Goal: Transaction & Acquisition: Purchase product/service

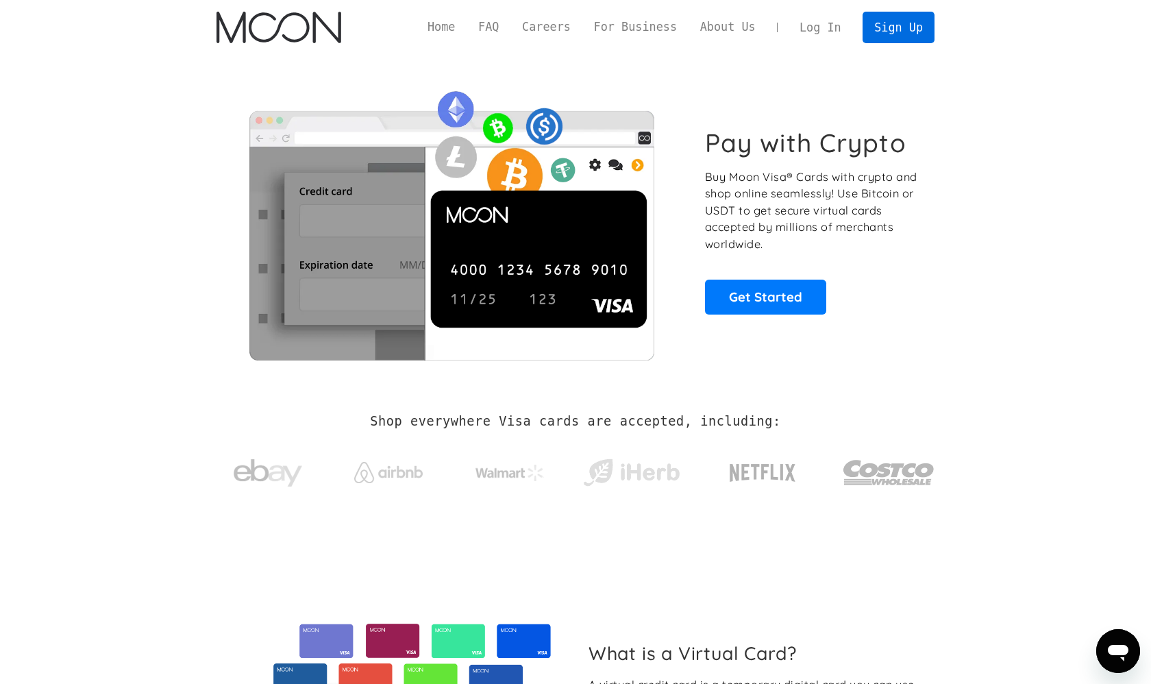
click at [889, 25] on link "Sign Up" at bounding box center [898, 27] width 71 height 31
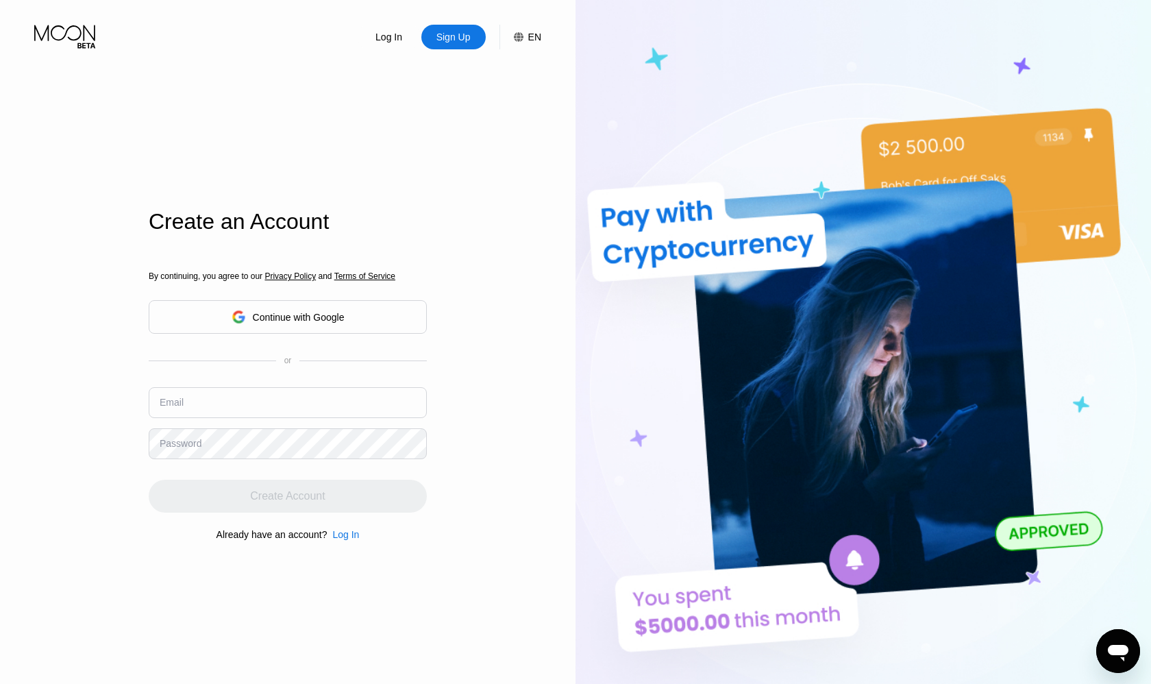
click at [285, 402] on input "text" at bounding box center [288, 402] width 278 height 31
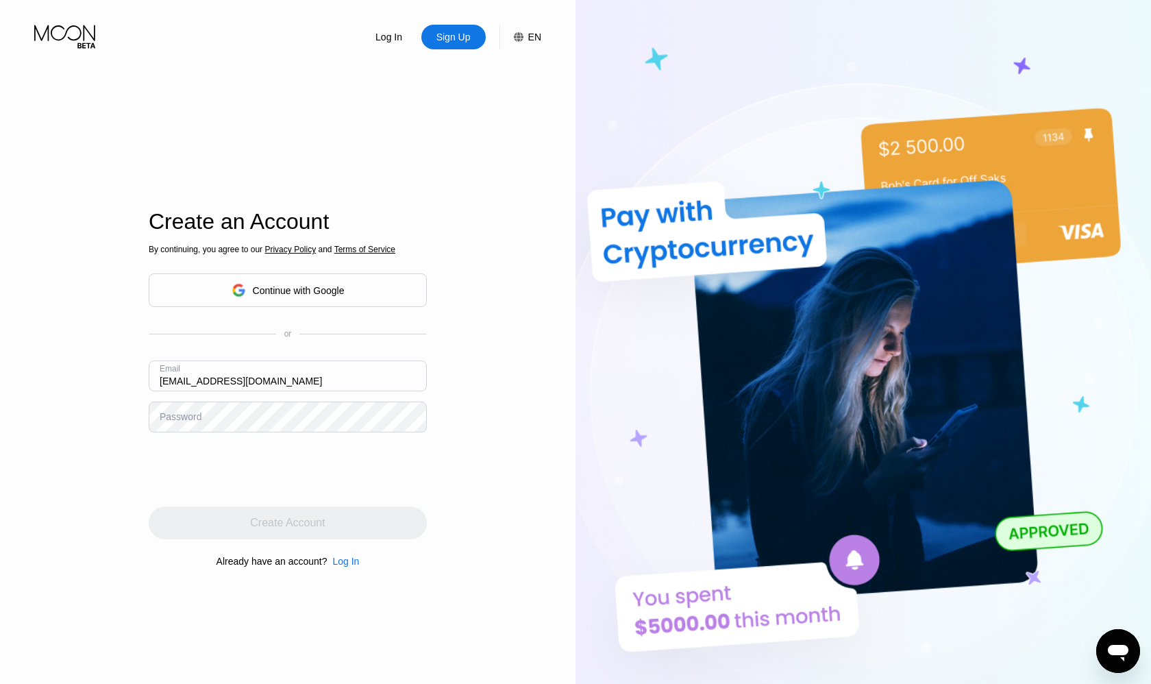
type input "[EMAIL_ADDRESS][DOMAIN_NAME]"
click at [45, 423] on div "Log In Sign Up EN Language English Save Create an Account By continuing, you ag…" at bounding box center [288, 376] width 576 height 752
click at [18, 449] on div "Log In Sign Up EN Language English Save Create an Account By continuing, you ag…" at bounding box center [288, 376] width 576 height 752
click at [97, 428] on div "Log In Sign Up EN Language English Save Create an Account By continuing, you ag…" at bounding box center [288, 376] width 576 height 752
click at [92, 440] on div "Log In Sign Up EN Language English Save Create an Account By continuing, you ag…" at bounding box center [288, 376] width 576 height 752
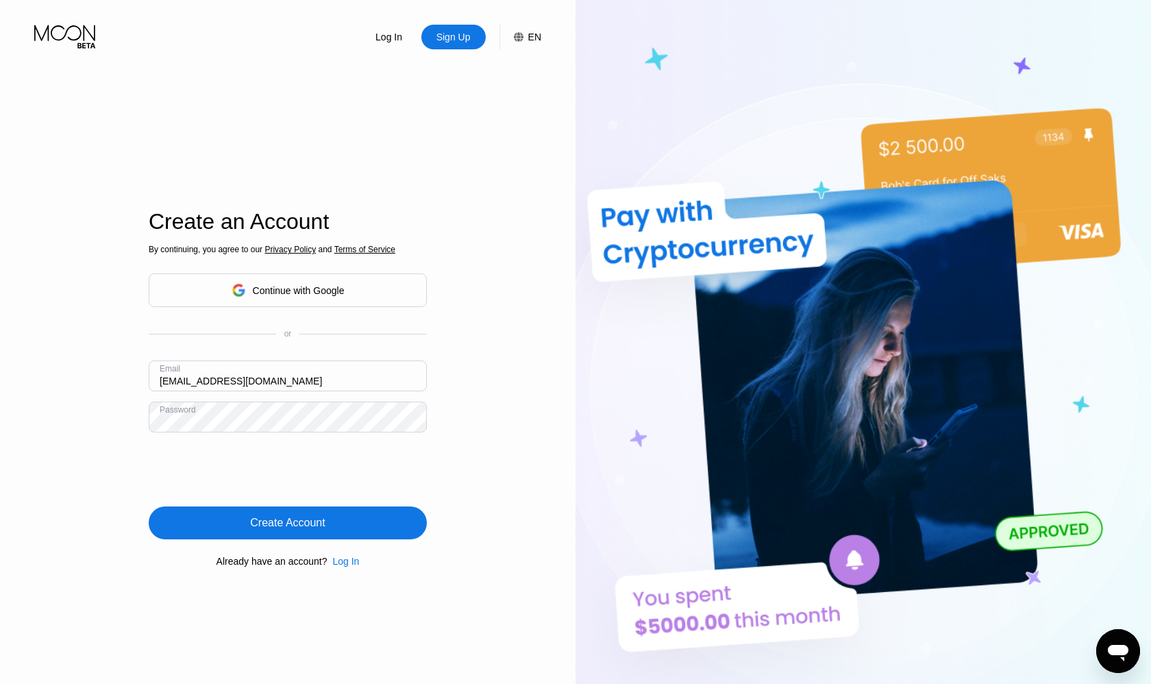
click at [360, 532] on div "Create Account" at bounding box center [288, 522] width 278 height 33
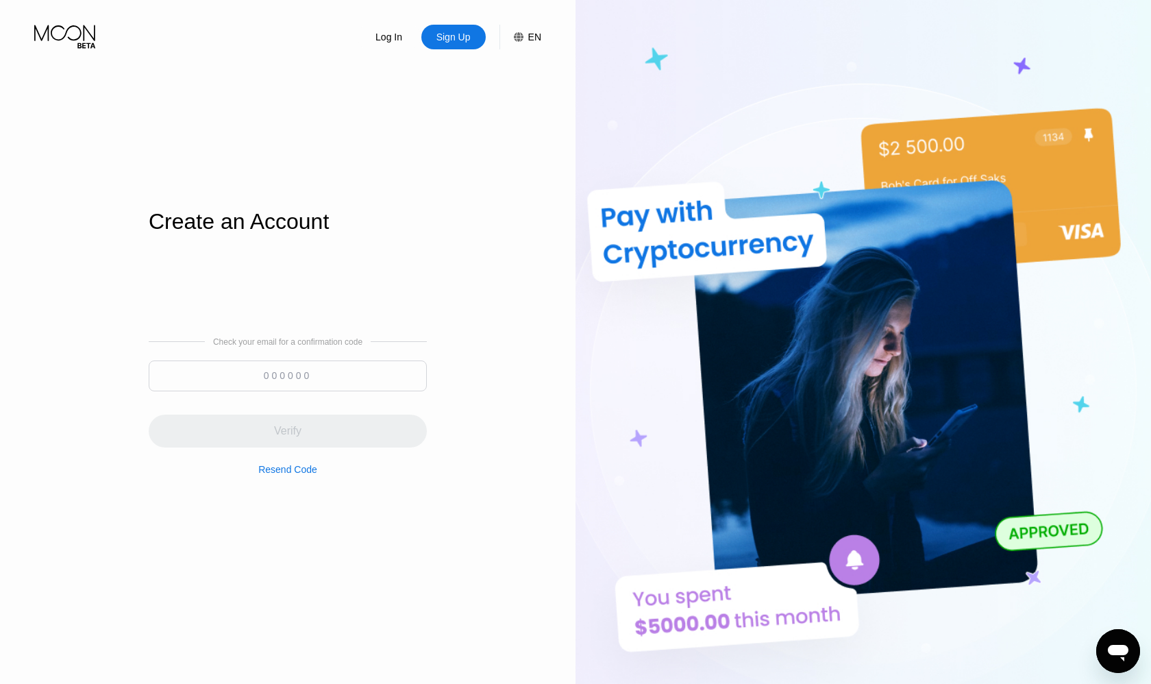
click at [295, 372] on input at bounding box center [288, 375] width 278 height 31
click at [250, 378] on input at bounding box center [288, 375] width 278 height 31
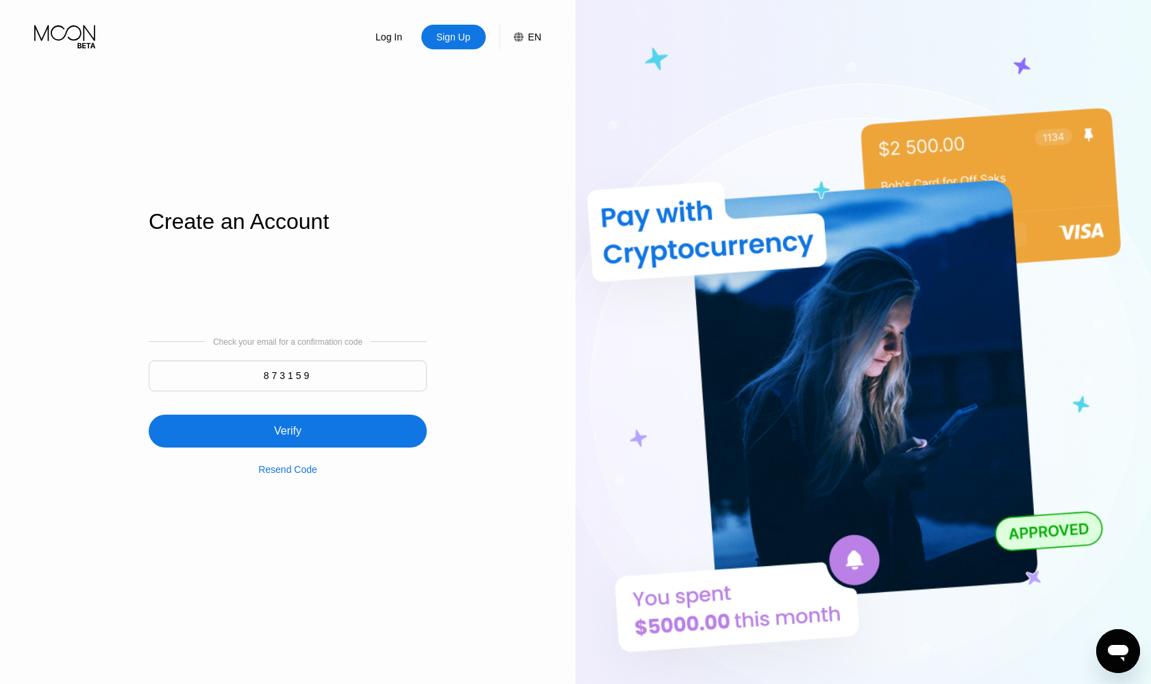
type input "873159"
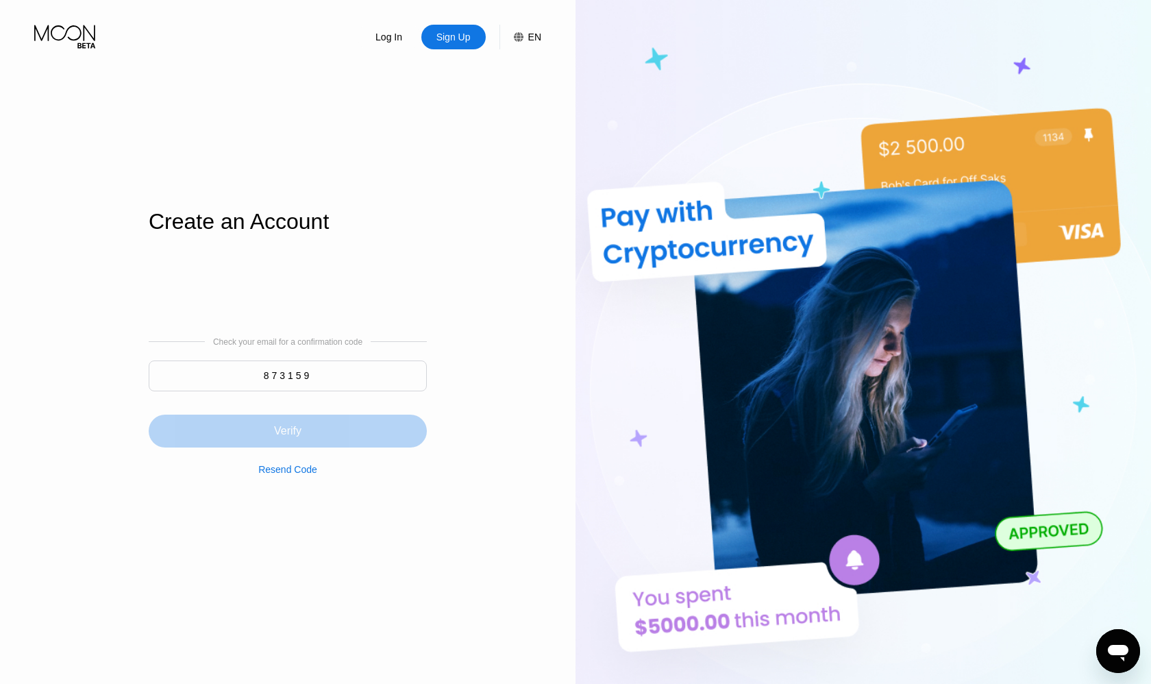
click at [343, 418] on div "Verify" at bounding box center [288, 431] width 278 height 33
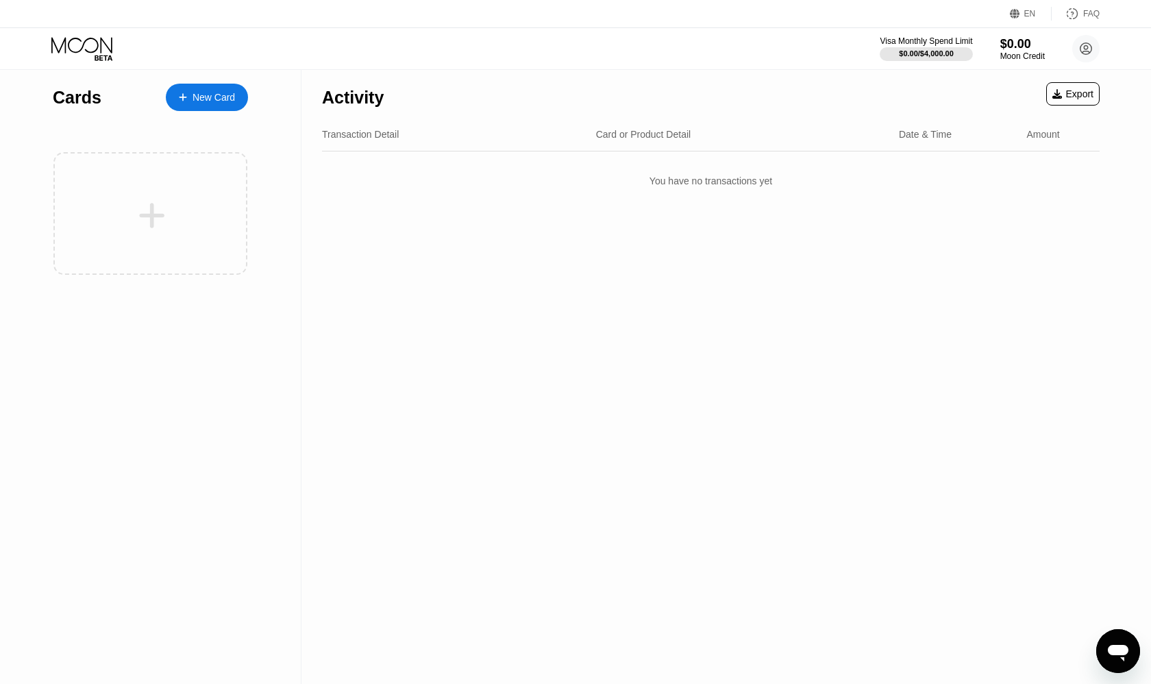
click at [226, 95] on div "New Card" at bounding box center [214, 98] width 42 height 12
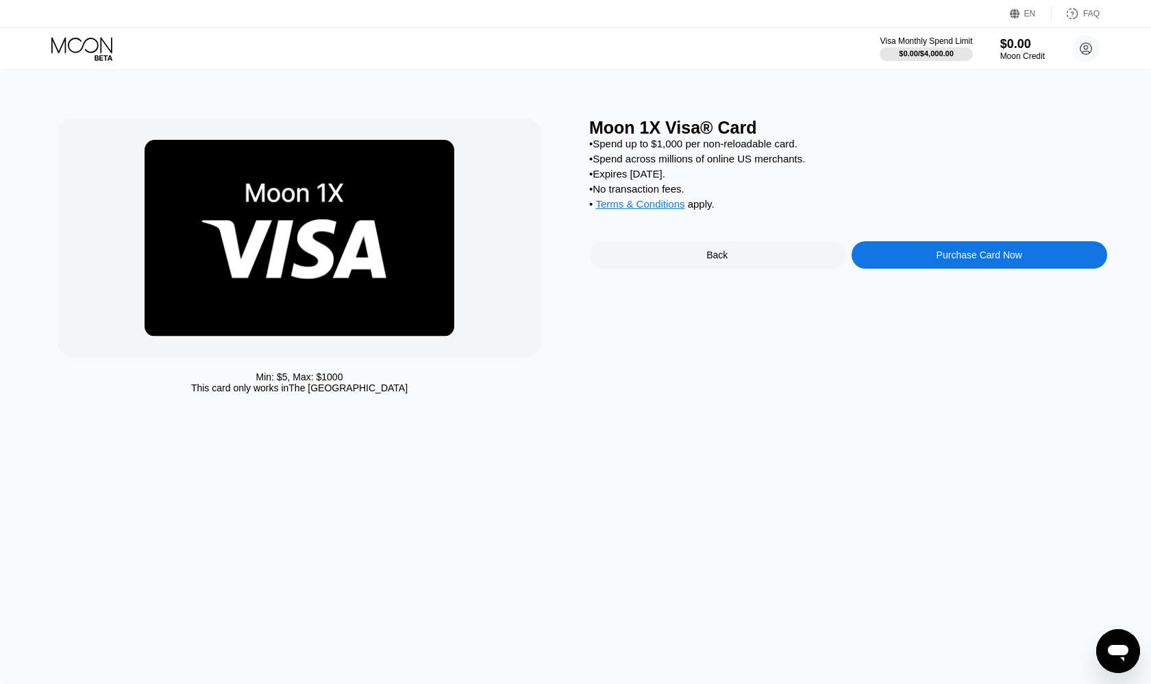
click at [902, 256] on div "Purchase Card Now" at bounding box center [980, 254] width 256 height 27
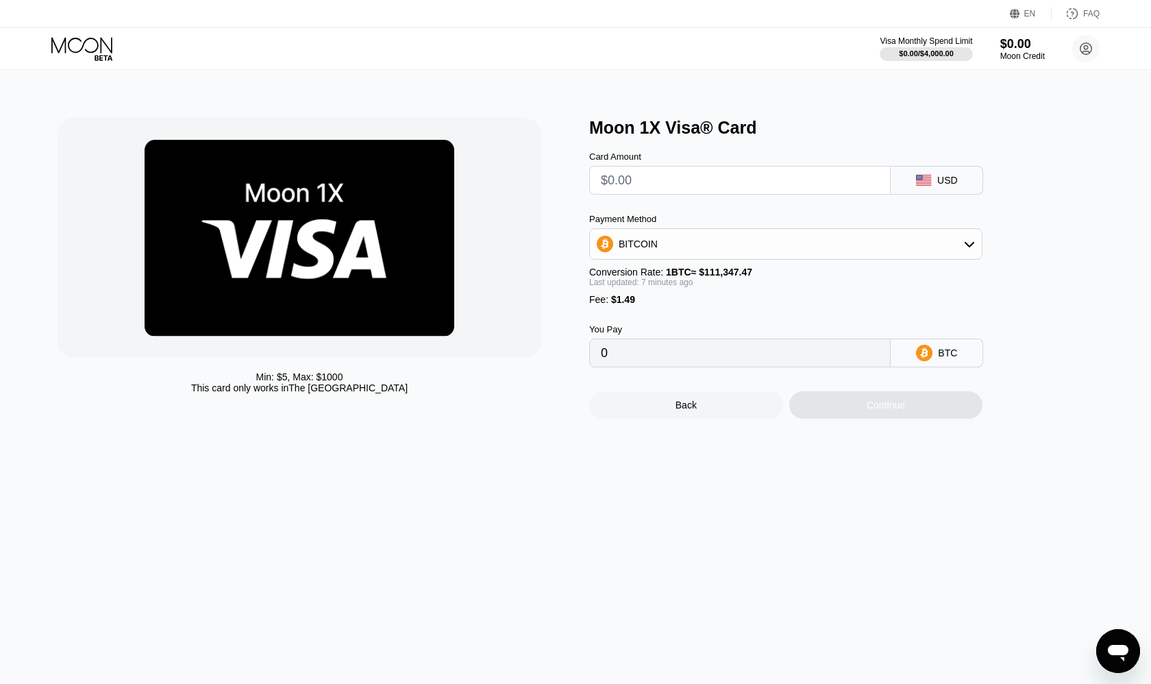
click at [650, 243] on div "BITCOIN" at bounding box center [638, 243] width 39 height 11
click at [666, 311] on span "USDT on TRON" at bounding box center [656, 311] width 69 height 11
type input "0.00"
click at [655, 188] on input "text" at bounding box center [740, 179] width 278 height 27
type input "$1"
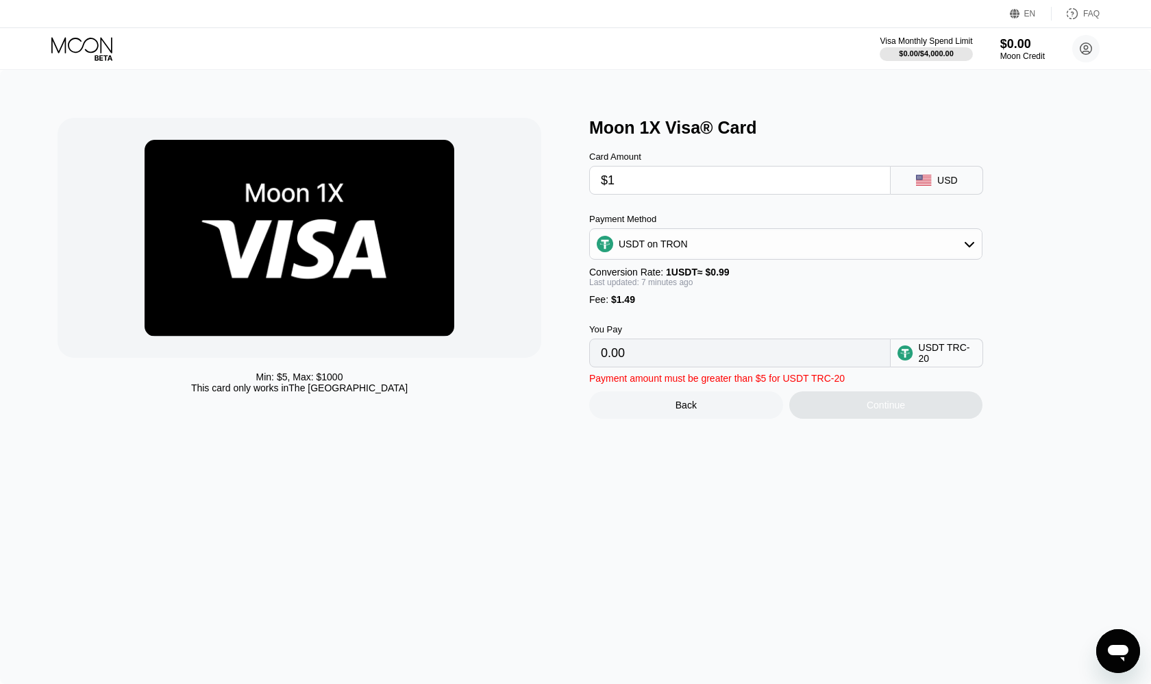
type input "2.52"
type input "$10"
type input "11.61"
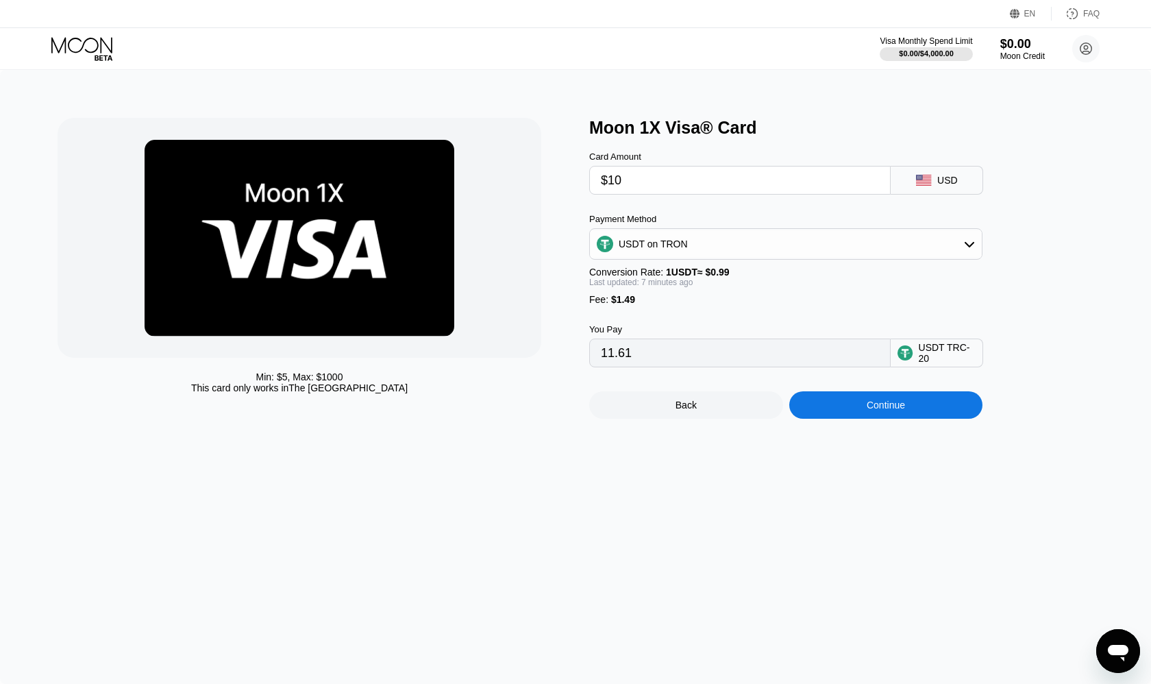
type input "$1"
type input "2.52"
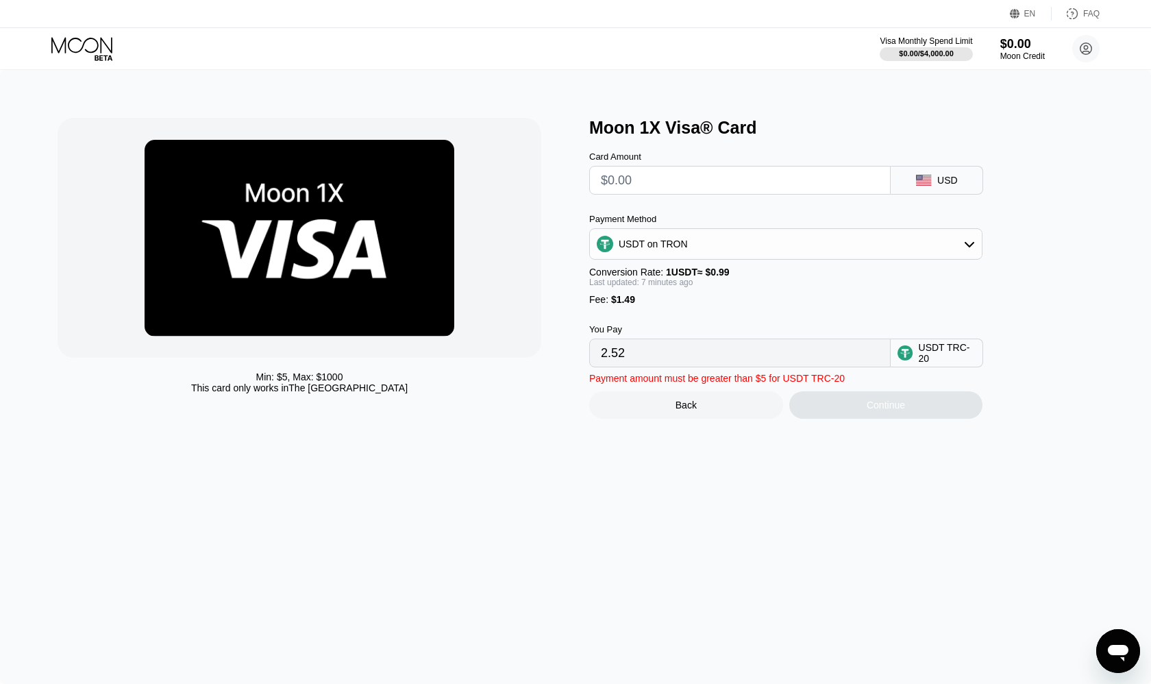
type input "0.00"
type input "$5"
type input "6.56"
type input "0.00"
type input "$4"
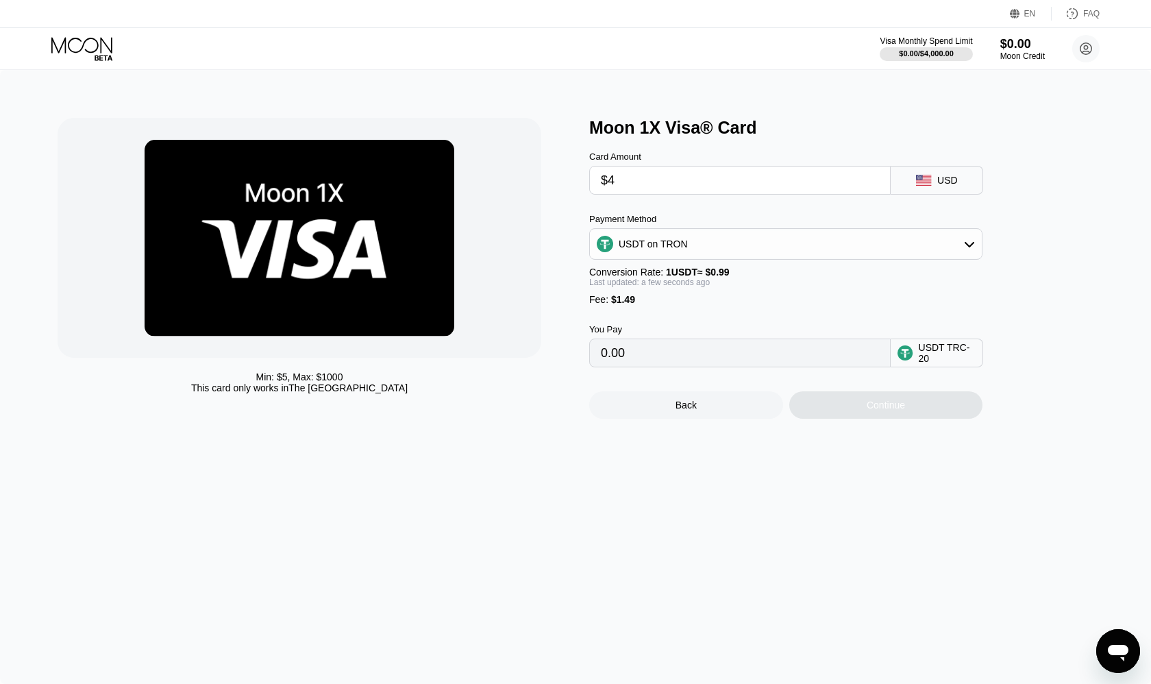
type input "5.55"
type input "$5"
type input "6.56"
click at [519, 324] on div at bounding box center [300, 238] width 484 height 240
click at [849, 399] on div "Continue" at bounding box center [886, 404] width 194 height 27
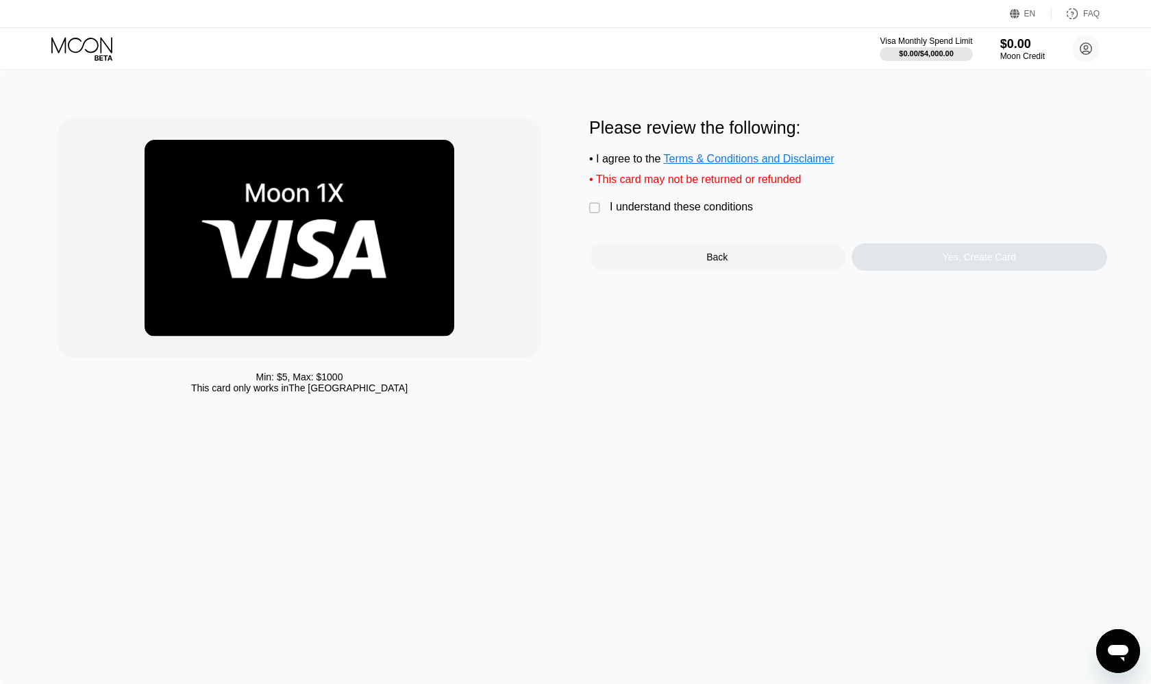
click at [593, 203] on div "" at bounding box center [596, 208] width 14 height 14
click at [930, 256] on div "Yes, Create Card" at bounding box center [980, 256] width 256 height 27
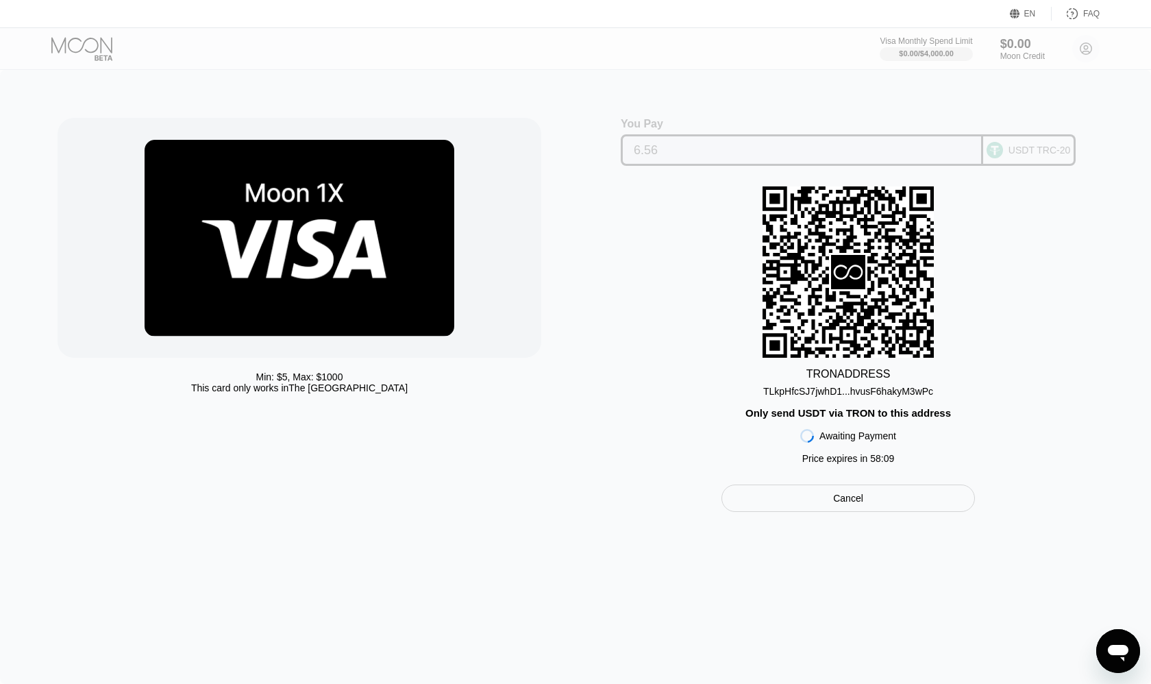
click at [841, 164] on div "6.56" at bounding box center [802, 150] width 362 height 32
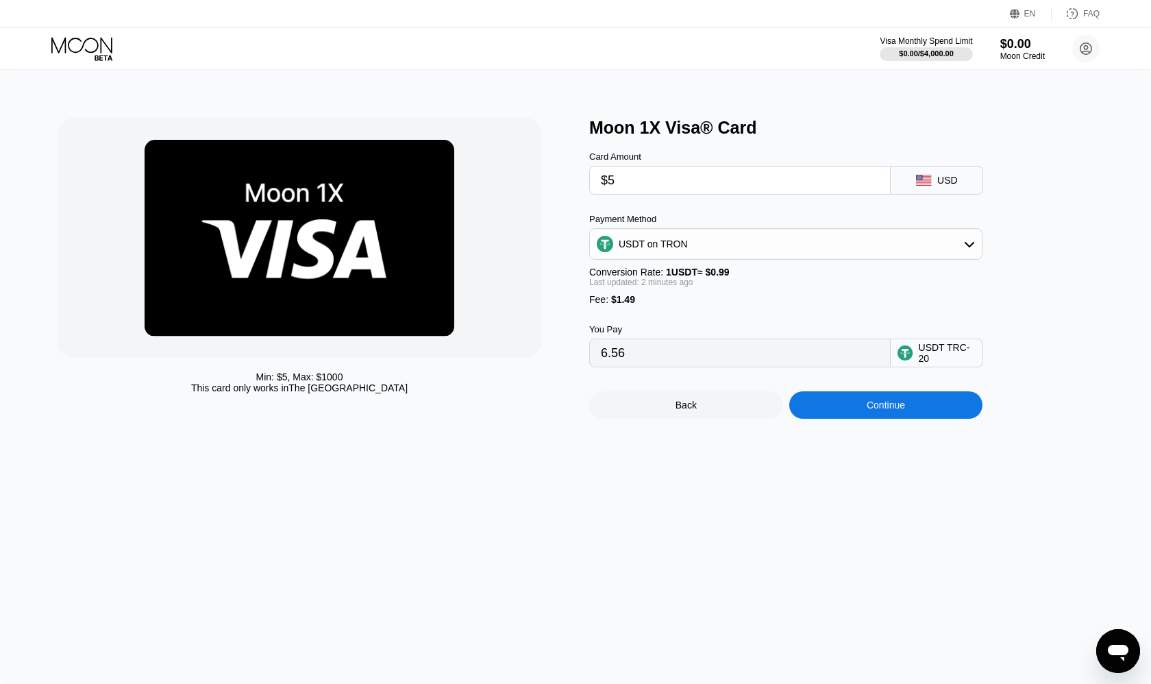
click at [643, 180] on input "$5" at bounding box center [740, 179] width 278 height 27
type input "0.00"
type input "$1"
type input "2.52"
type input "$10"
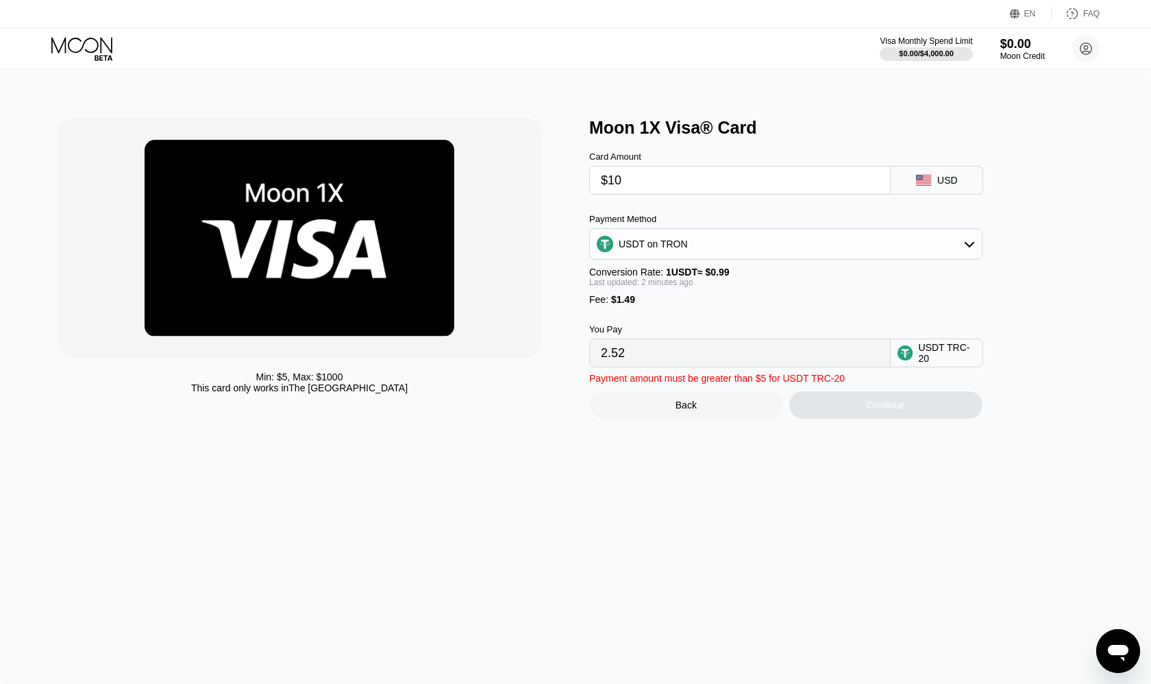
type input "11.61"
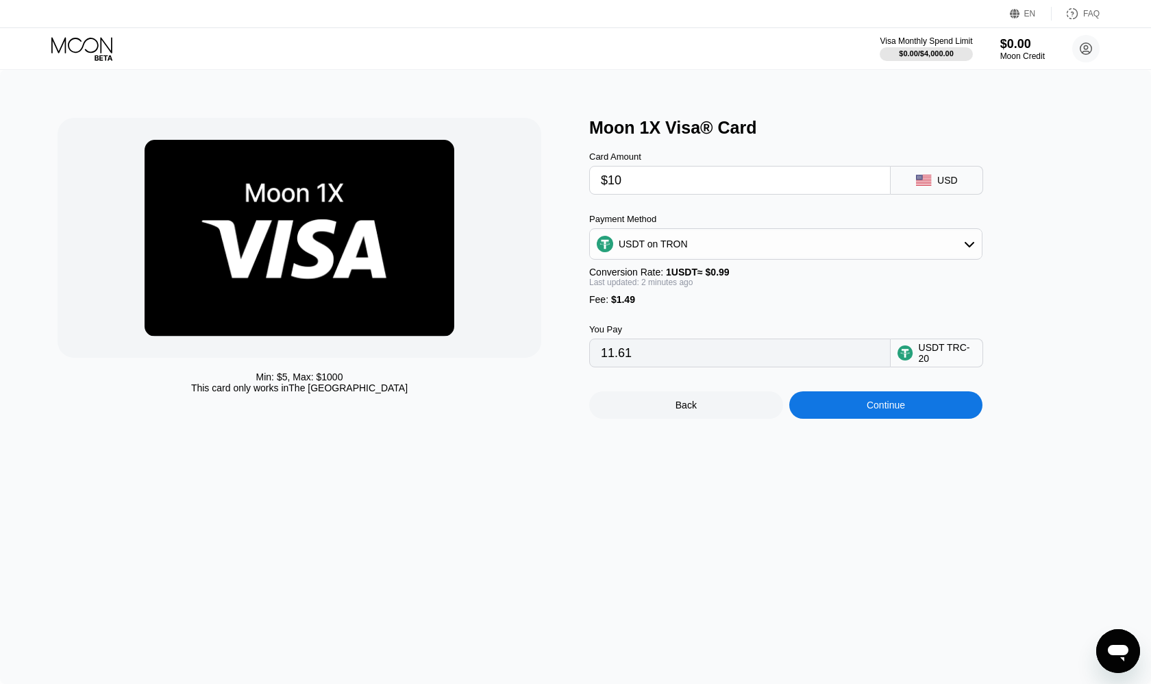
type input "$10"
click at [858, 412] on div "Continue" at bounding box center [886, 404] width 194 height 27
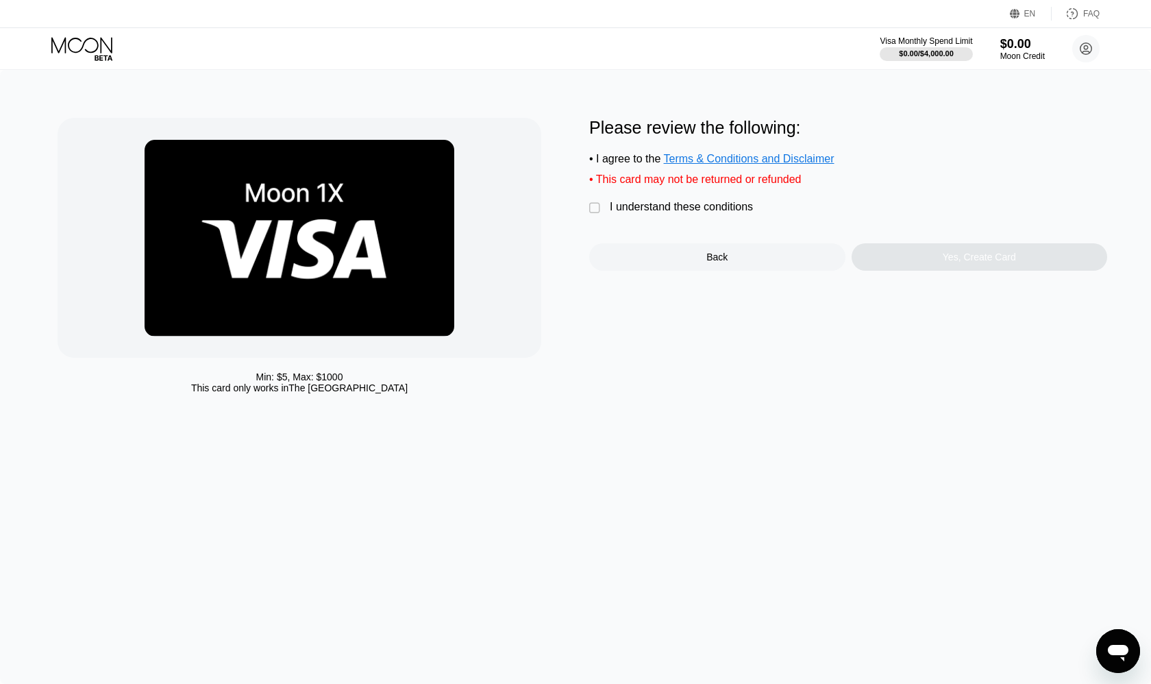
click at [595, 209] on div "" at bounding box center [596, 208] width 14 height 14
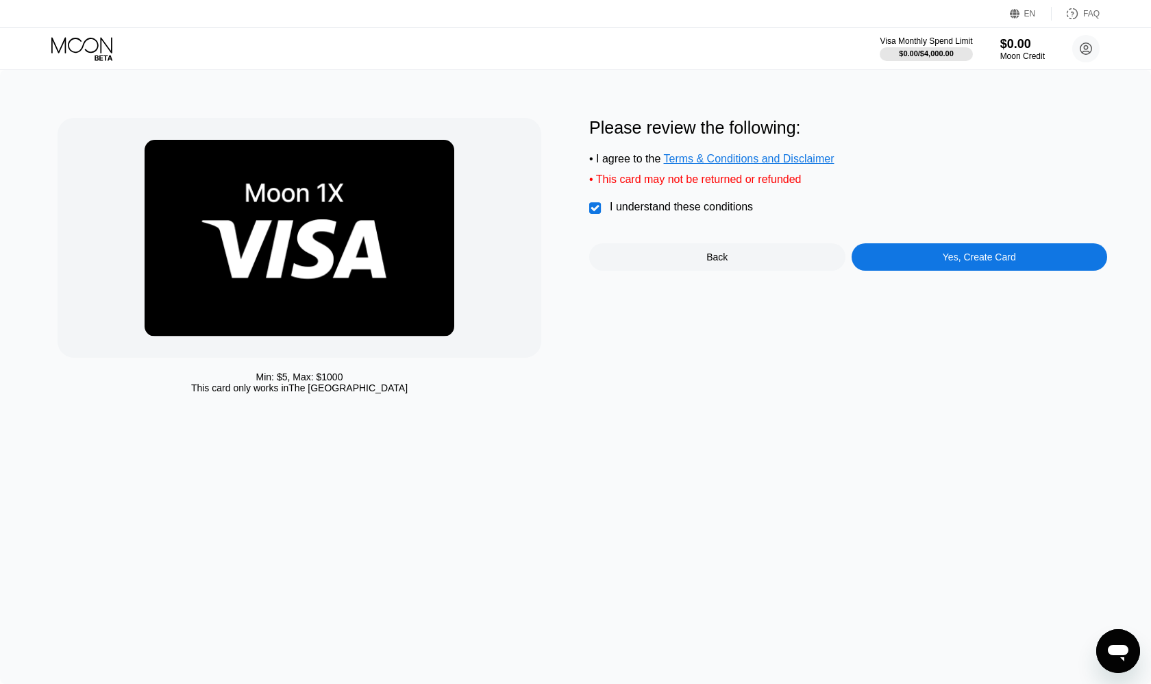
click at [929, 264] on div "Yes, Create Card" at bounding box center [980, 256] width 256 height 27
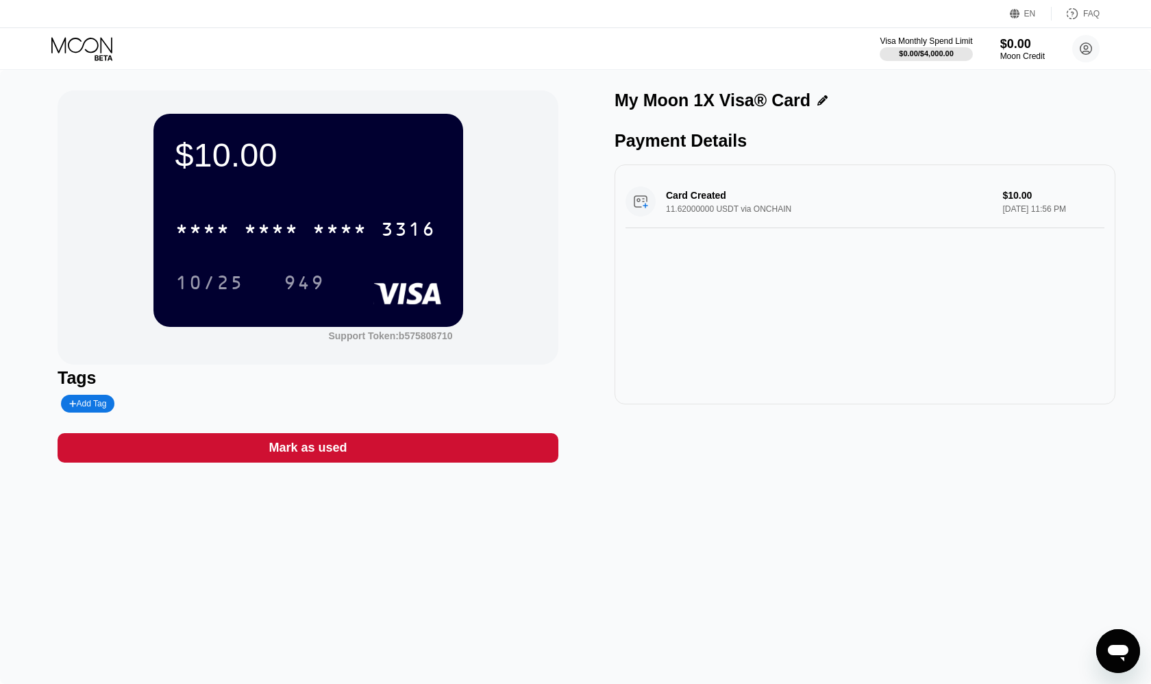
click at [376, 458] on div "Mark as used" at bounding box center [308, 447] width 501 height 29
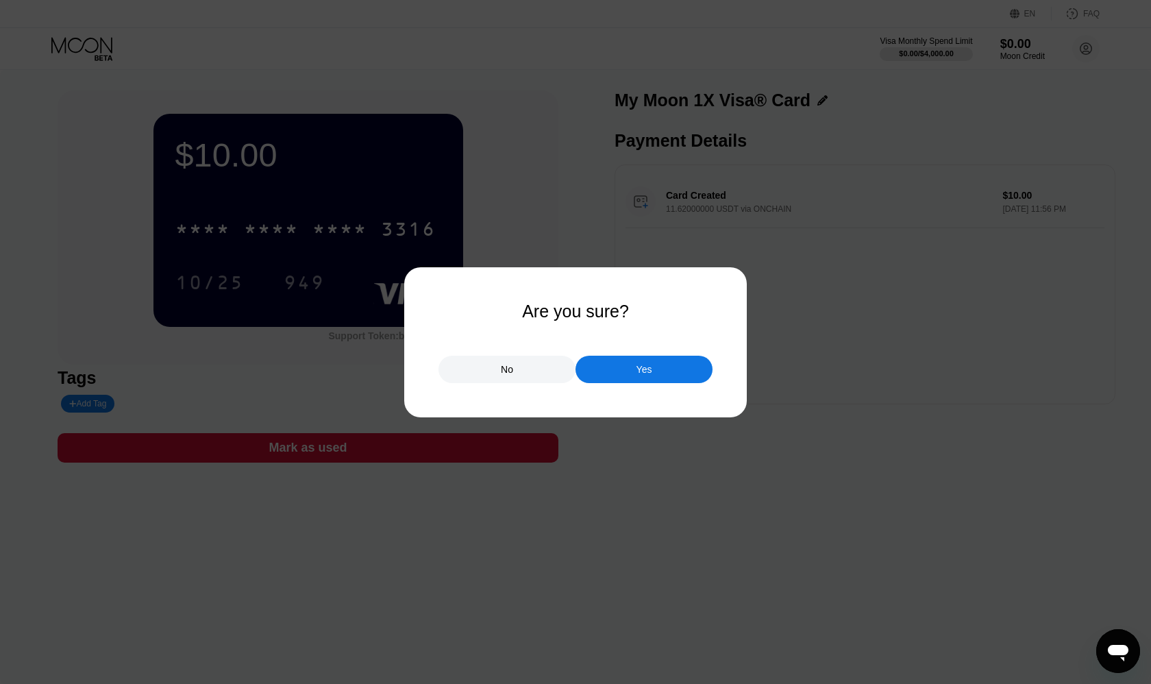
click at [473, 369] on div "No" at bounding box center [507, 369] width 137 height 27
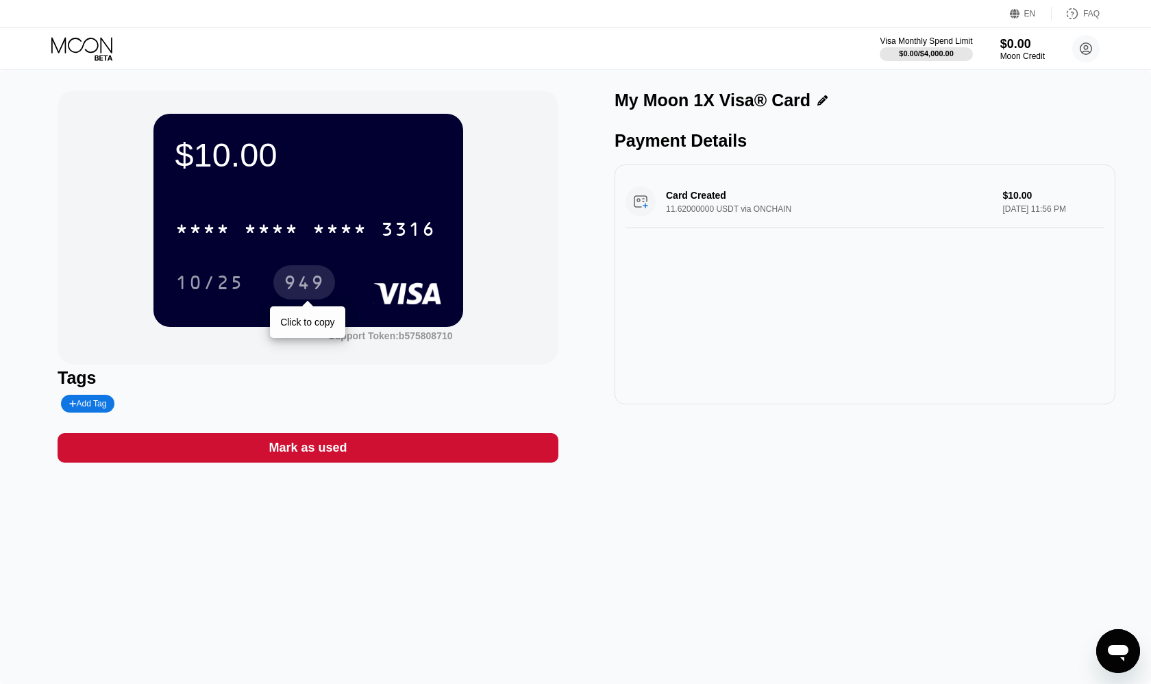
click at [329, 269] on div "949" at bounding box center [304, 282] width 62 height 34
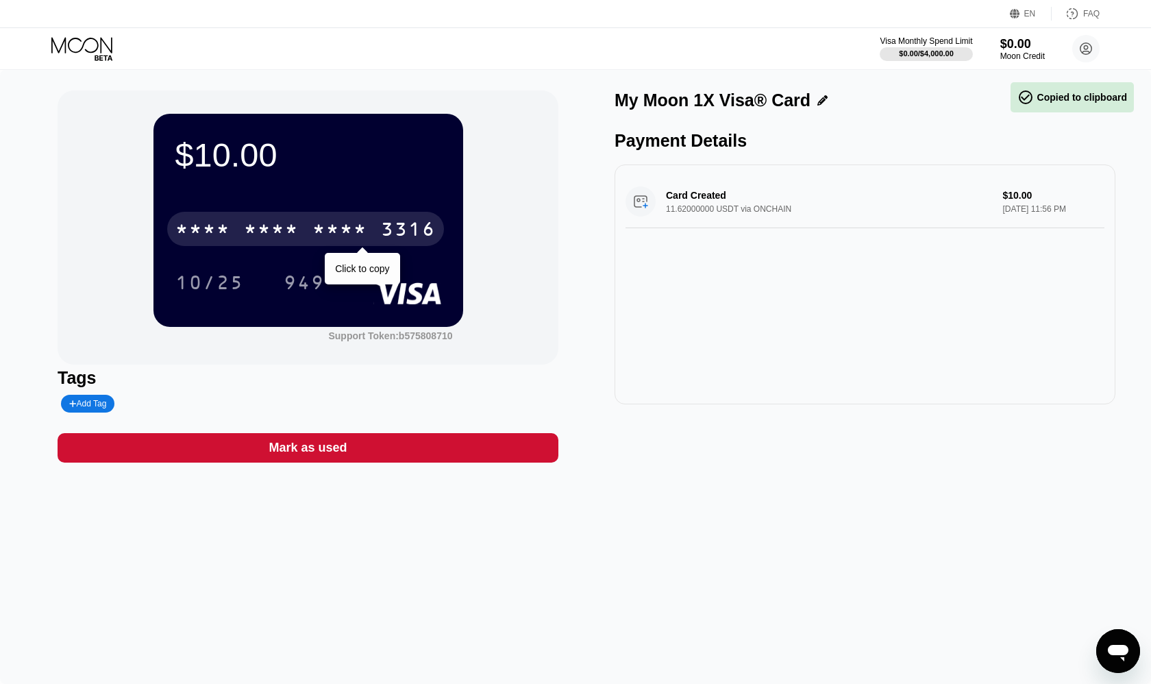
click at [285, 228] on div "* * * *" at bounding box center [271, 231] width 55 height 22
click at [285, 228] on div "6500" at bounding box center [271, 231] width 55 height 22
click at [285, 228] on div "* * * *" at bounding box center [271, 231] width 55 height 22
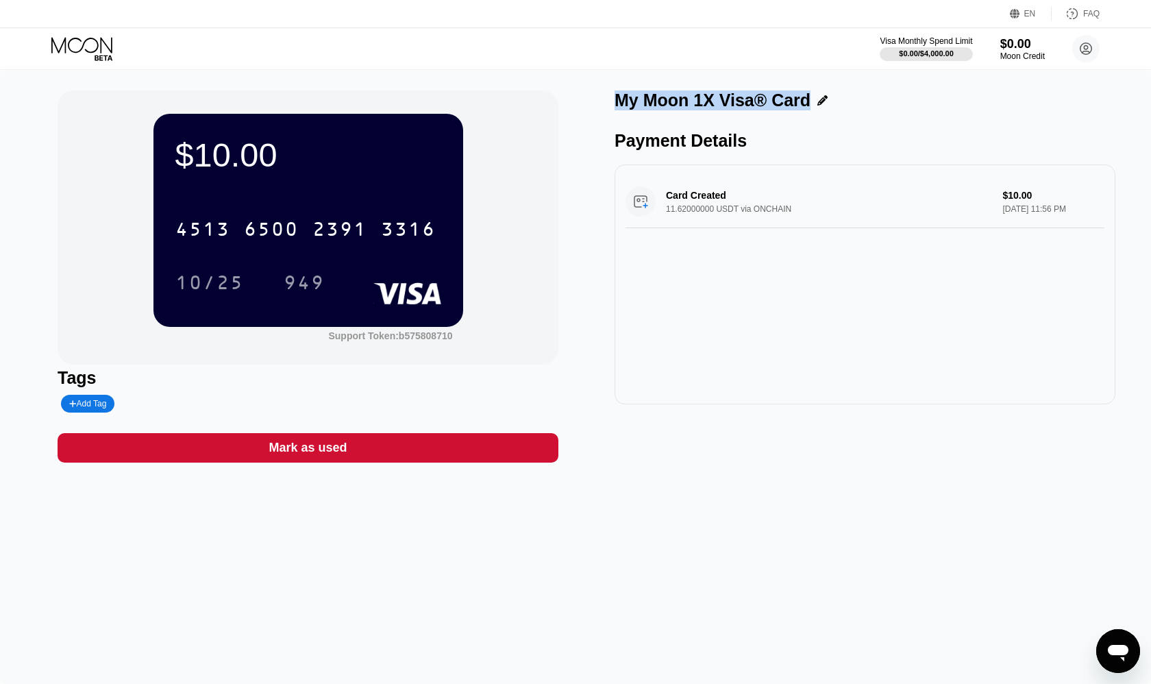
drag, startPoint x: 610, startPoint y: 103, endPoint x: 796, endPoint y: 99, distance: 186.4
click at [796, 99] on div "$10.00 4513 6500 2391 3316 10/25 949 Support Token: b575808710 Tags Add Tag Mar…" at bounding box center [576, 276] width 1036 height 372
copy div "My Moon 1X Visa® Card"
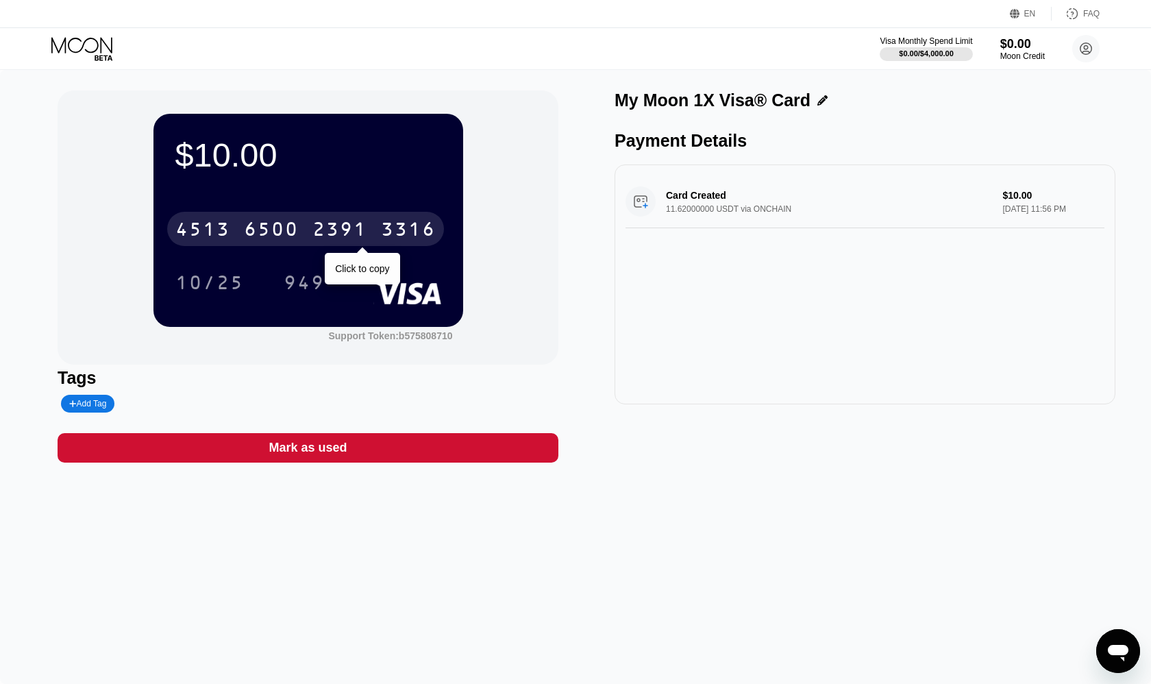
click at [260, 230] on div "6500" at bounding box center [271, 231] width 55 height 22
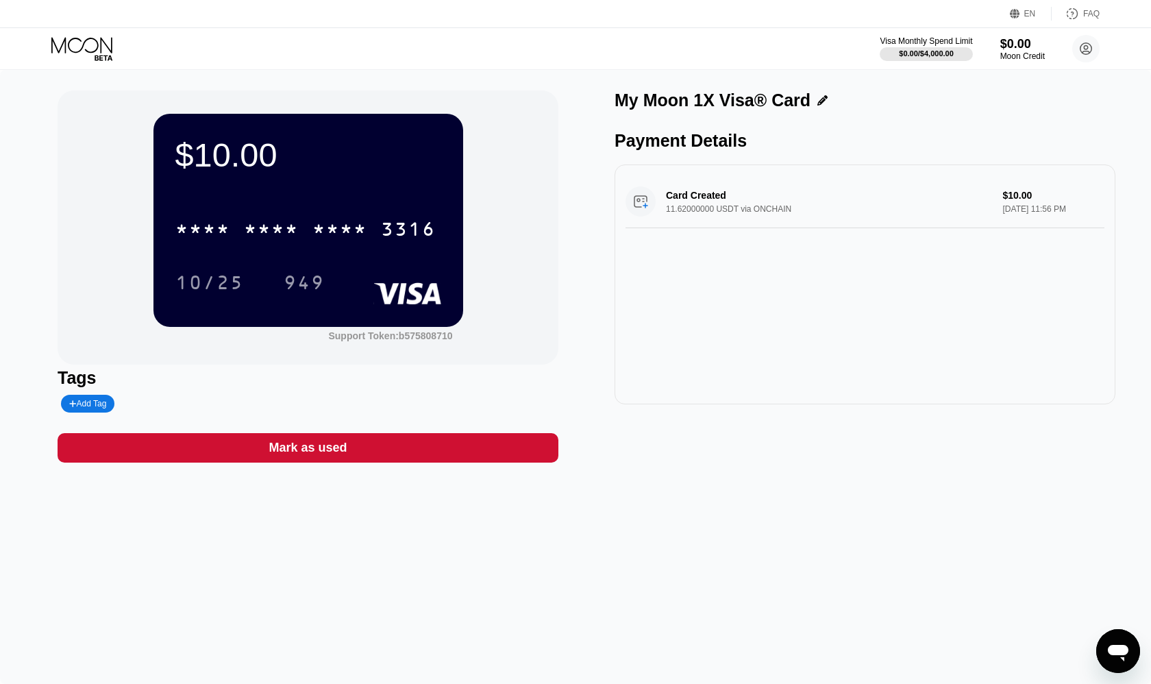
click at [217, 288] on div "10/25" at bounding box center [209, 284] width 69 height 22
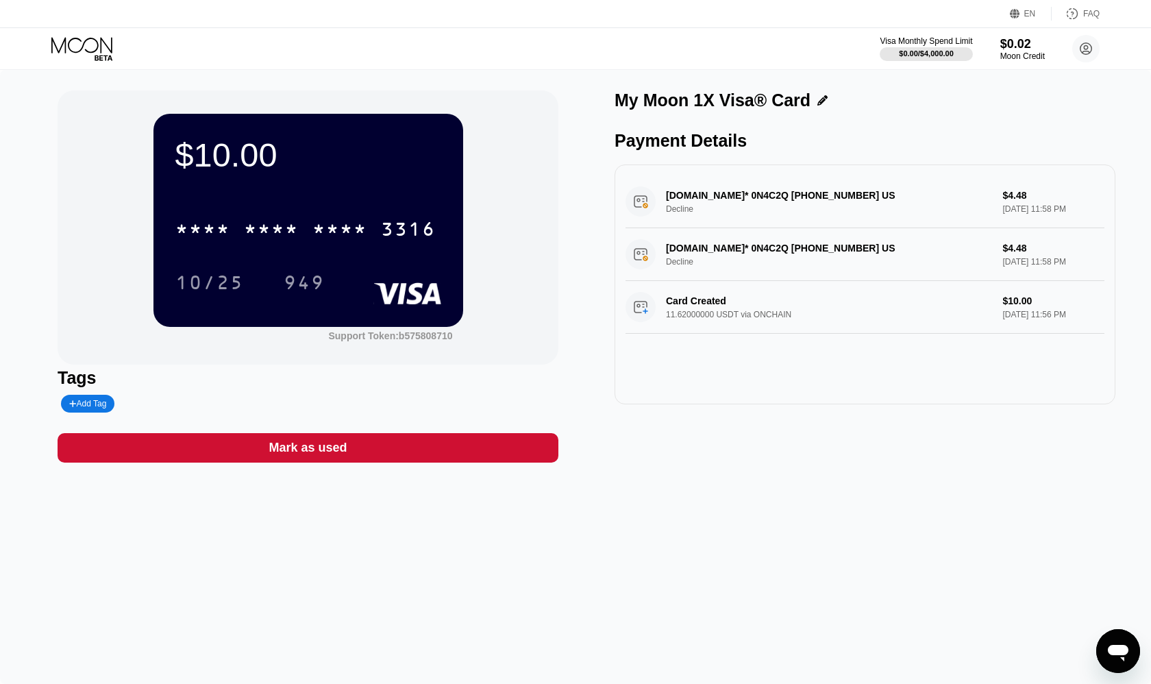
drag, startPoint x: 677, startPoint y: 249, endPoint x: 693, endPoint y: 249, distance: 15.8
click at [692, 249] on div "NAME-CHEAP.COM* 0N4C2Q +13233752822 US Decline $4.48 Aug 21, 2025 11:58 PM" at bounding box center [865, 254] width 479 height 53
click at [681, 262] on div "NAME-CHEAP.COM* 0N4C2Q +13233752822 US Decline $4.48 Aug 21, 2025 11:58 PM" at bounding box center [865, 254] width 479 height 53
click at [111, 49] on icon at bounding box center [83, 49] width 64 height 24
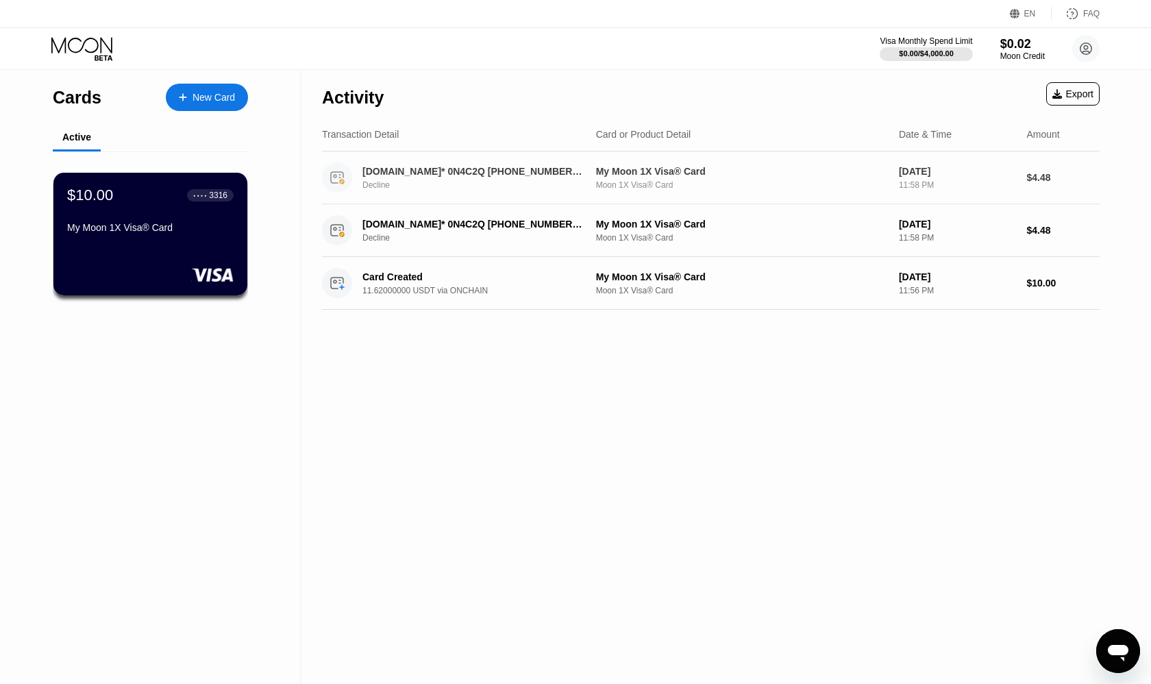
click at [500, 183] on div "Decline" at bounding box center [480, 185] width 236 height 10
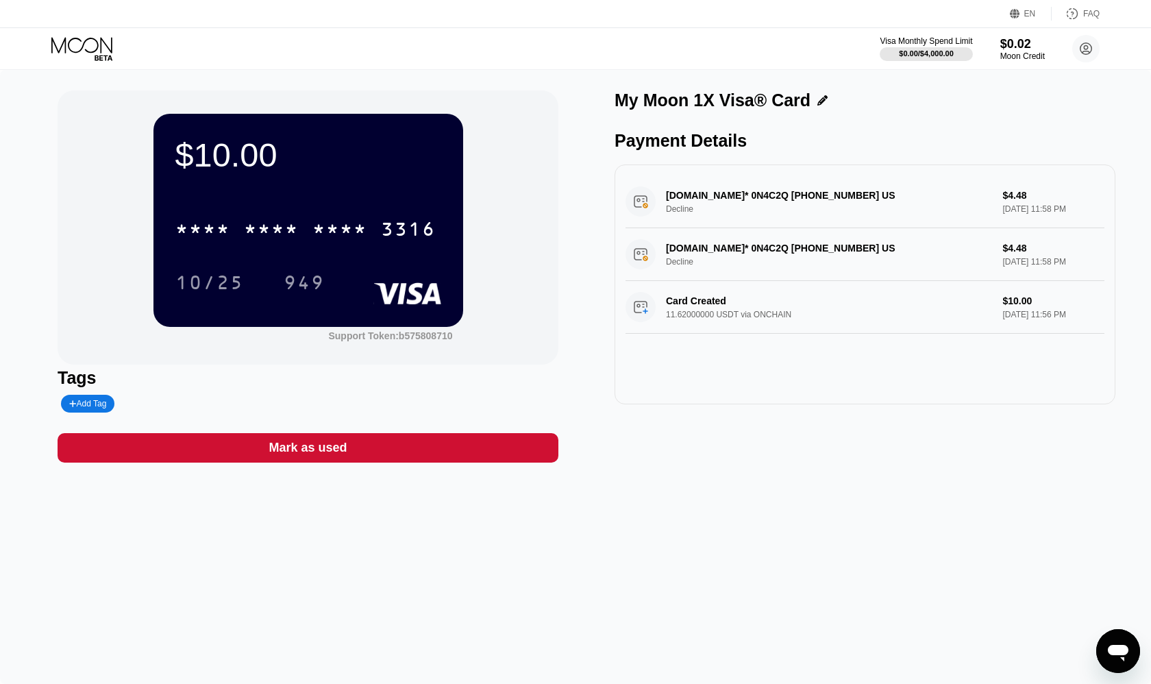
click at [740, 186] on div "NAME-CHEAP.COM* 0N4C2Q +13233752822 US Decline $4.48 Aug 21, 2025 11:58 PM" at bounding box center [865, 201] width 479 height 53
click at [739, 195] on div "NAME-CHEAP.COM* 0N4C2Q +13233752822 US Decline $4.48 Aug 21, 2025 11:58 PM" at bounding box center [865, 201] width 479 height 53
click at [397, 339] on div "Support Token: b575808710" at bounding box center [390, 335] width 124 height 11
click at [1105, 639] on div "Open messaging window" at bounding box center [1118, 650] width 41 height 41
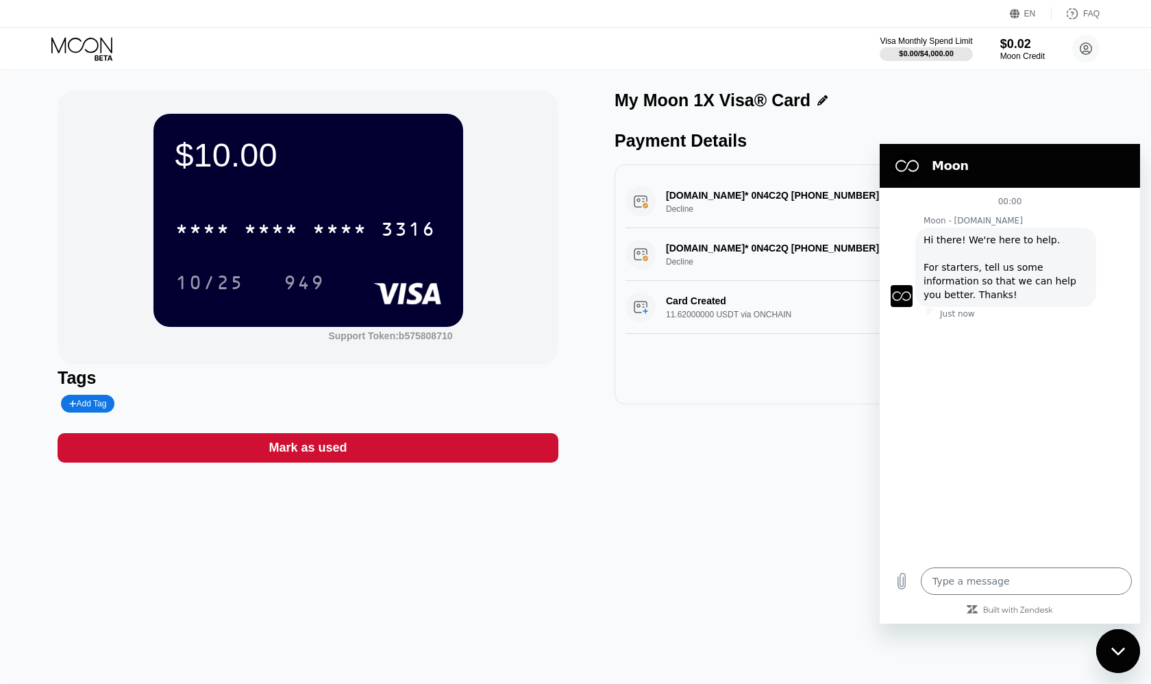
type textarea "x"
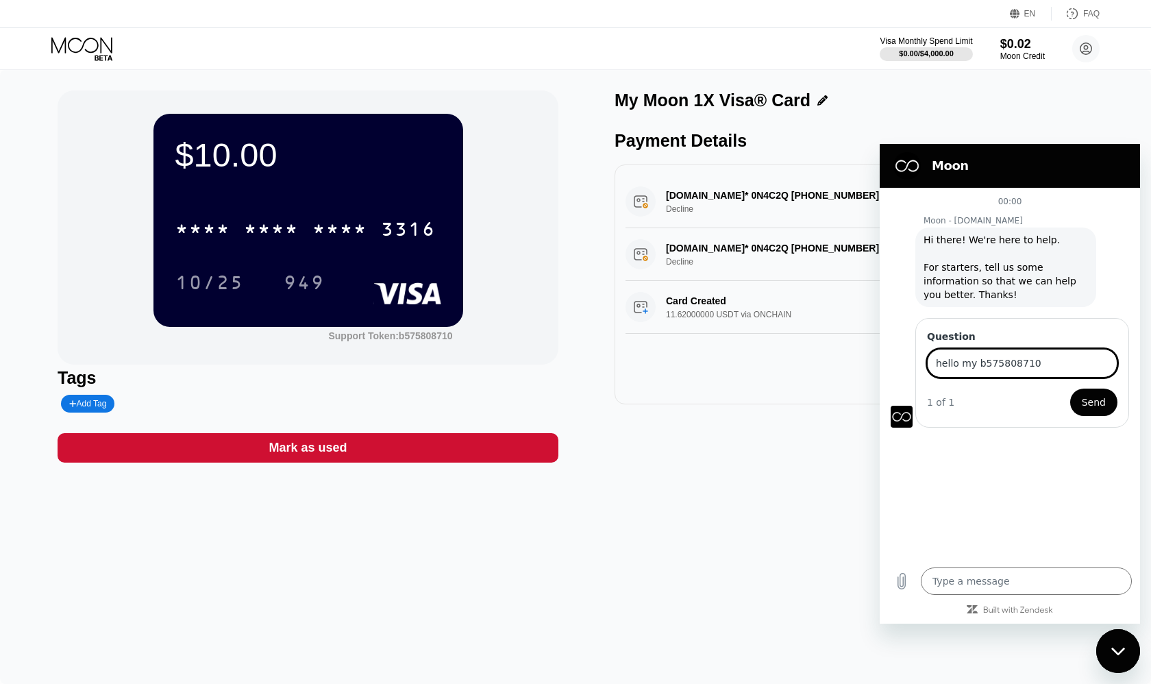
click at [977, 365] on input "hello my b575808710" at bounding box center [1022, 363] width 190 height 29
click at [1107, 356] on input "hello my support token b575808710" at bounding box center [1022, 363] width 190 height 29
click at [1103, 367] on input "hello my support token b575808710" at bounding box center [1022, 363] width 190 height 29
type input "hello my support token b575808710 please urgent help me"
drag, startPoint x: 989, startPoint y: 173, endPoint x: 315, endPoint y: 176, distance: 674.2
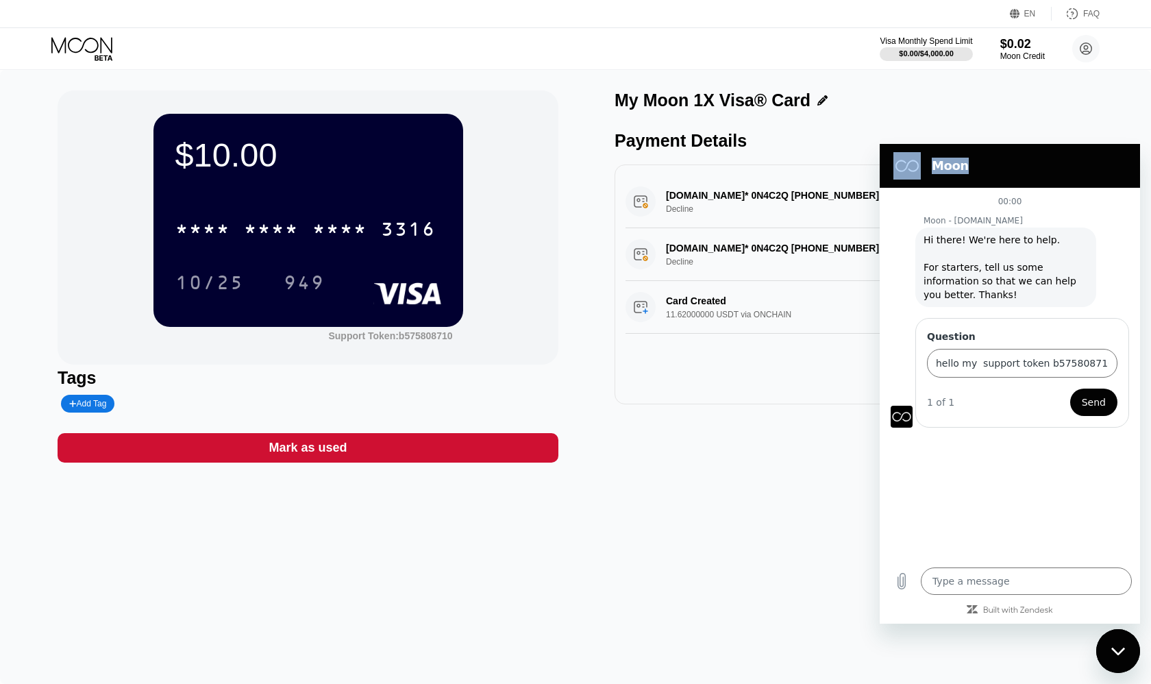
click html "Moon 00:00 Moon - paywithmoon.com Moon - paywithmoon.com says: Hi there! We're …"
drag, startPoint x: 726, startPoint y: 214, endPoint x: 630, endPoint y: 182, distance: 101.0
click at [621, 182] on div "NAME-CHEAP.COM* 0N4C2Q +13233752822 US Decline $4.48 Aug 21, 2025 11:58 PM NAME…" at bounding box center [865, 284] width 501 height 240
drag, startPoint x: 663, startPoint y: 191, endPoint x: 726, endPoint y: 197, distance: 63.3
click at [726, 198] on div "NAME-CHEAP.COM* 0N4C2Q +13233752822 US Decline $4.48 Aug 21, 2025 11:58 PM" at bounding box center [865, 201] width 479 height 53
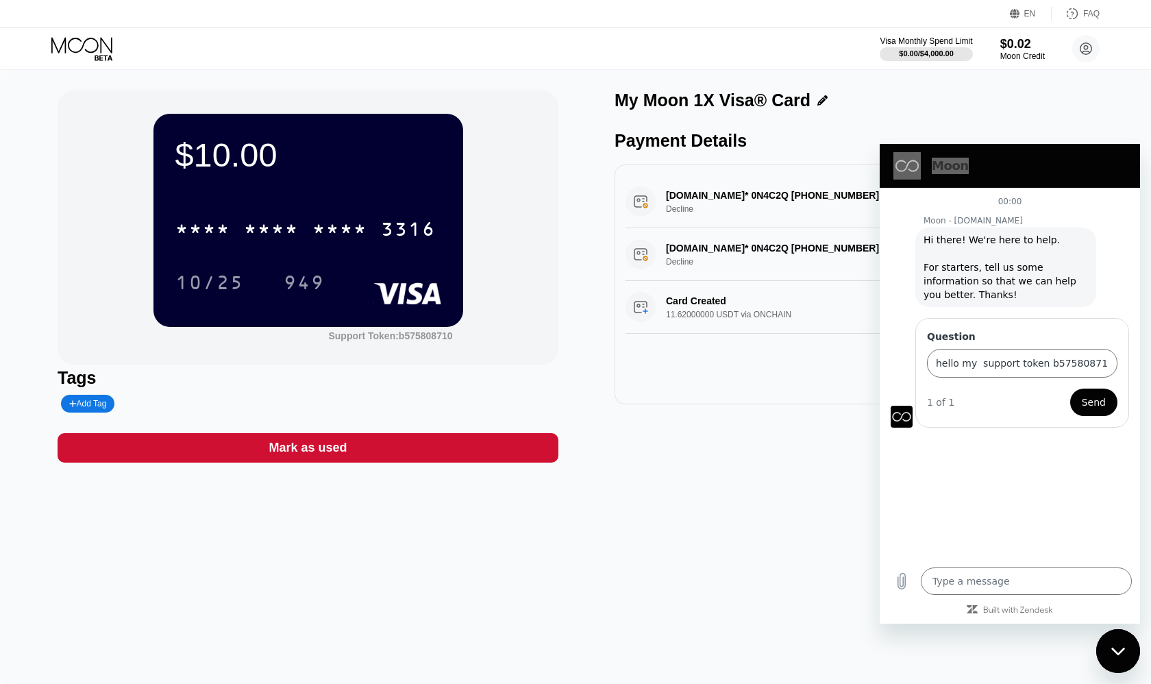
click at [726, 197] on div "NAME-CHEAP.COM* 0N4C2Q +13233752822 US Decline $4.48 Aug 21, 2025 11:58 PM" at bounding box center [865, 201] width 479 height 53
type textarea "x"
drag, startPoint x: 1064, startPoint y: 362, endPoint x: 2025, endPoint y: 507, distance: 972.1
click html "Moon 00:00 Moon - paywithmoon.com Moon - paywithmoon.com says: Hi there! We're …"
click at [1100, 365] on input "hello my support token b575808710 please urgent help me" at bounding box center [1022, 363] width 190 height 29
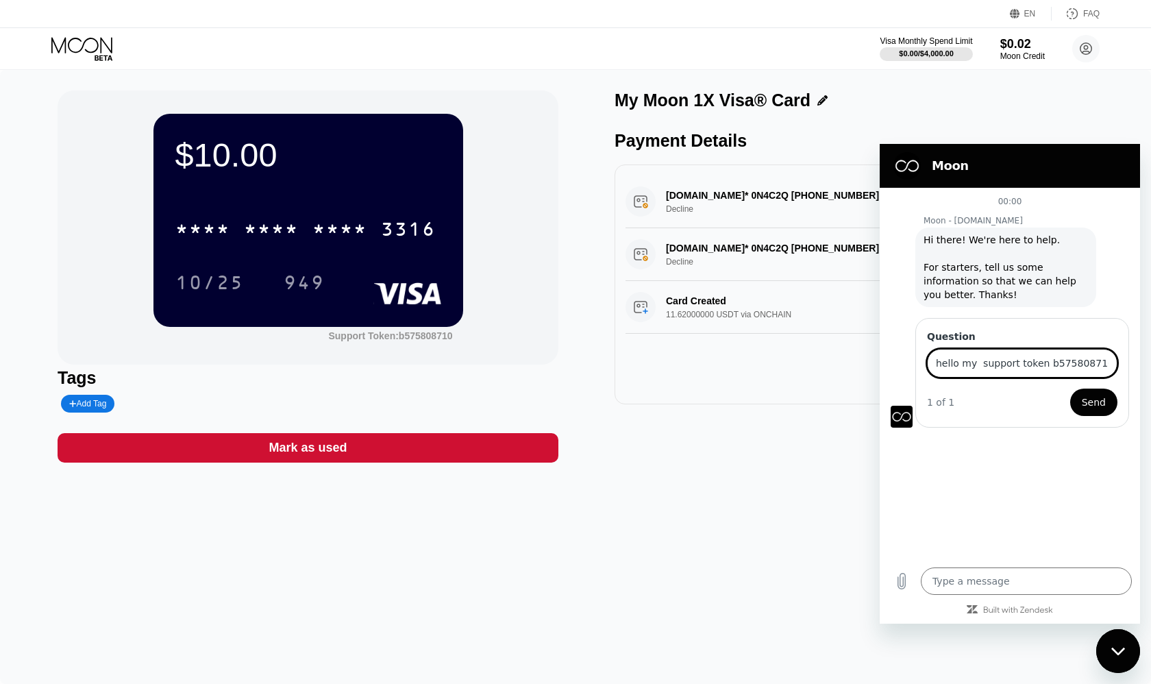
click at [1105, 365] on input "hello my support token b575808710 please urgent help me" at bounding box center [1022, 363] width 190 height 29
type input "hello my support token b575808710 please urgent help me i want namecheap hostin…"
click at [1084, 393] on button "Send" at bounding box center [1093, 401] width 47 height 27
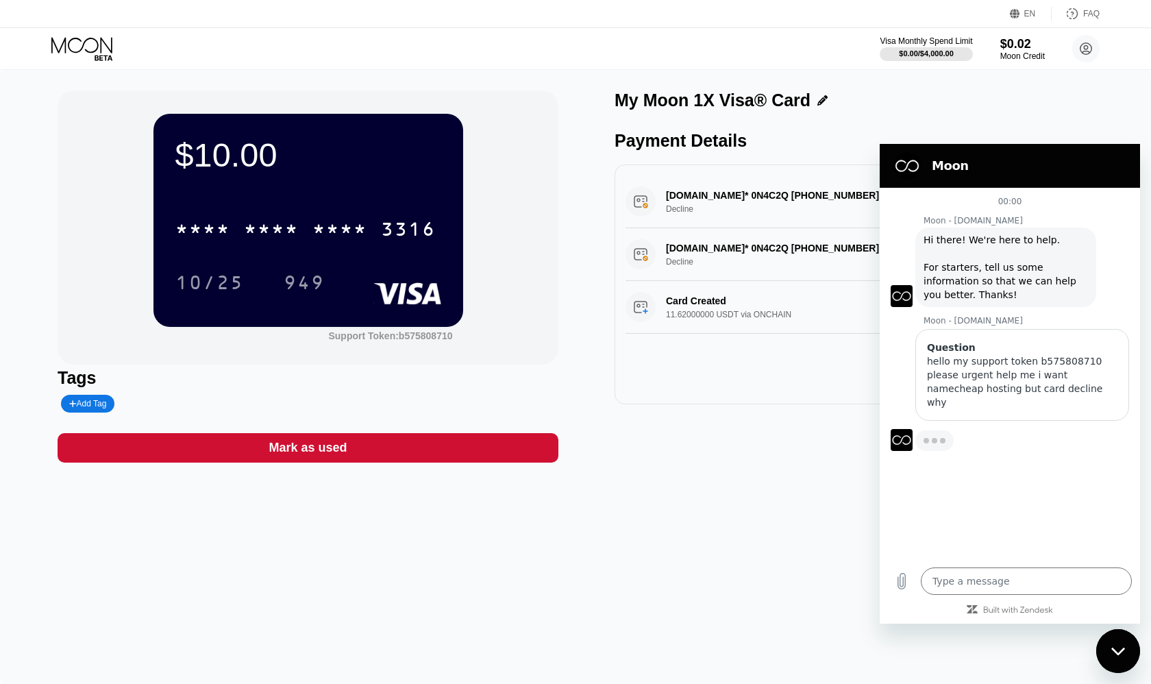
type textarea "x"
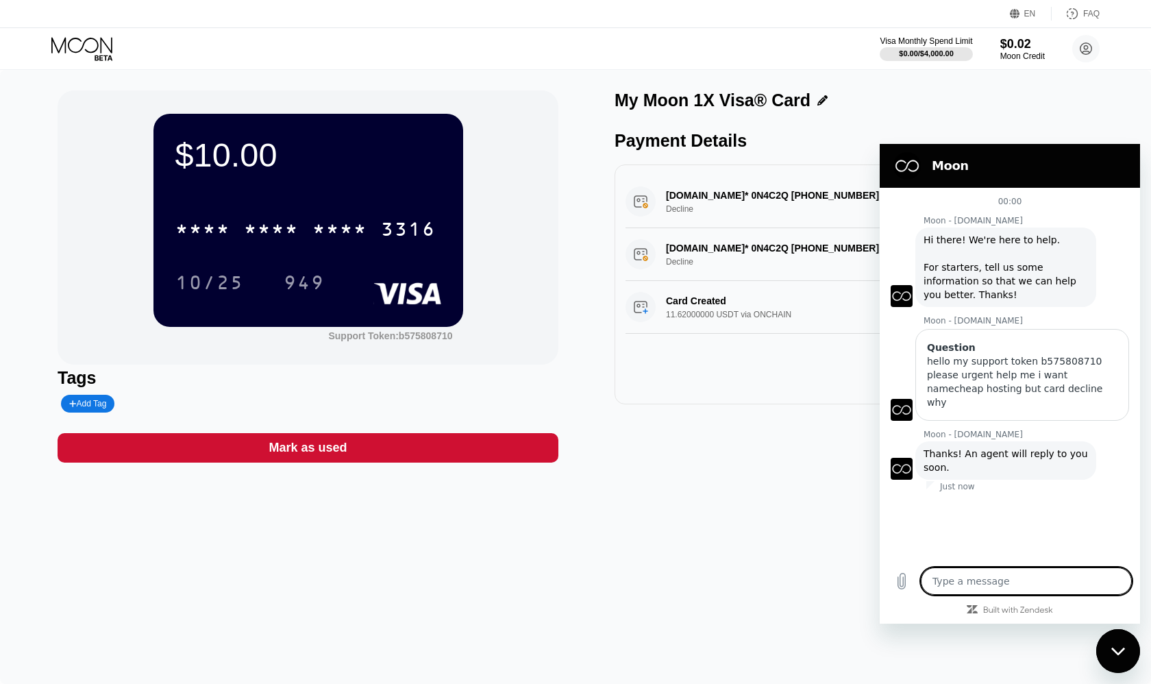
click at [983, 569] on textarea at bounding box center [1026, 580] width 211 height 27
type textarea "o"
type textarea "x"
type textarea "ok"
type textarea "x"
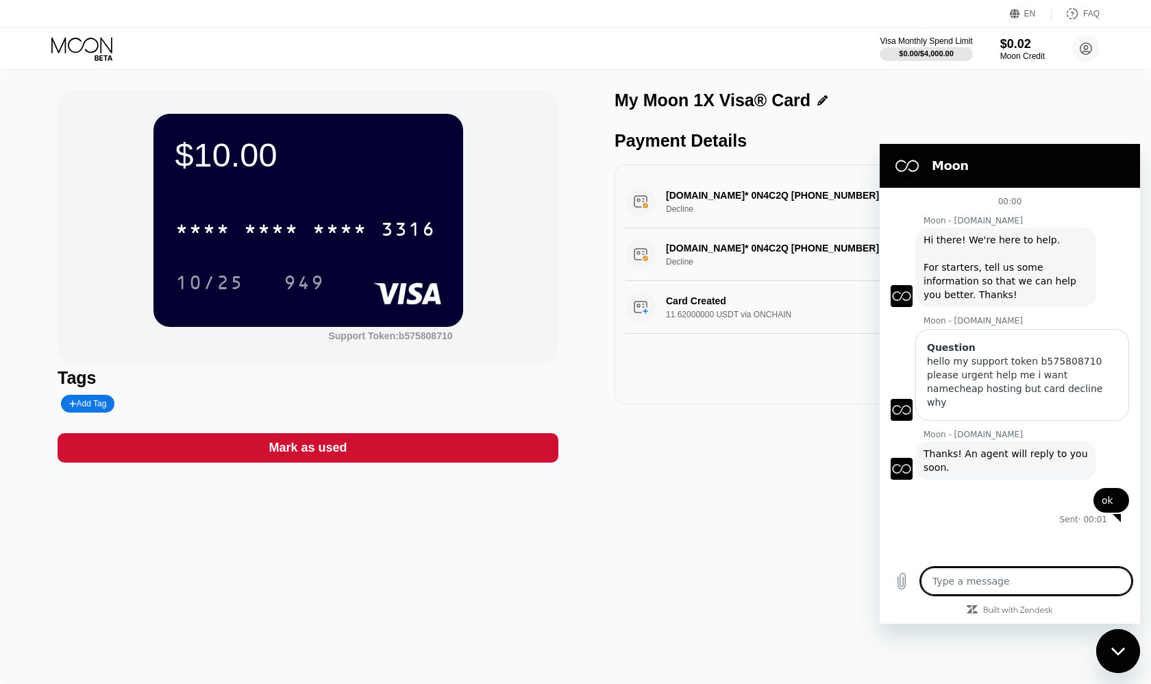
type textarea "x"
click at [817, 102] on icon at bounding box center [822, 100] width 10 height 10
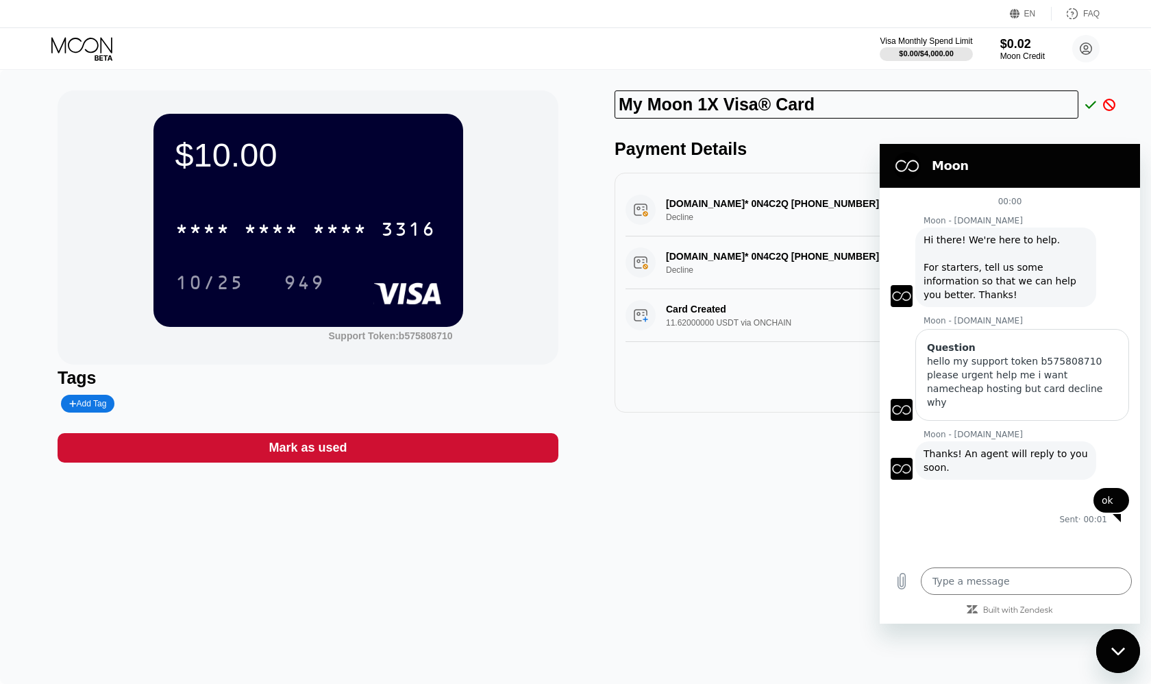
drag, startPoint x: 835, startPoint y: 103, endPoint x: 563, endPoint y: 105, distance: 272.0
click at [563, 105] on div "$10.00 * * * * * * * * * * * * 3316 10/25 949 Support Token: b575808710 Tags Ad…" at bounding box center [576, 276] width 1036 height 372
type input "M"
type input "Moon Card"
click at [1089, 102] on icon at bounding box center [1090, 105] width 11 height 12
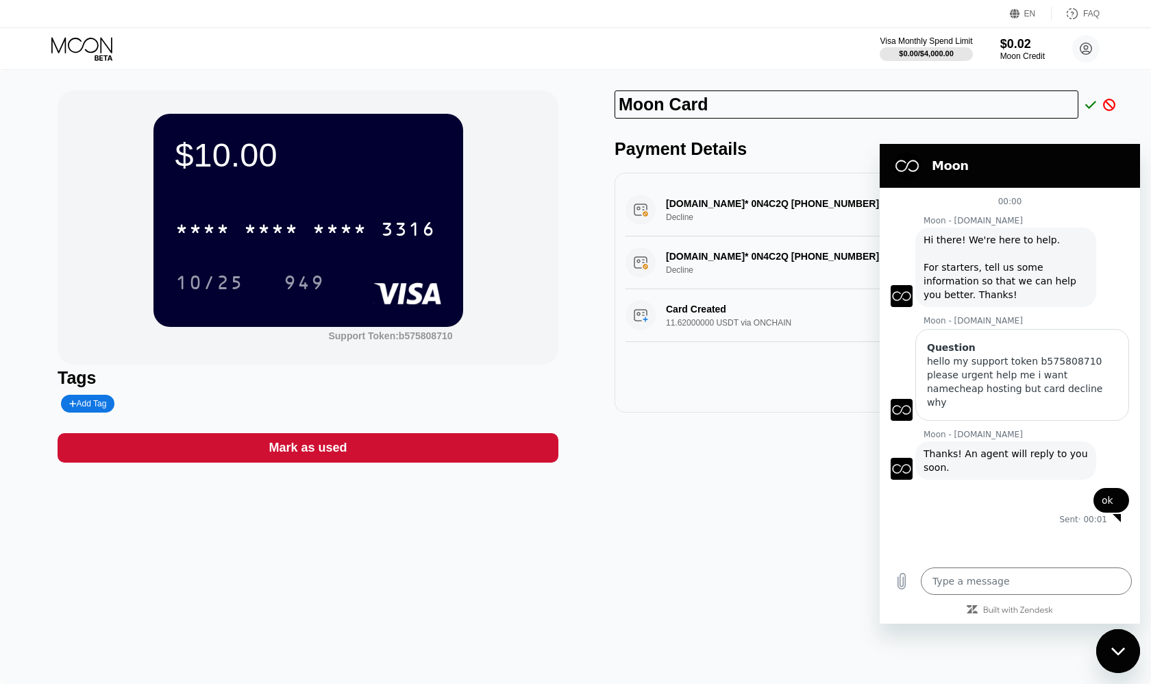
click at [1005, 177] on div "Moon" at bounding box center [1007, 165] width 238 height 27
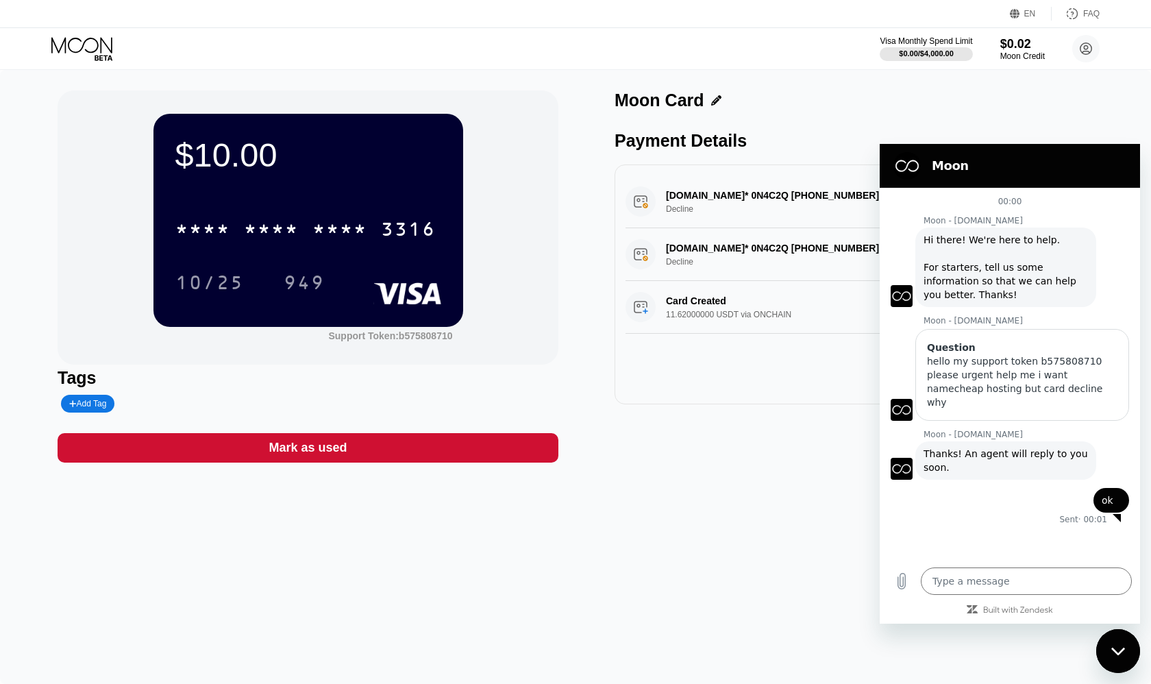
click at [935, 168] on h2 "Moon" at bounding box center [1029, 166] width 195 height 16
click at [983, 171] on h2 "Moon" at bounding box center [1029, 166] width 195 height 16
click at [1110, 654] on div "Close messaging window" at bounding box center [1118, 650] width 41 height 41
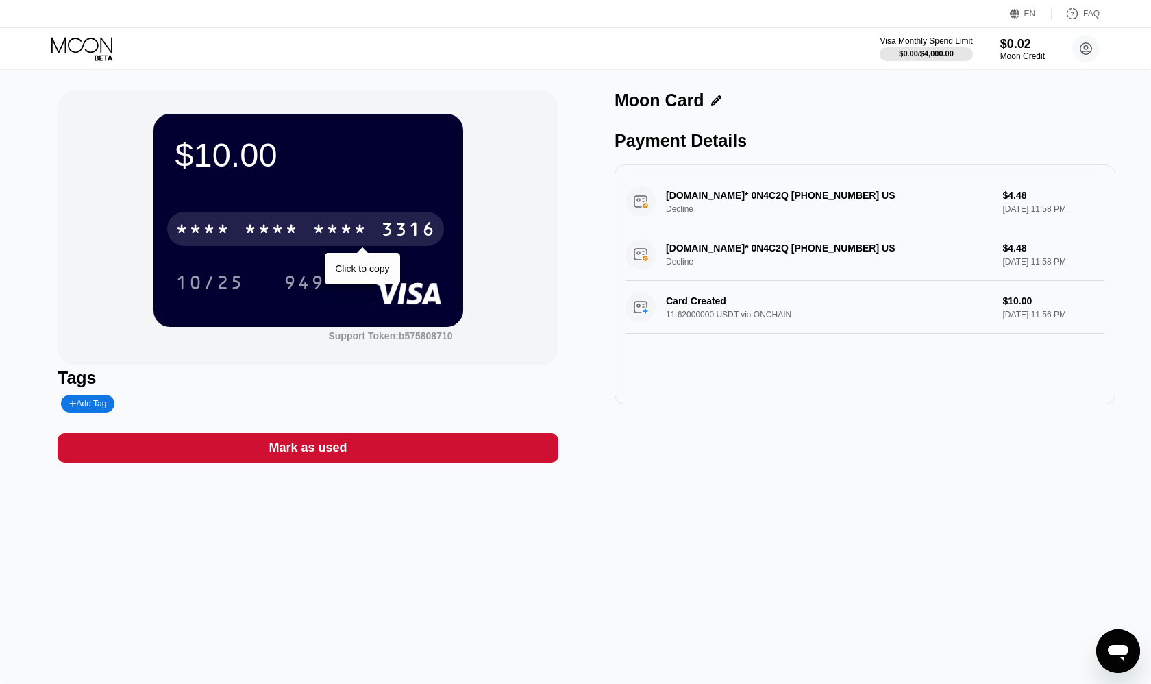
click at [301, 236] on div "* * * * * * * * * * * * 3316" at bounding box center [305, 229] width 277 height 34
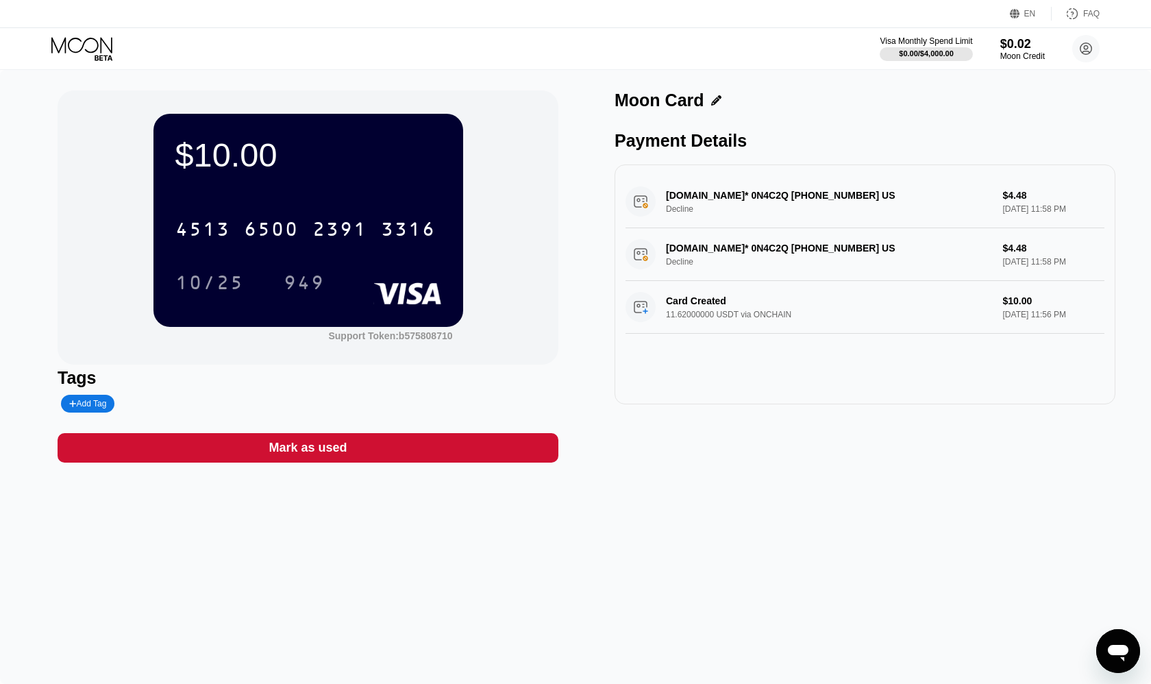
click at [1111, 660] on icon "Open messaging window" at bounding box center [1118, 651] width 25 height 25
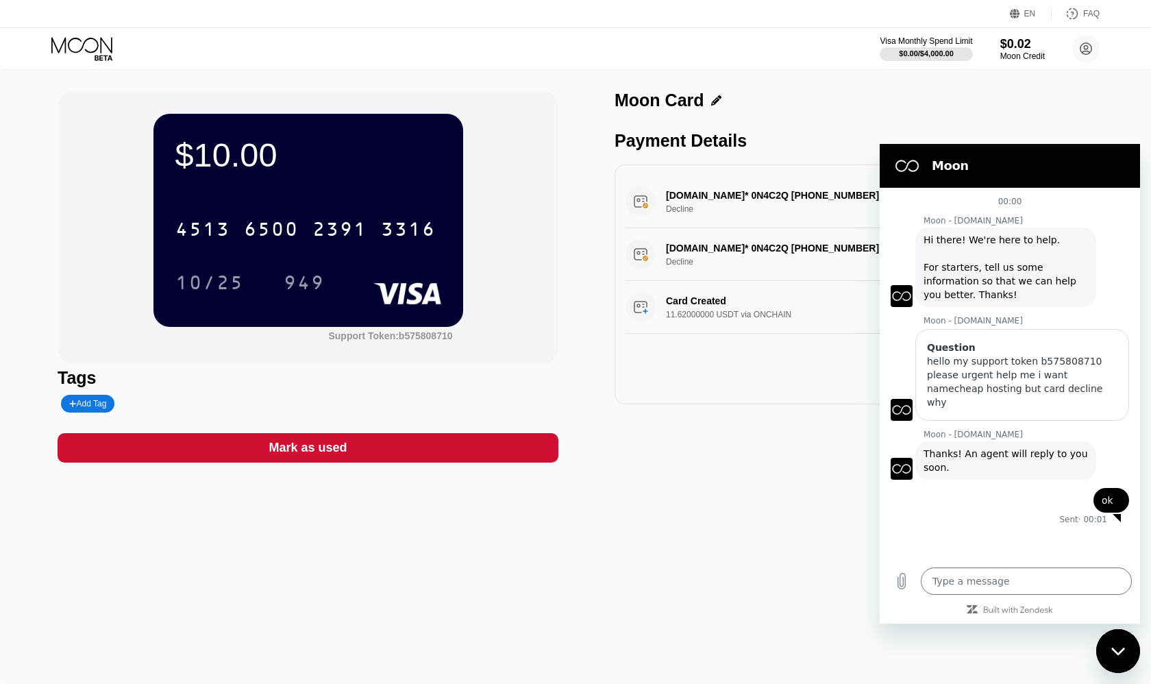
click at [1119, 640] on div "Close messaging window" at bounding box center [1118, 650] width 41 height 41
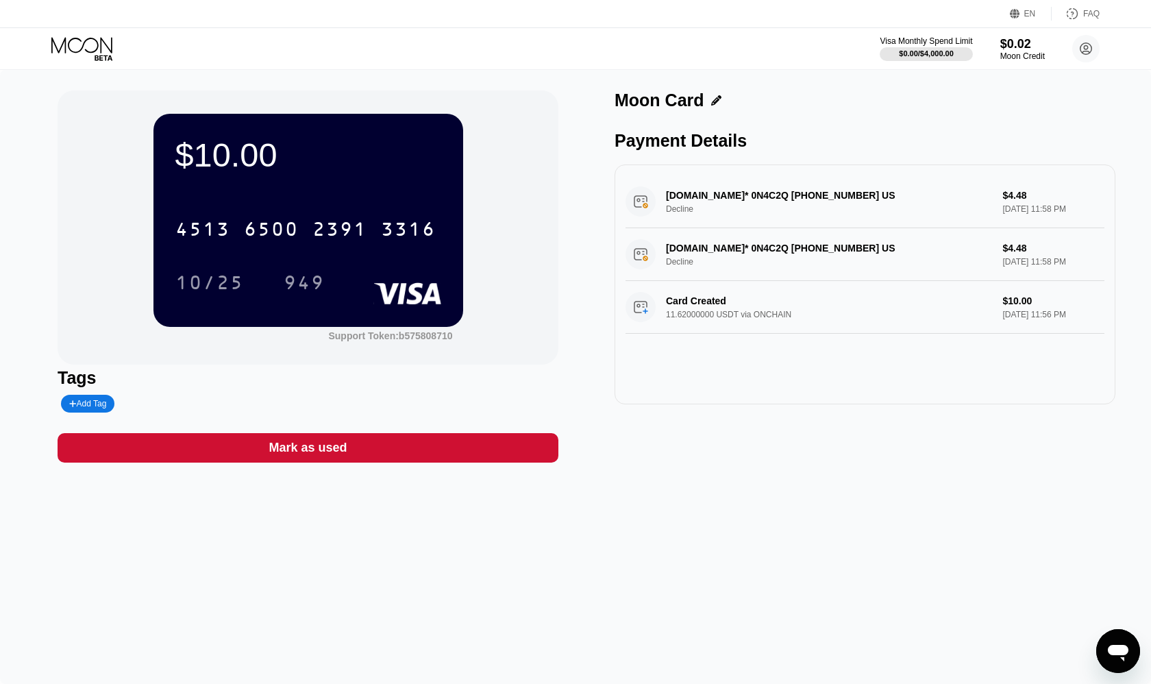
type textarea "x"
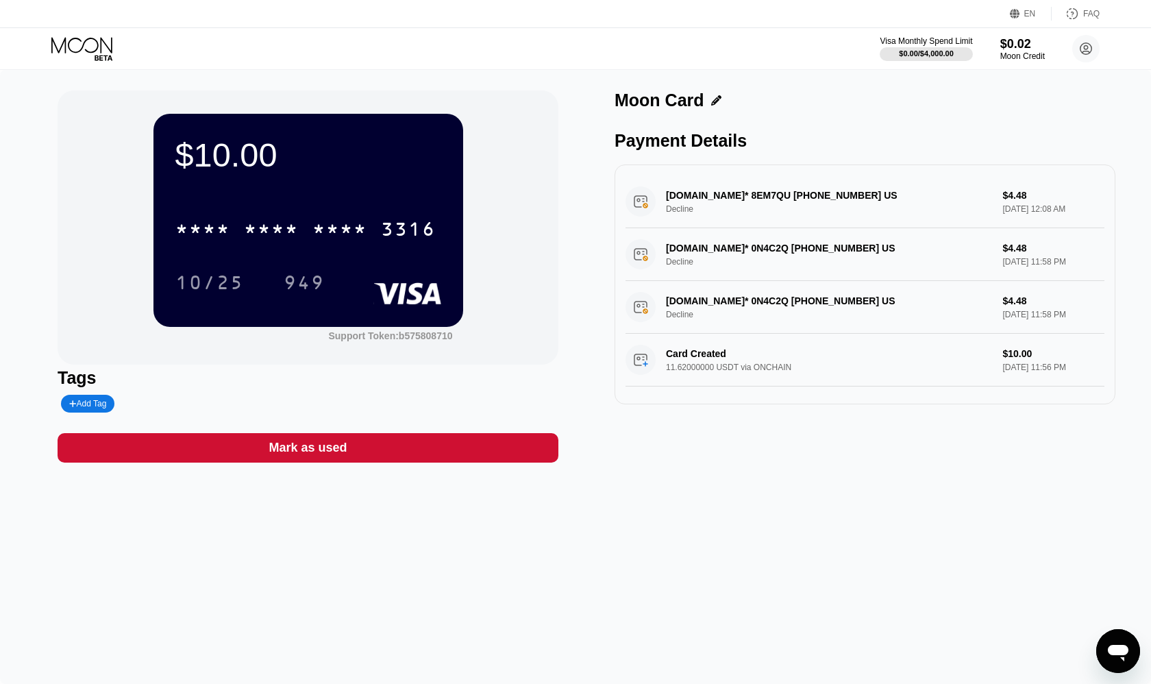
click at [665, 201] on div "NAME-CHEAP.COM* 8EM7QU +13233752822 US Decline $4.48 Aug 22, 2025 12:08 AM" at bounding box center [865, 201] width 479 height 53
drag, startPoint x: 665, startPoint y: 201, endPoint x: 805, endPoint y: 201, distance: 139.8
click at [805, 201] on div "NAME-CHEAP.COM* 8EM7QU +13233752822 US Decline $4.48 Aug 22, 2025 12:08 AM" at bounding box center [865, 201] width 479 height 53
click at [71, 32] on div "Visa Monthly Spend Limit $0.00 / $4,000.00 $0.02 Moon Credit hackingornitorenkp…" at bounding box center [575, 48] width 1151 height 41
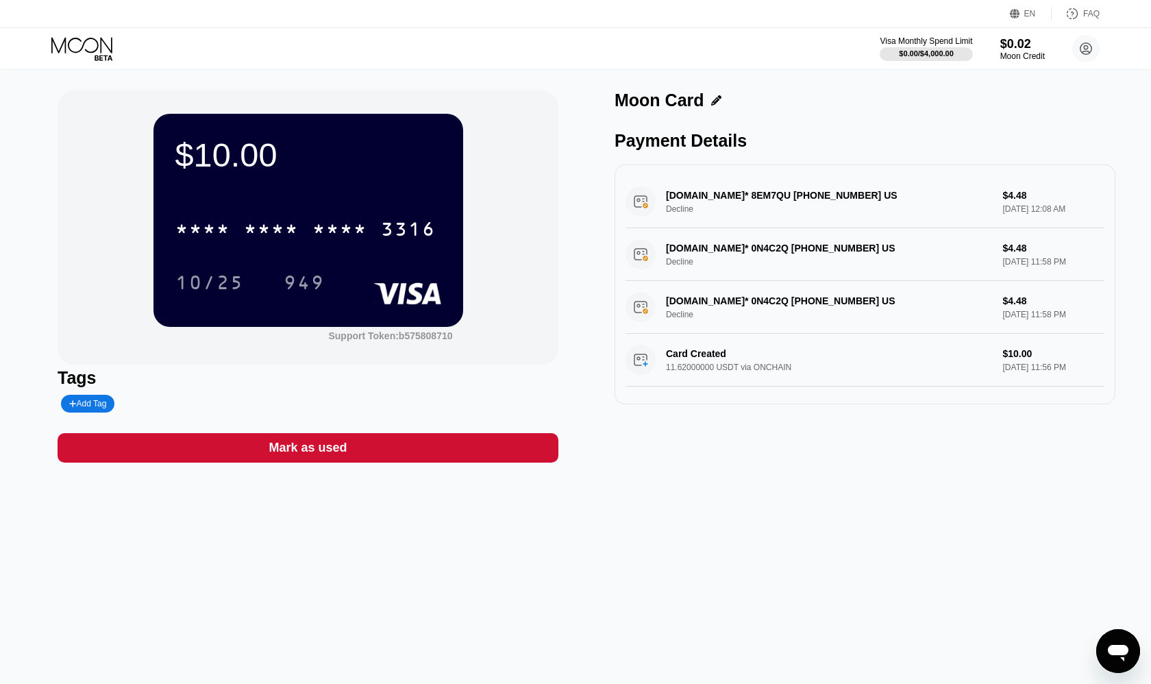
click at [84, 42] on icon at bounding box center [83, 49] width 64 height 24
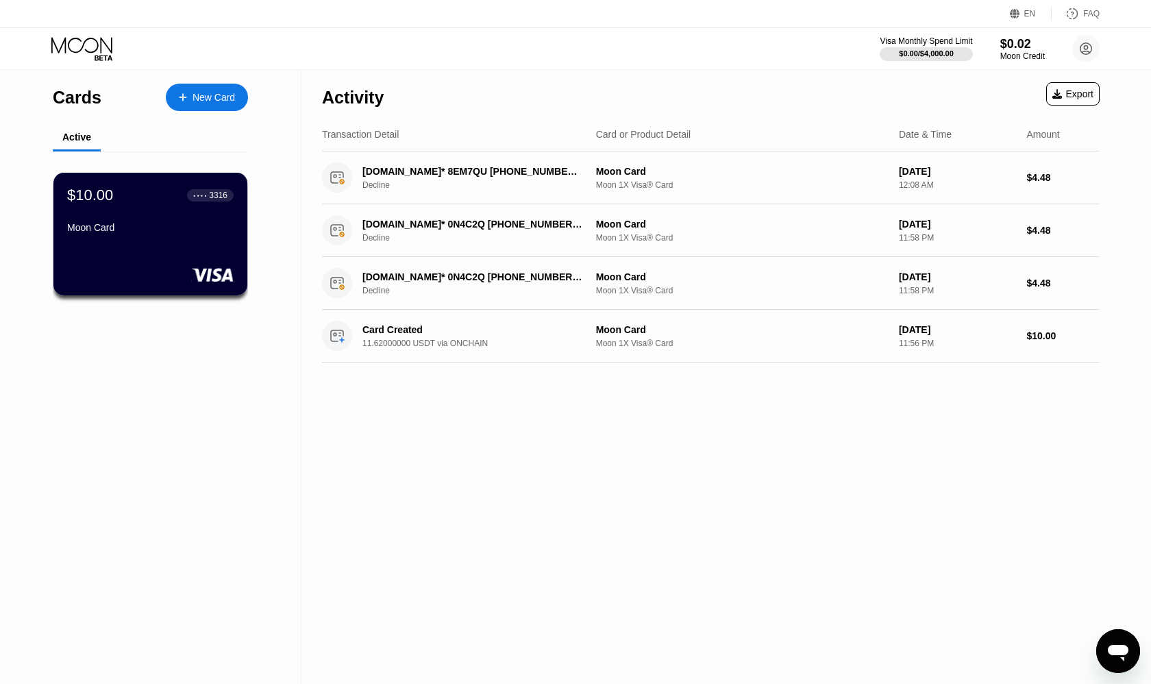
click at [203, 103] on div "New Card" at bounding box center [214, 98] width 42 height 12
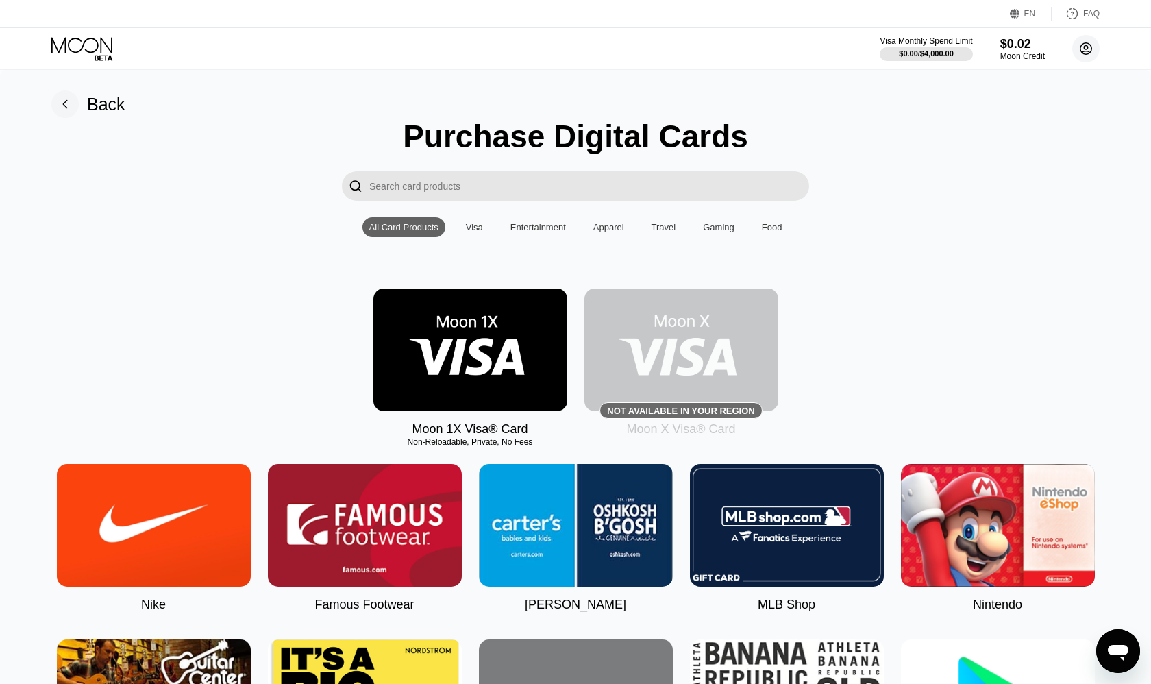
click at [1081, 48] on circle at bounding box center [1085, 48] width 27 height 27
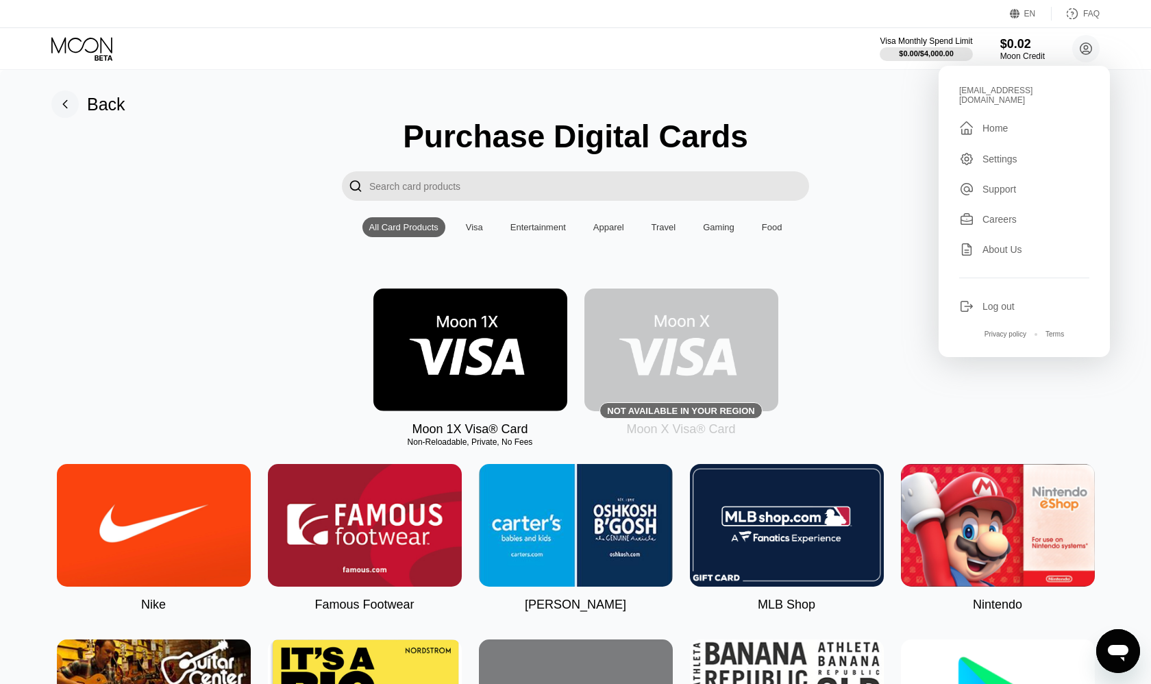
click at [986, 130] on div "Home" at bounding box center [995, 128] width 25 height 11
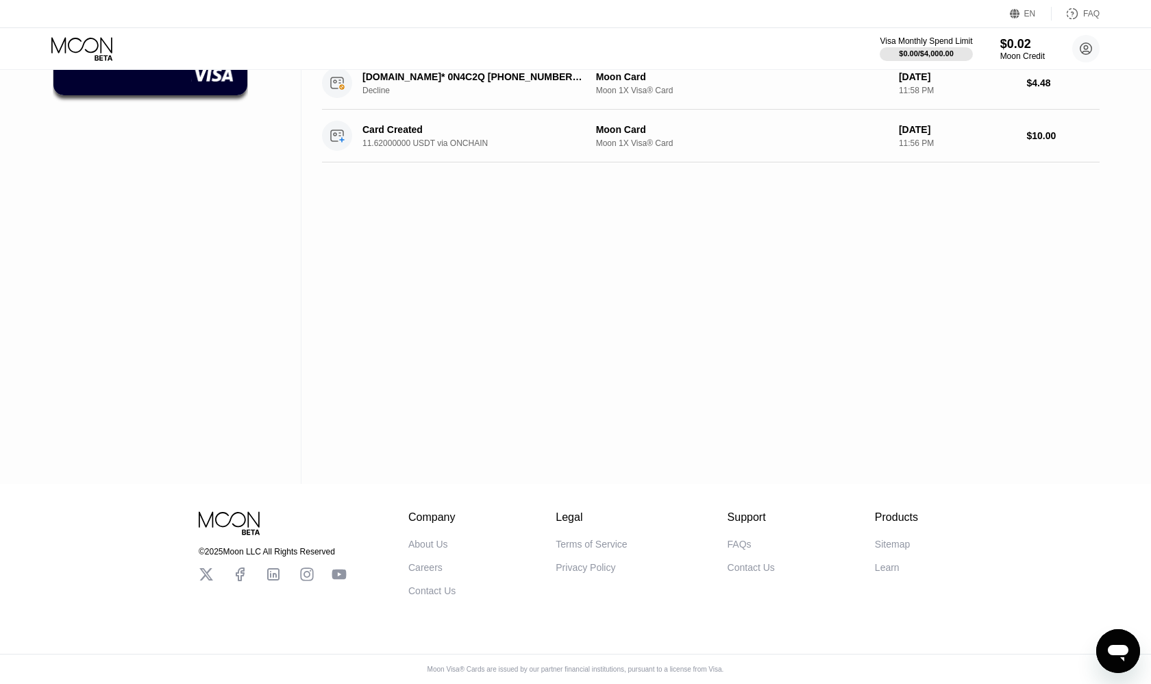
scroll to position [203, 0]
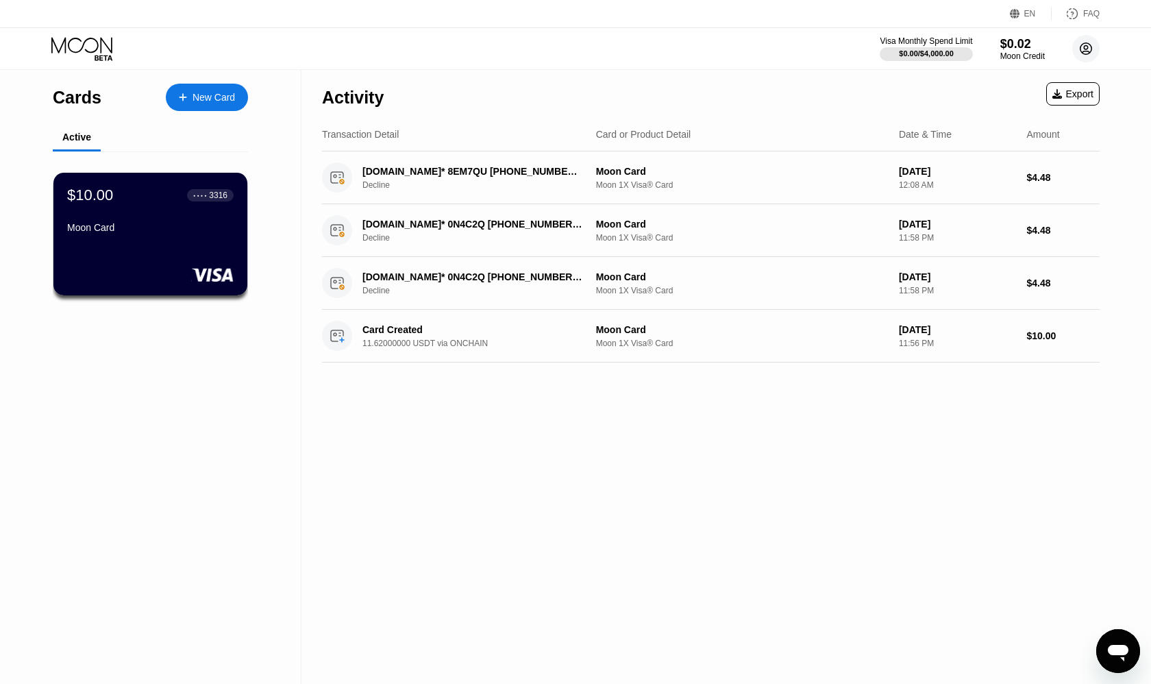
click at [1085, 55] on circle at bounding box center [1085, 48] width 27 height 27
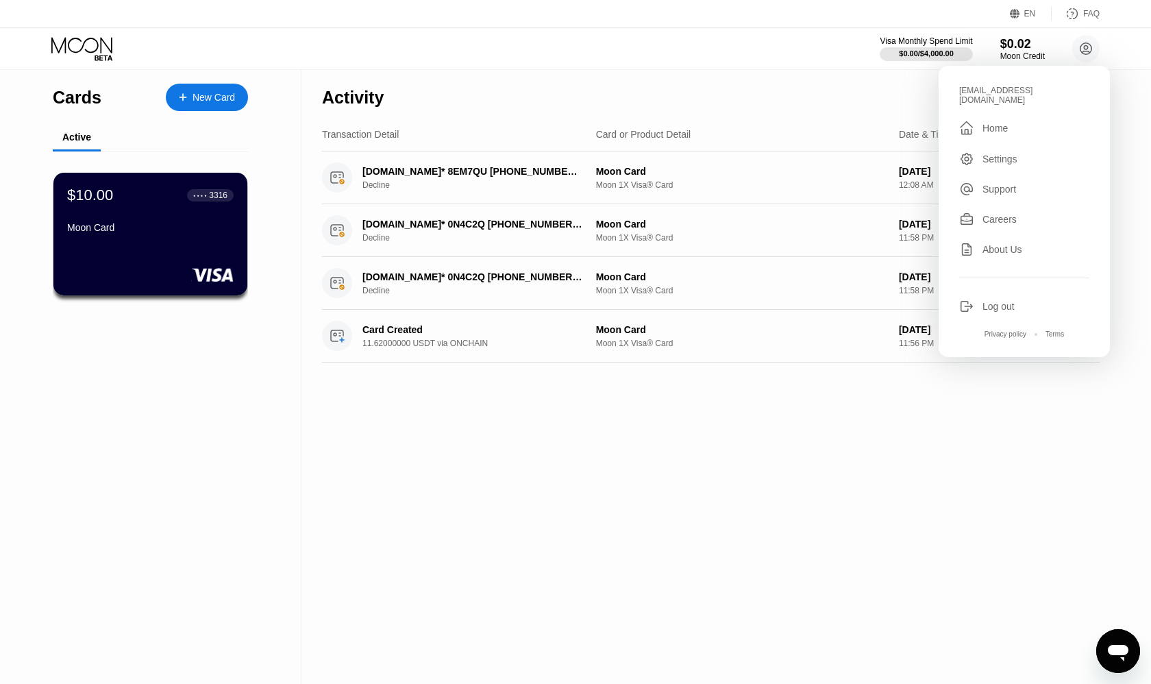
click at [1002, 163] on div "Settings" at bounding box center [1000, 158] width 35 height 11
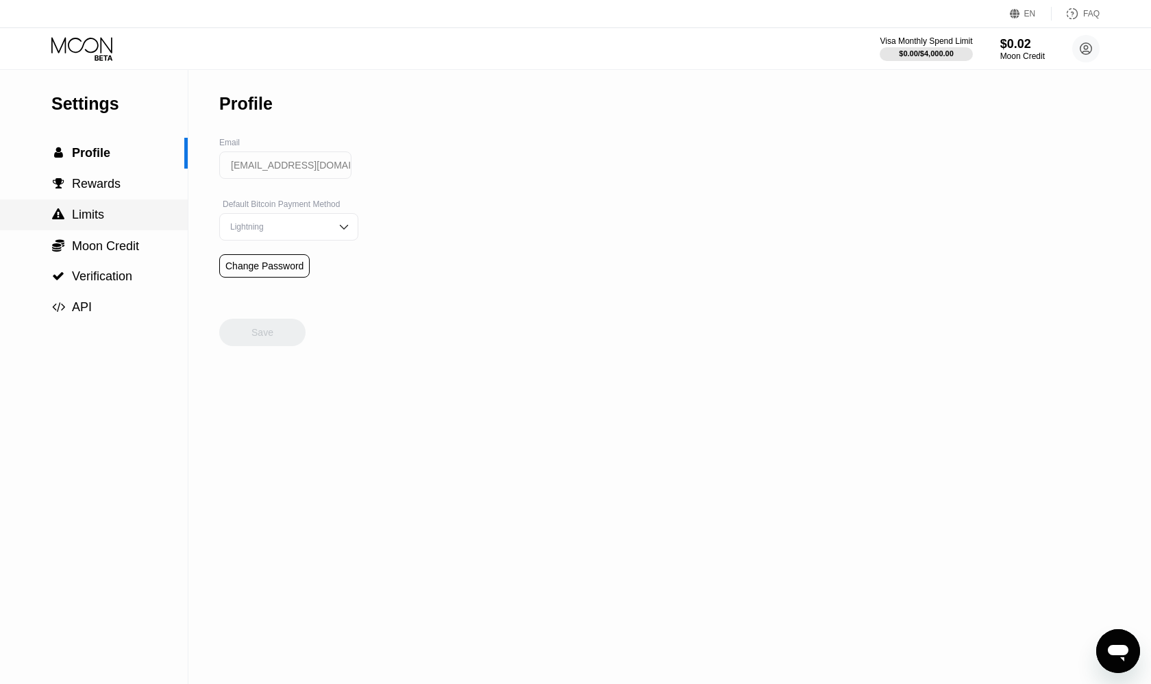
click at [88, 212] on span "Limits" at bounding box center [88, 215] width 32 height 14
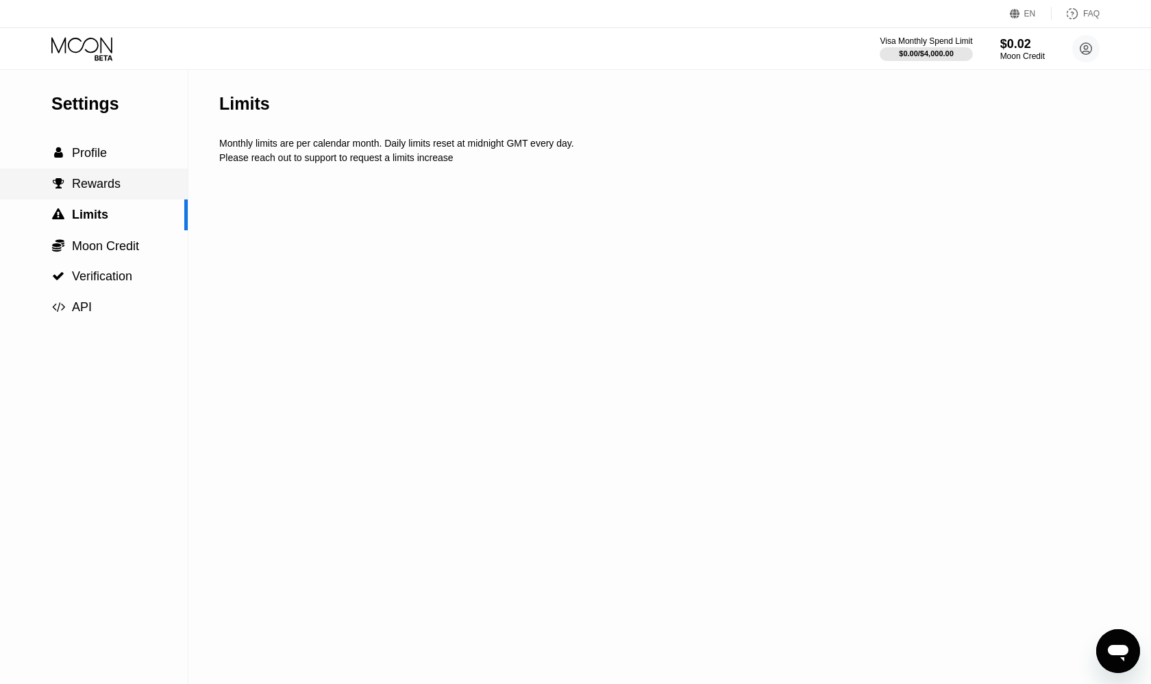
click at [96, 180] on span "Rewards" at bounding box center [96, 184] width 49 height 14
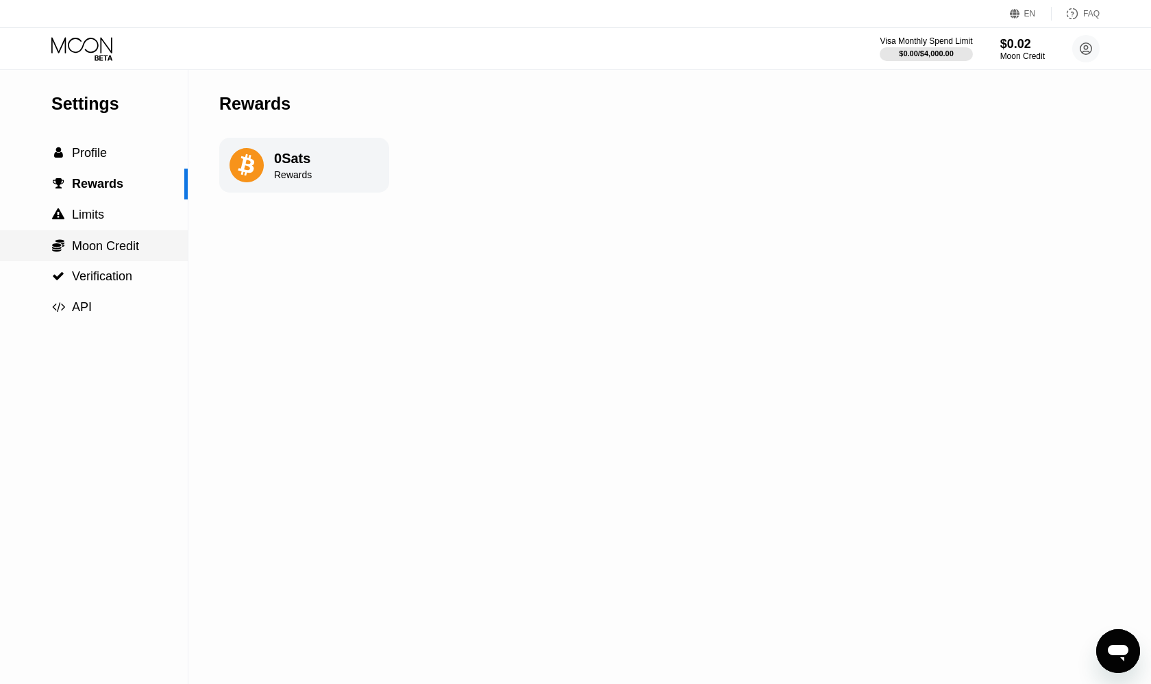
click at [85, 251] on span "Moon Credit" at bounding box center [105, 246] width 67 height 14
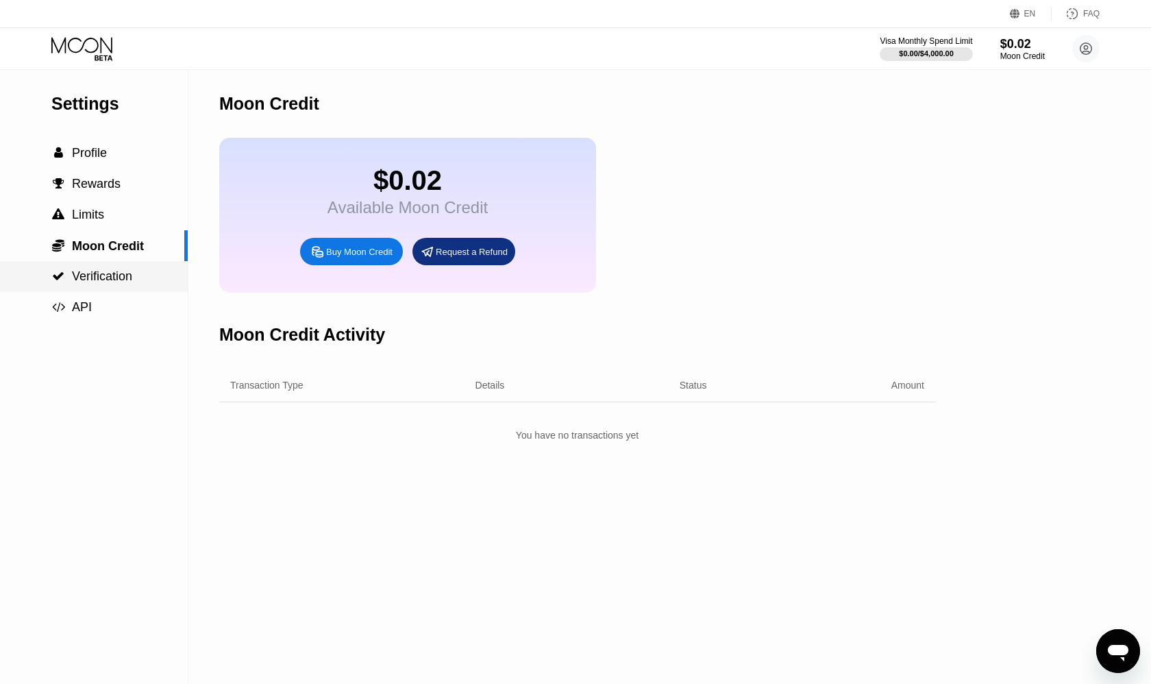
click at [85, 275] on span "Verification" at bounding box center [102, 276] width 60 height 14
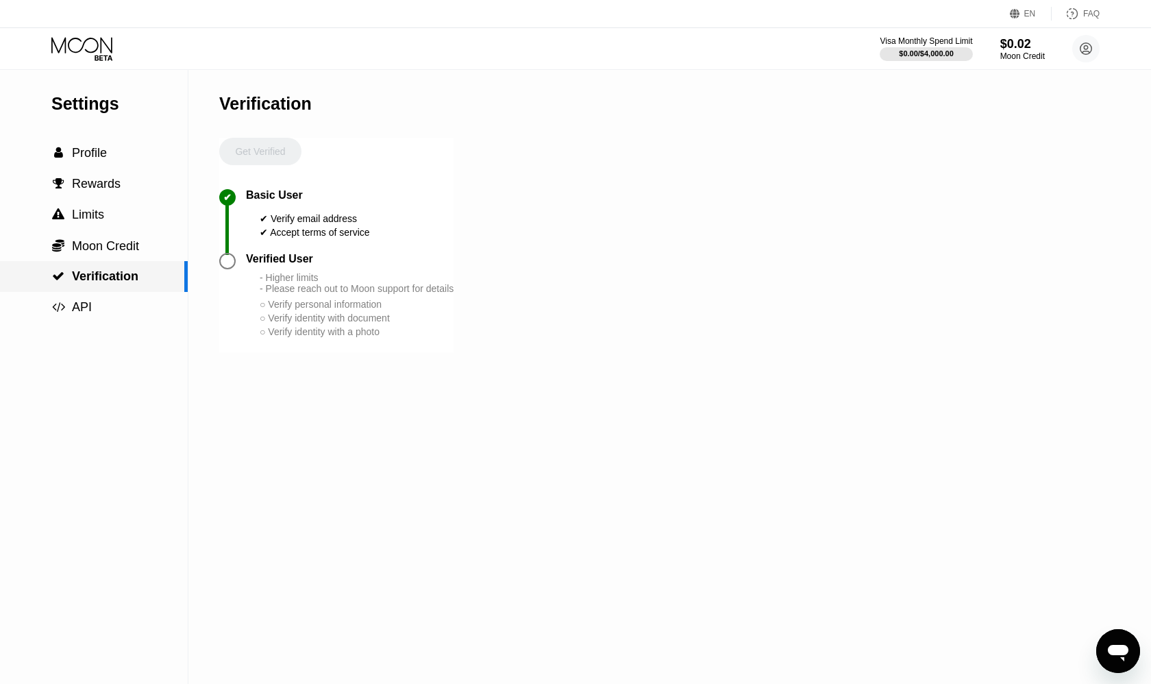
click at [106, 247] on span "Moon Credit" at bounding box center [105, 246] width 67 height 14
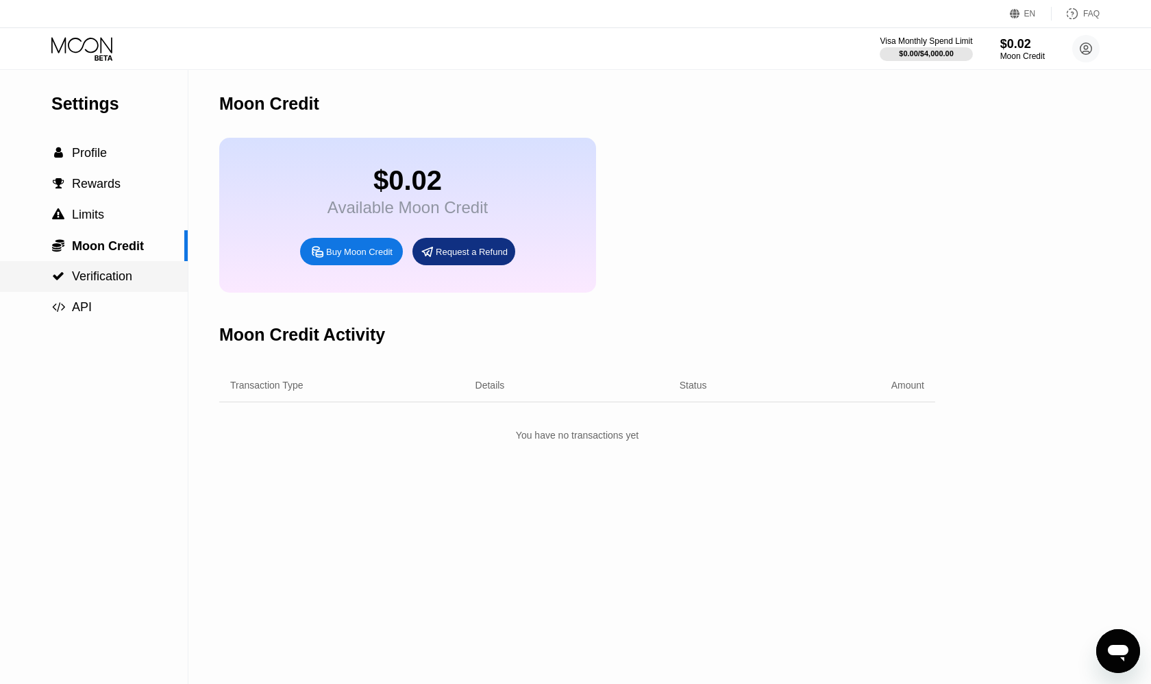
click at [101, 275] on span "Verification" at bounding box center [102, 276] width 60 height 14
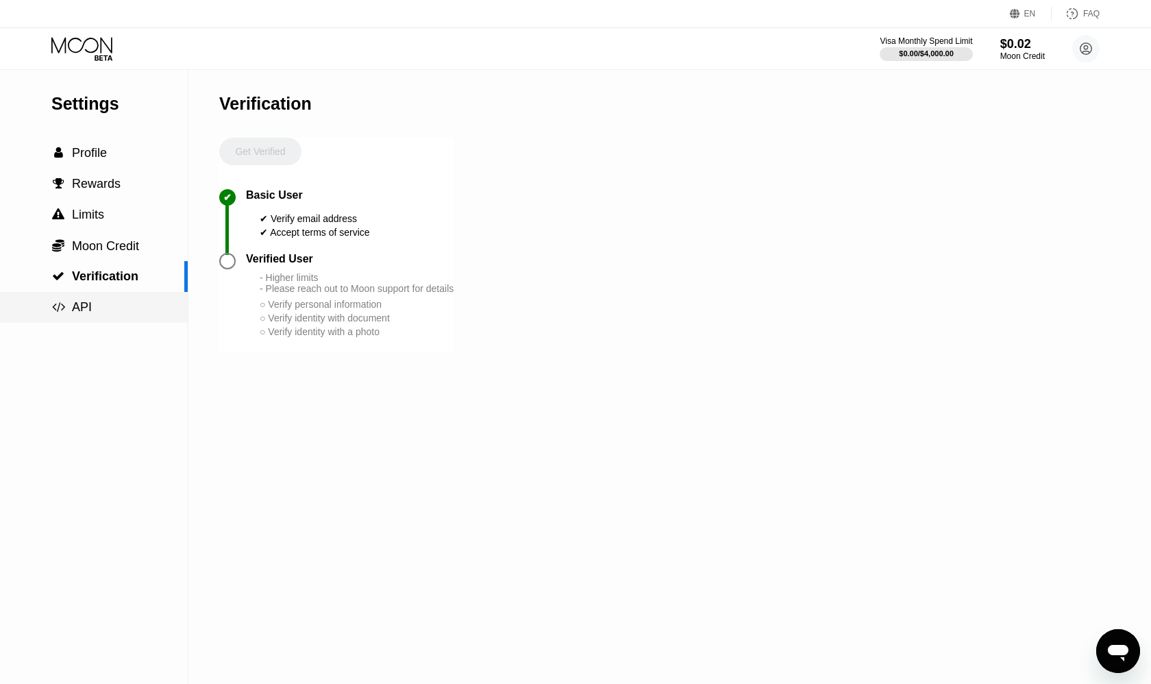
click at [100, 297] on div " API" at bounding box center [94, 307] width 188 height 31
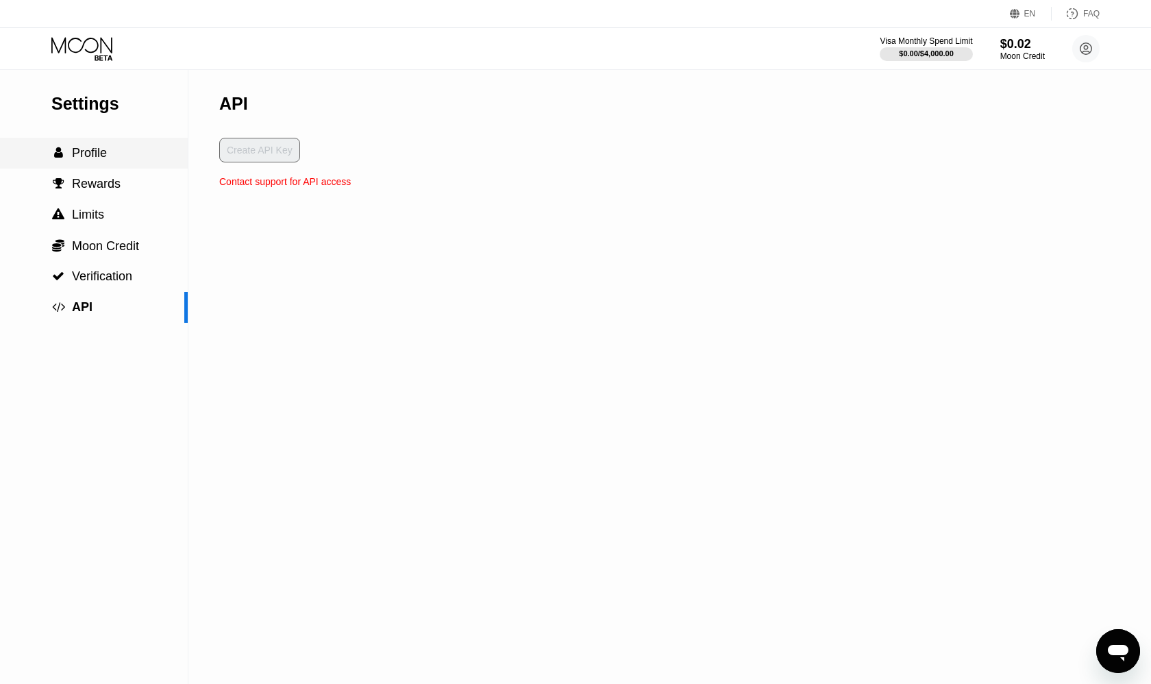
click at [147, 166] on div " Profile" at bounding box center [94, 153] width 188 height 31
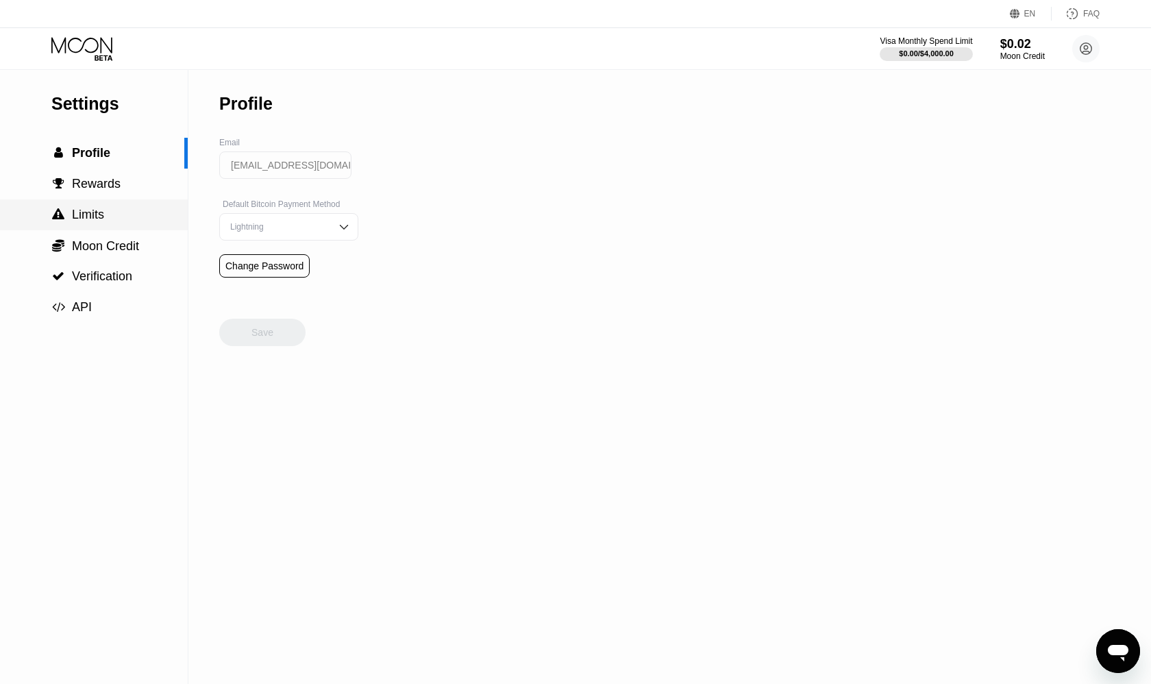
click at [107, 210] on div " Limits" at bounding box center [94, 215] width 188 height 14
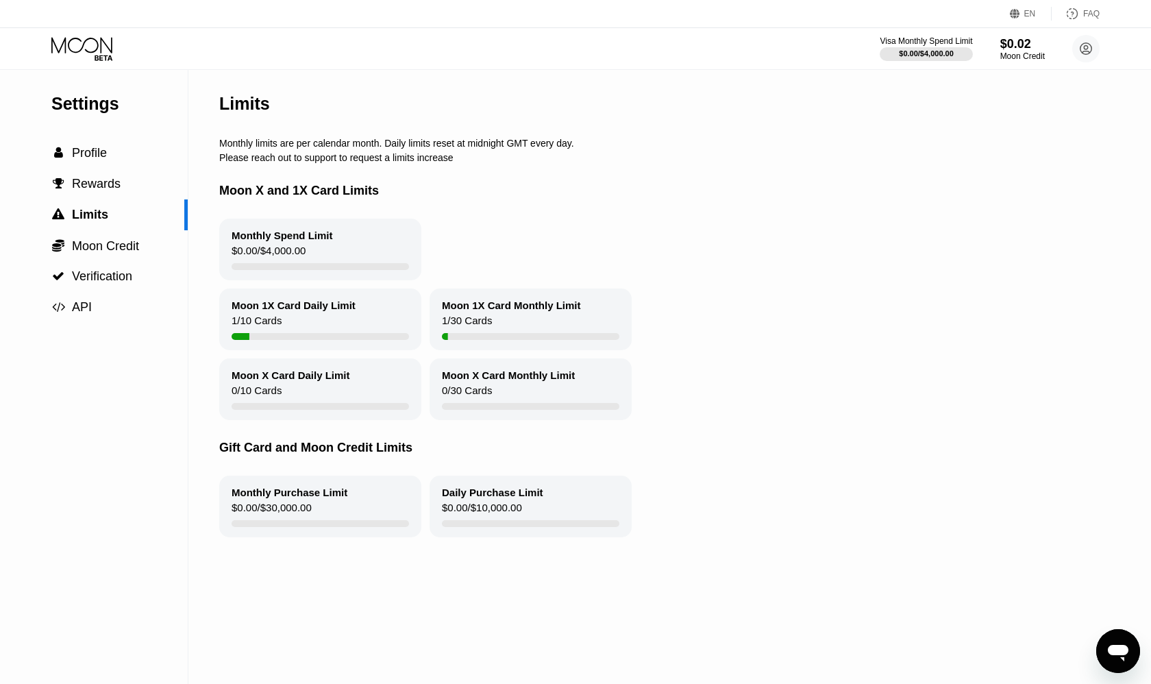
click at [1118, 652] on icon "Open messaging window" at bounding box center [1118, 653] width 21 height 16
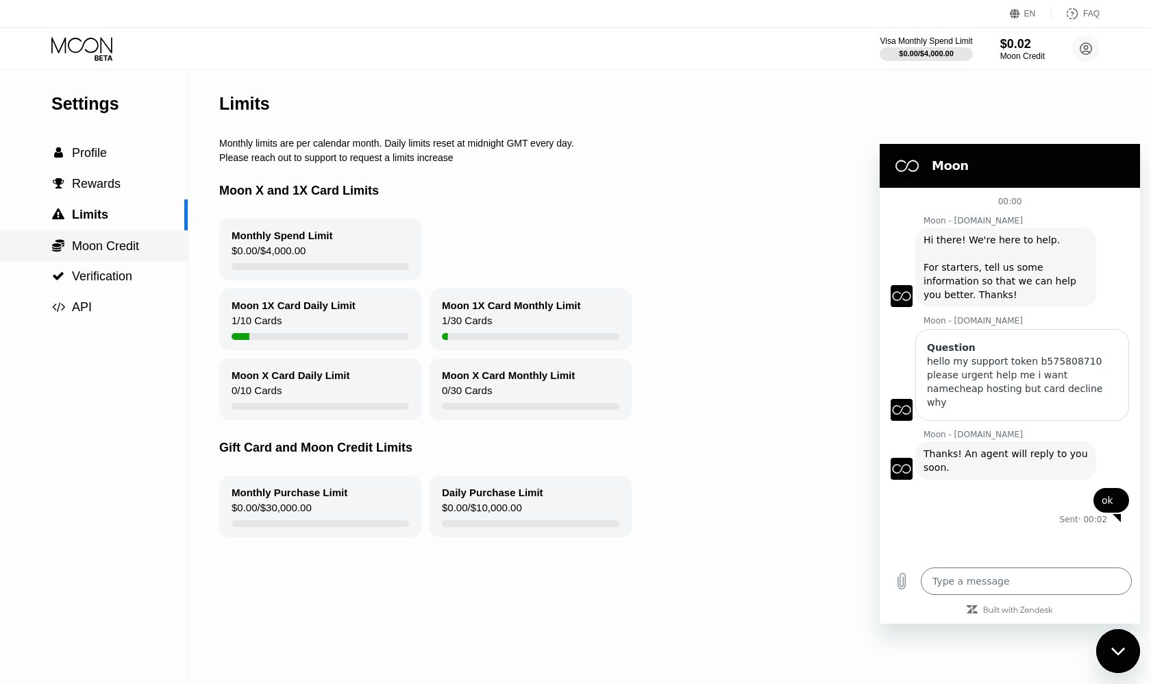
click at [155, 238] on div " Moon Credit" at bounding box center [94, 245] width 188 height 31
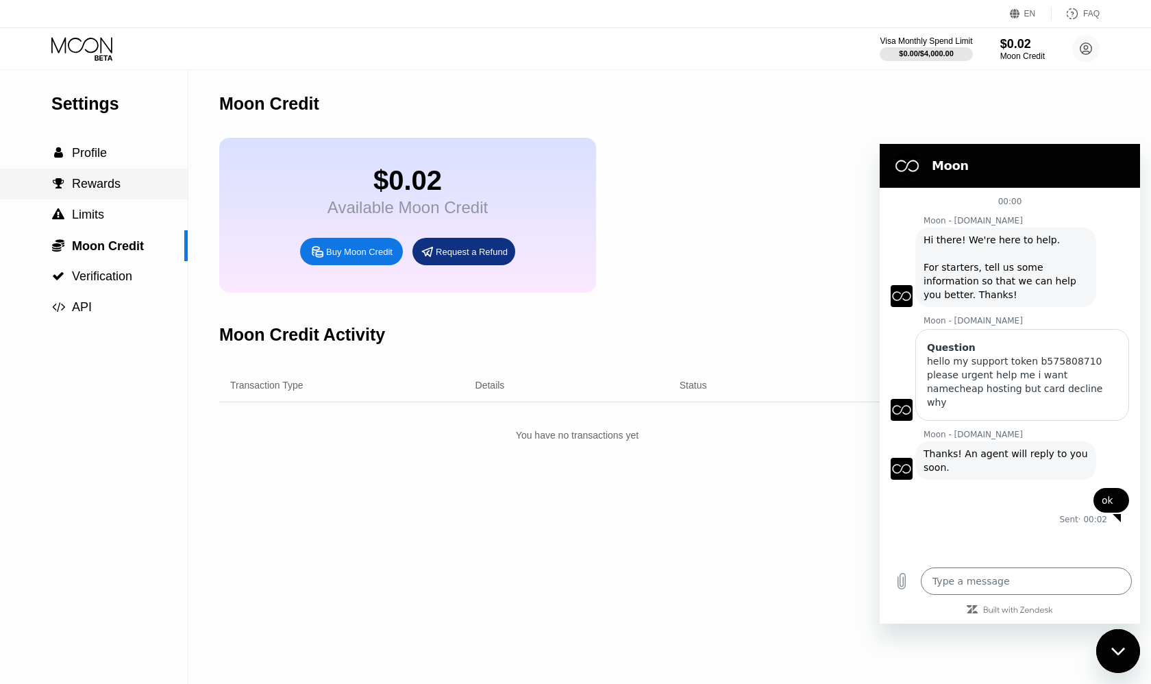
click at [148, 180] on div " Rewards" at bounding box center [94, 184] width 188 height 14
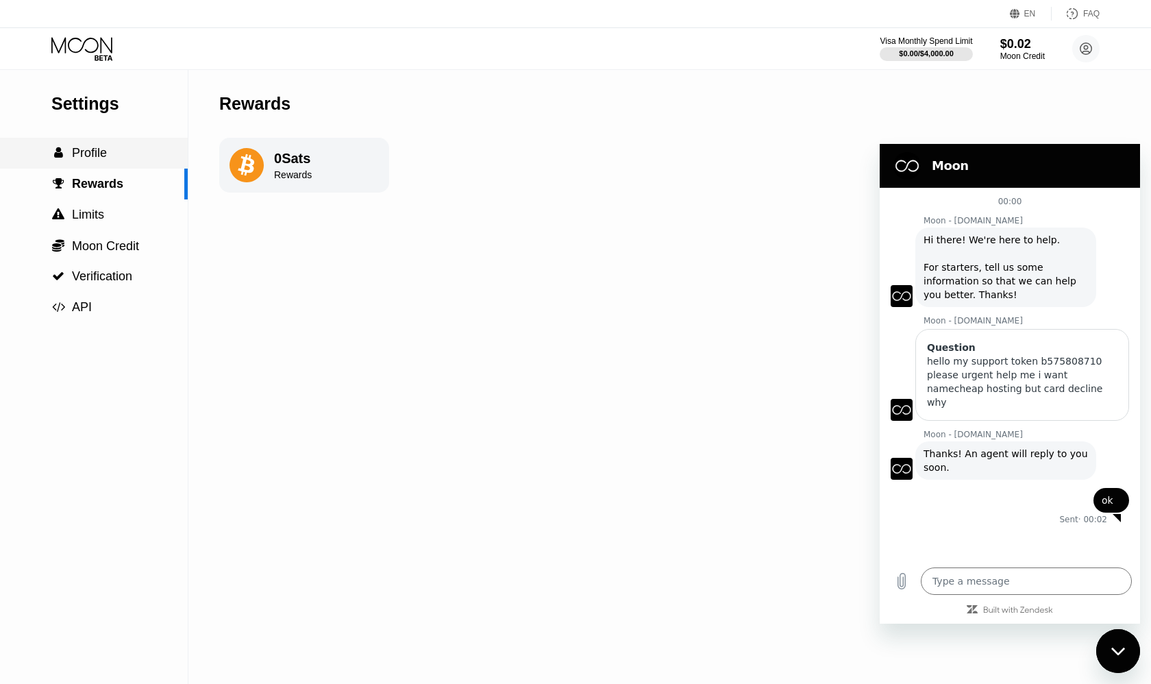
click at [137, 156] on div " Profile" at bounding box center [94, 153] width 188 height 14
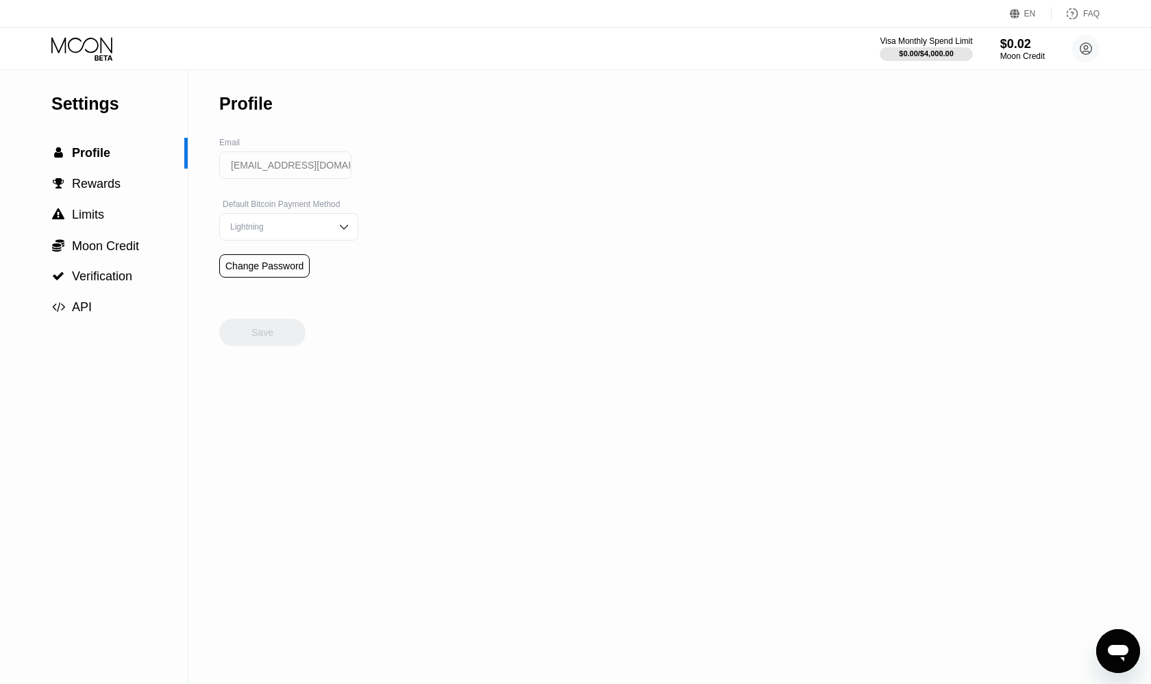
click at [112, 49] on icon at bounding box center [83, 49] width 64 height 24
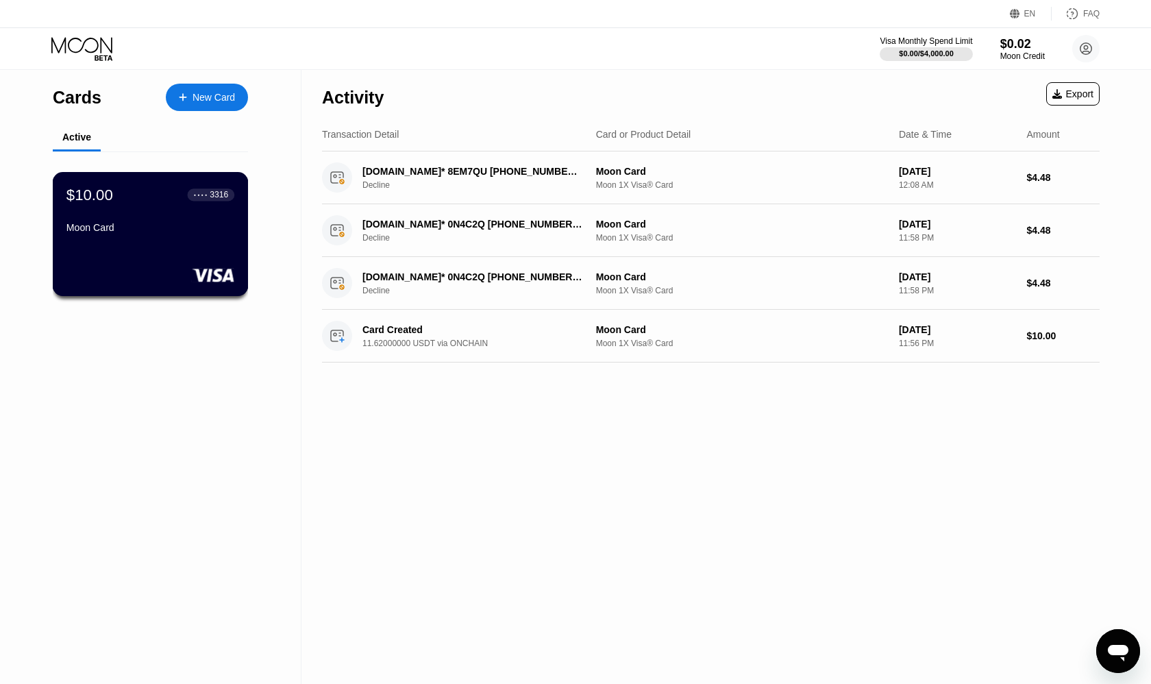
click at [104, 207] on div "$10.00 ● ● ● ● 3316 Moon Card" at bounding box center [150, 212] width 168 height 53
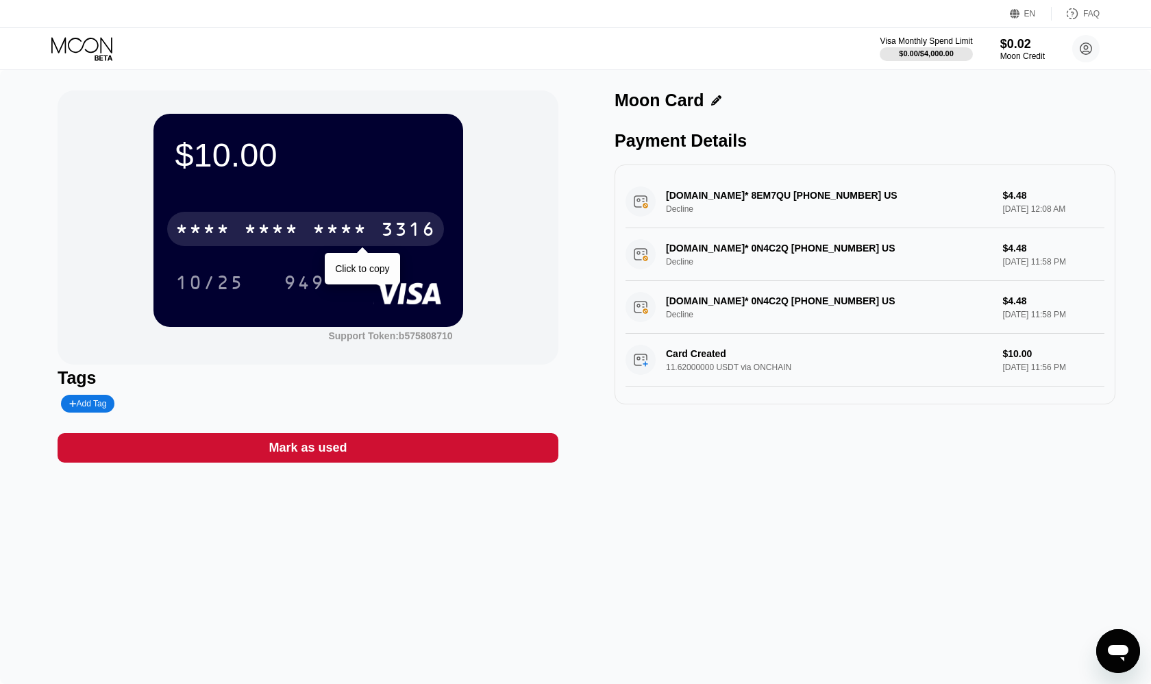
click at [259, 238] on div "* * * *" at bounding box center [271, 231] width 55 height 22
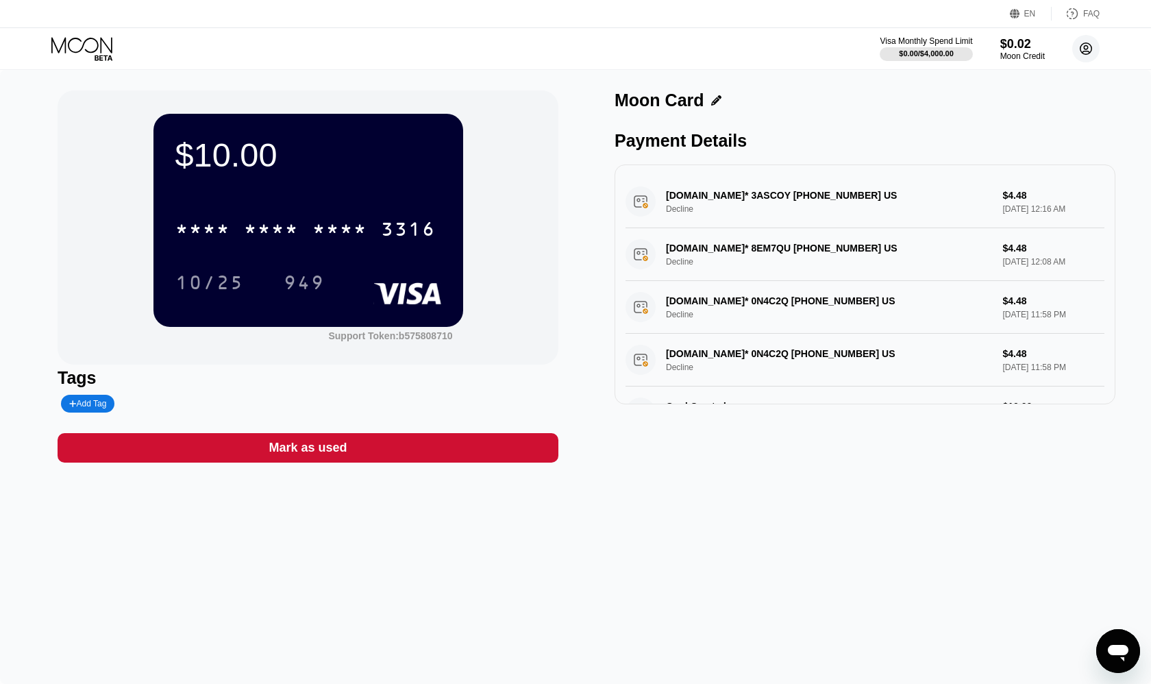
click at [1081, 52] on circle at bounding box center [1085, 48] width 27 height 27
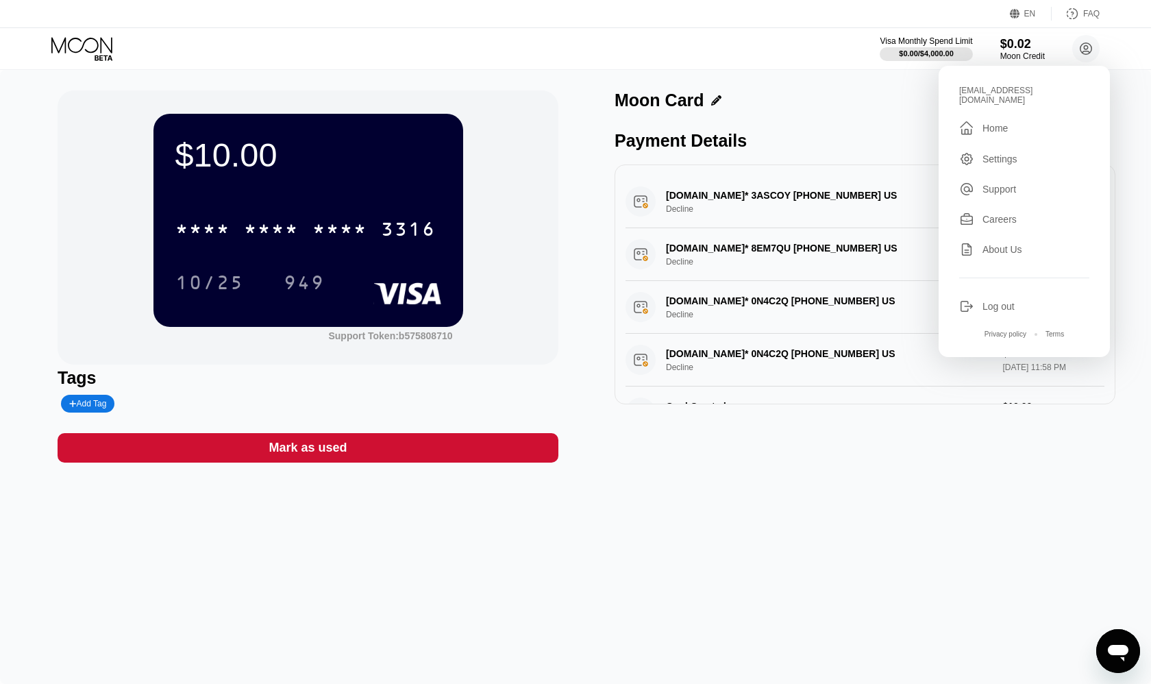
click at [1002, 164] on div "Settings" at bounding box center [1000, 158] width 35 height 11
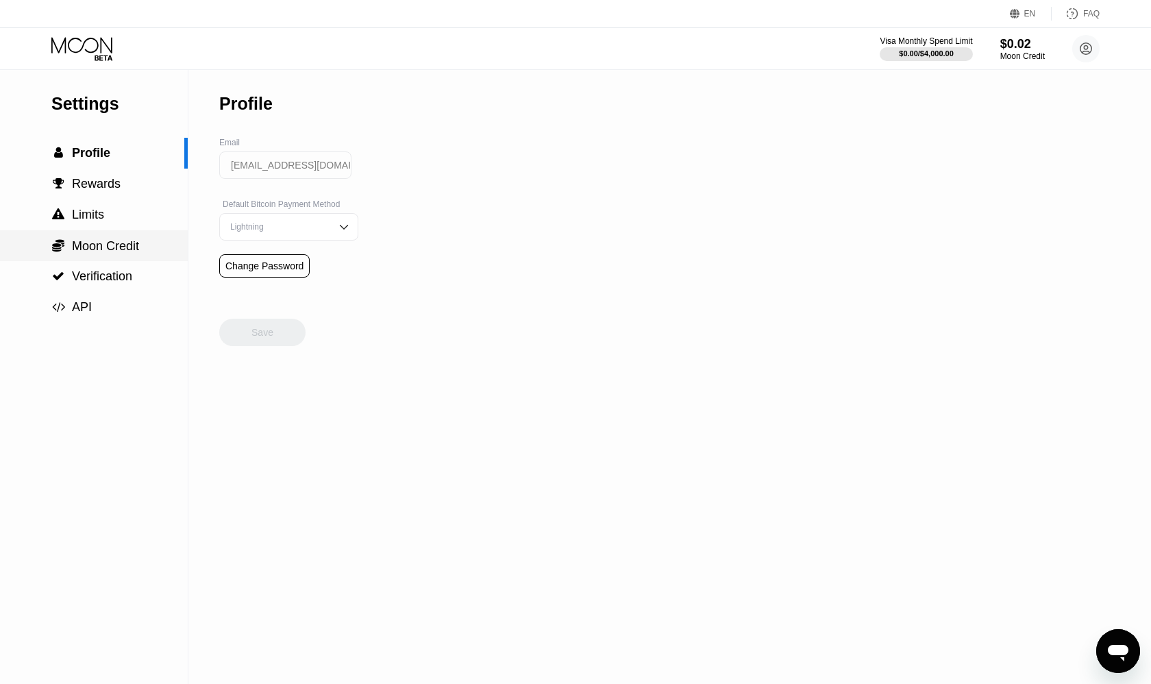
click at [134, 240] on span "Moon Credit" at bounding box center [105, 246] width 67 height 14
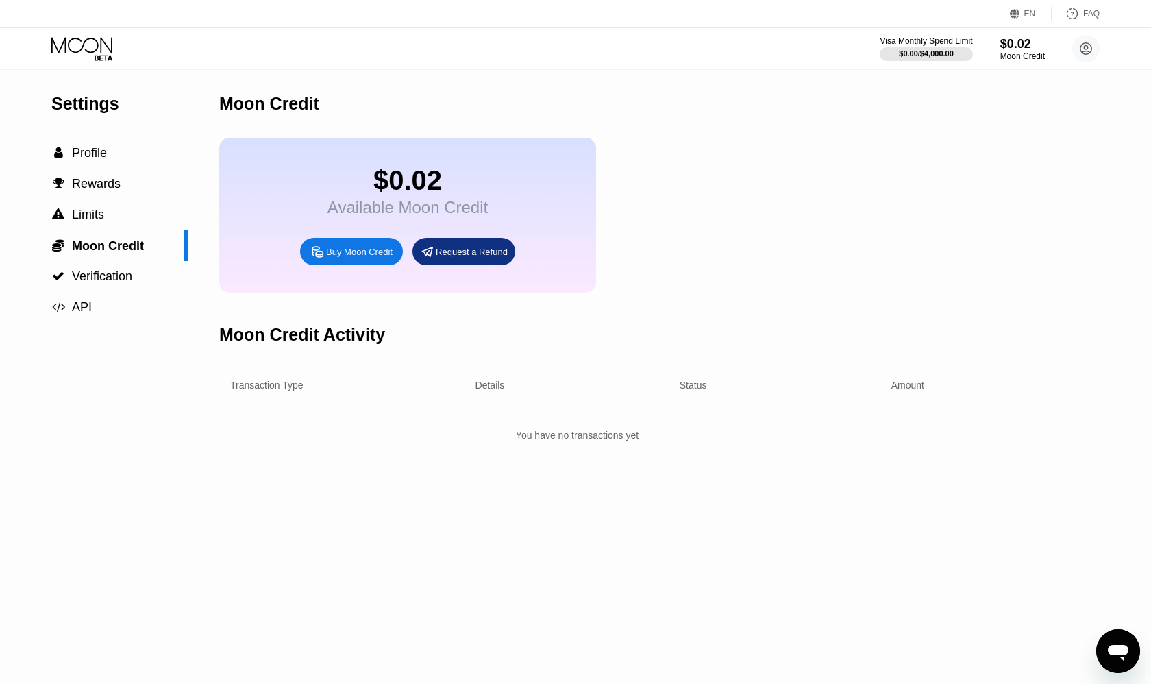
click at [469, 242] on div "Request a Refund" at bounding box center [463, 251] width 103 height 27
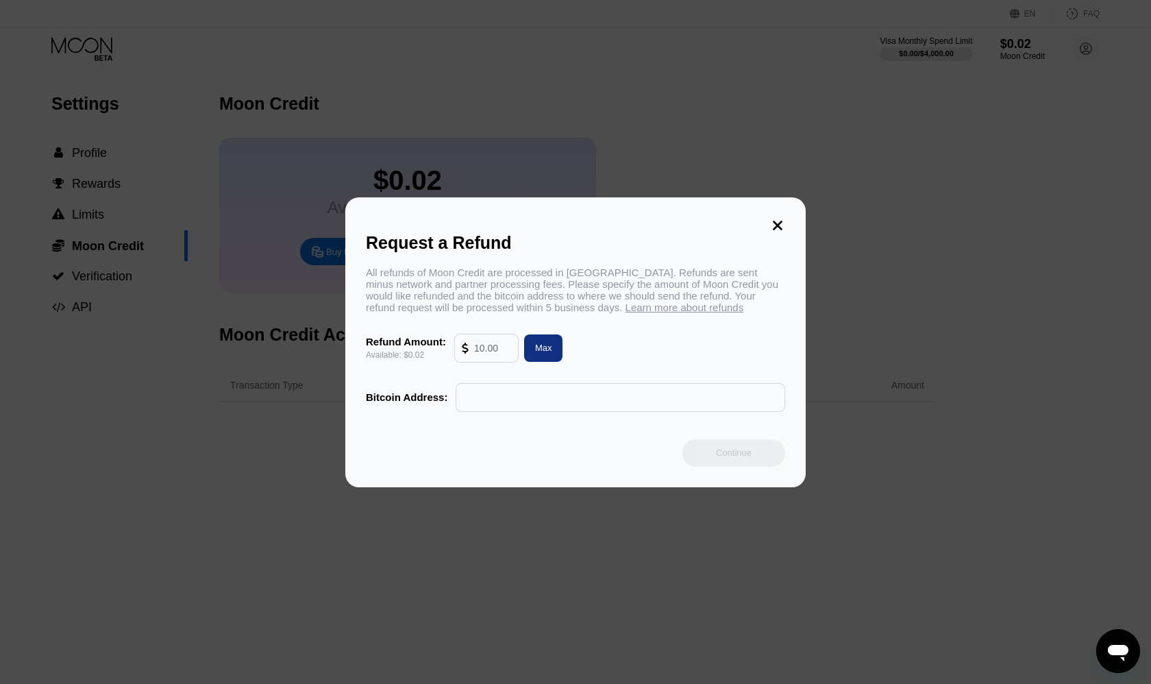
click at [775, 221] on icon at bounding box center [778, 226] width 10 height 10
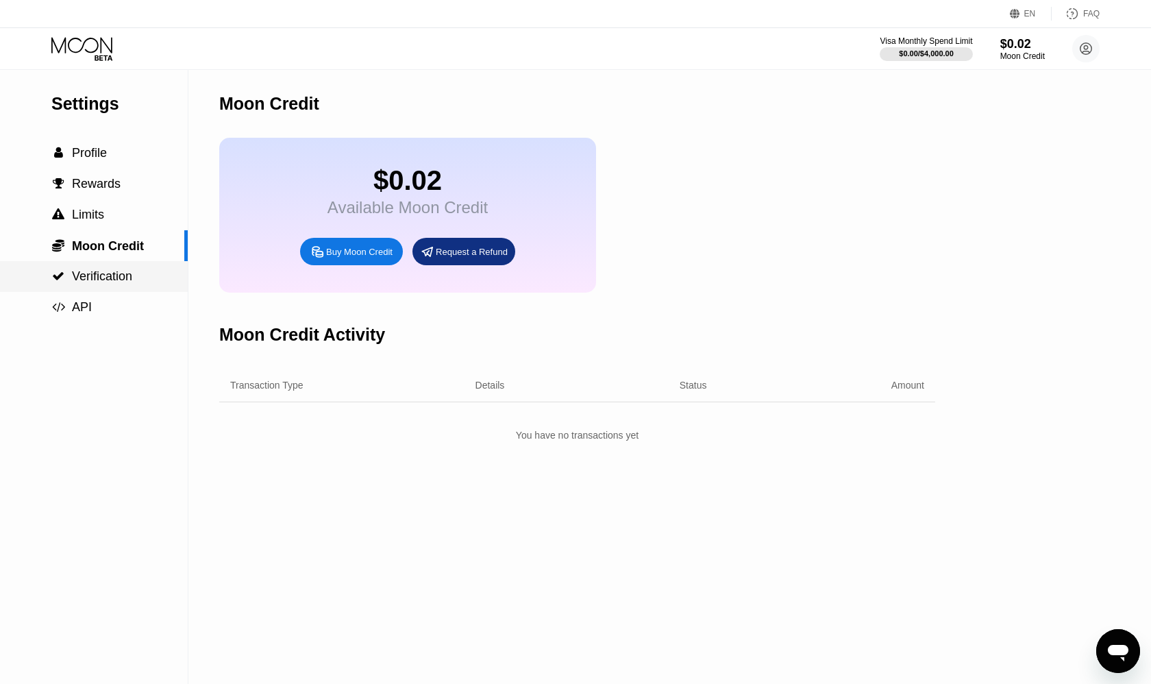
click at [144, 287] on div " Verification" at bounding box center [94, 276] width 188 height 31
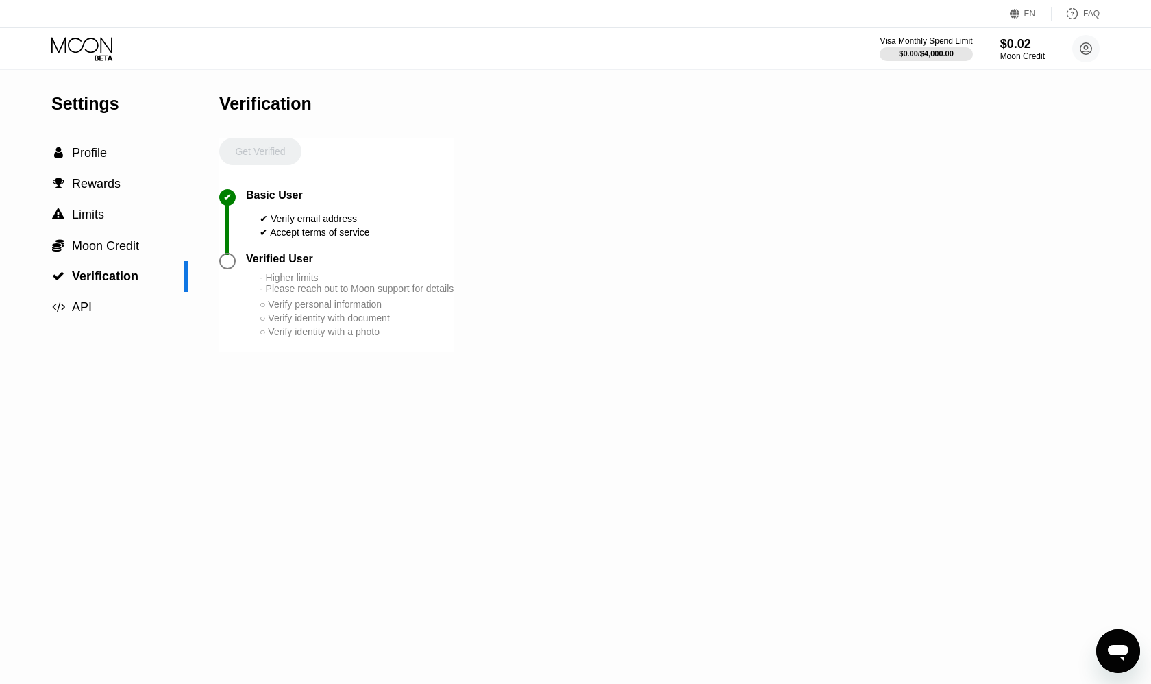
click at [108, 57] on icon at bounding box center [83, 49] width 64 height 24
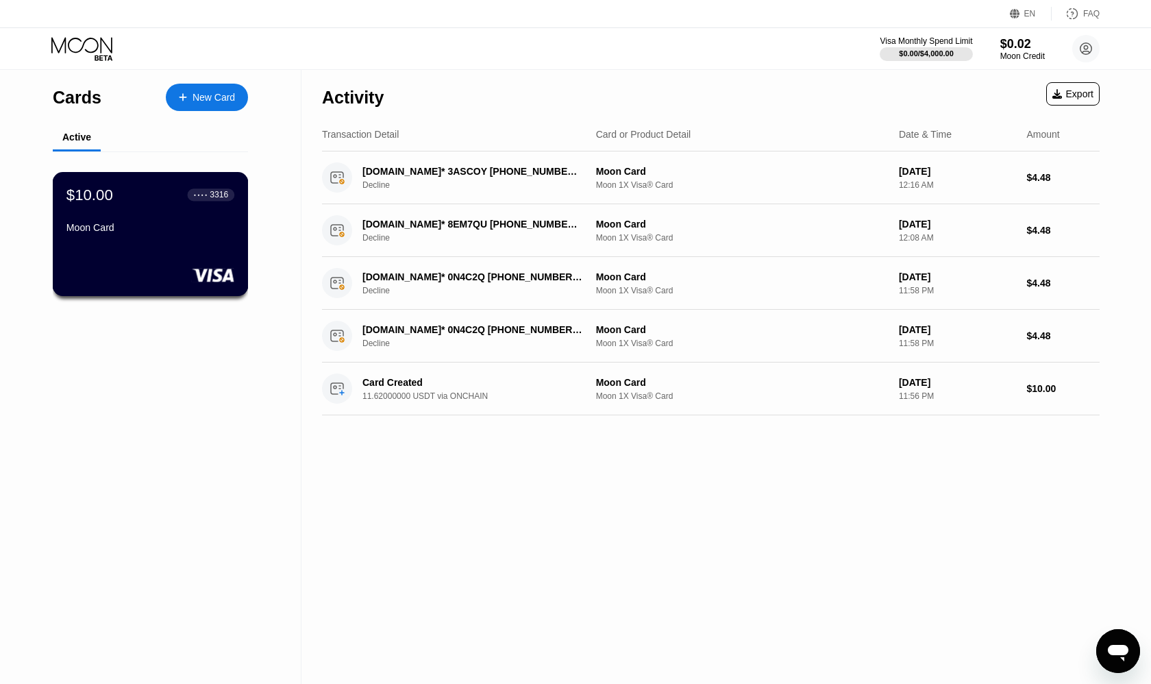
click at [188, 201] on div "● ● ● ● 3316" at bounding box center [211, 194] width 47 height 12
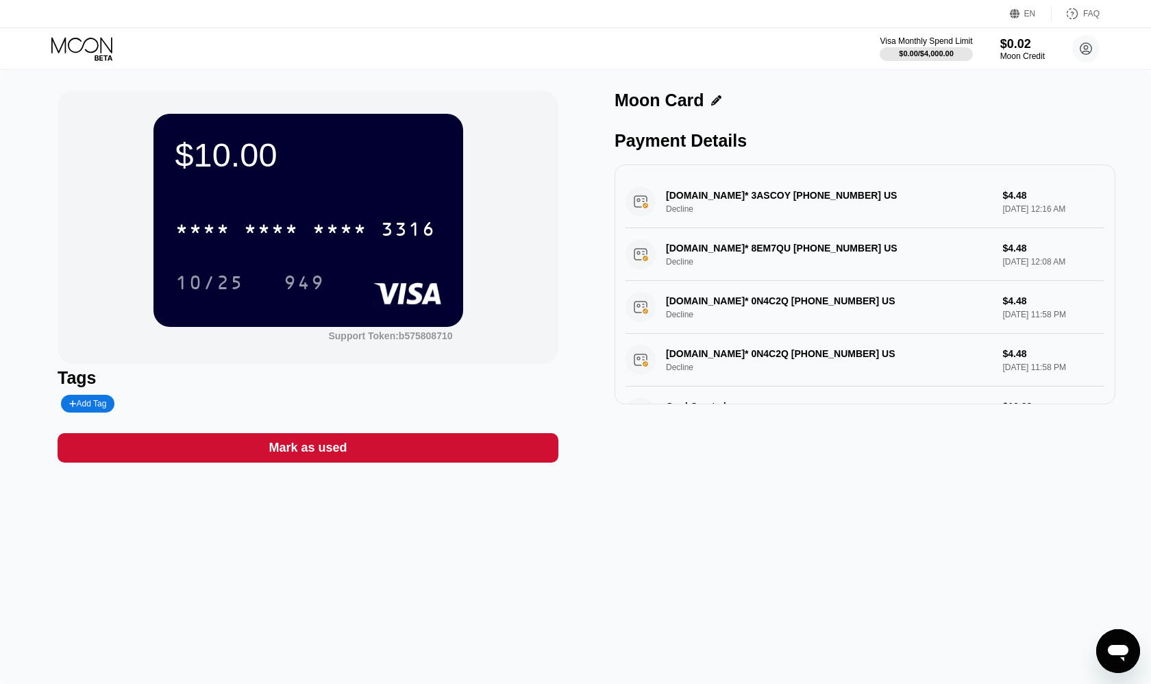
click at [1099, 647] on div "Open messaging window" at bounding box center [1118, 650] width 41 height 41
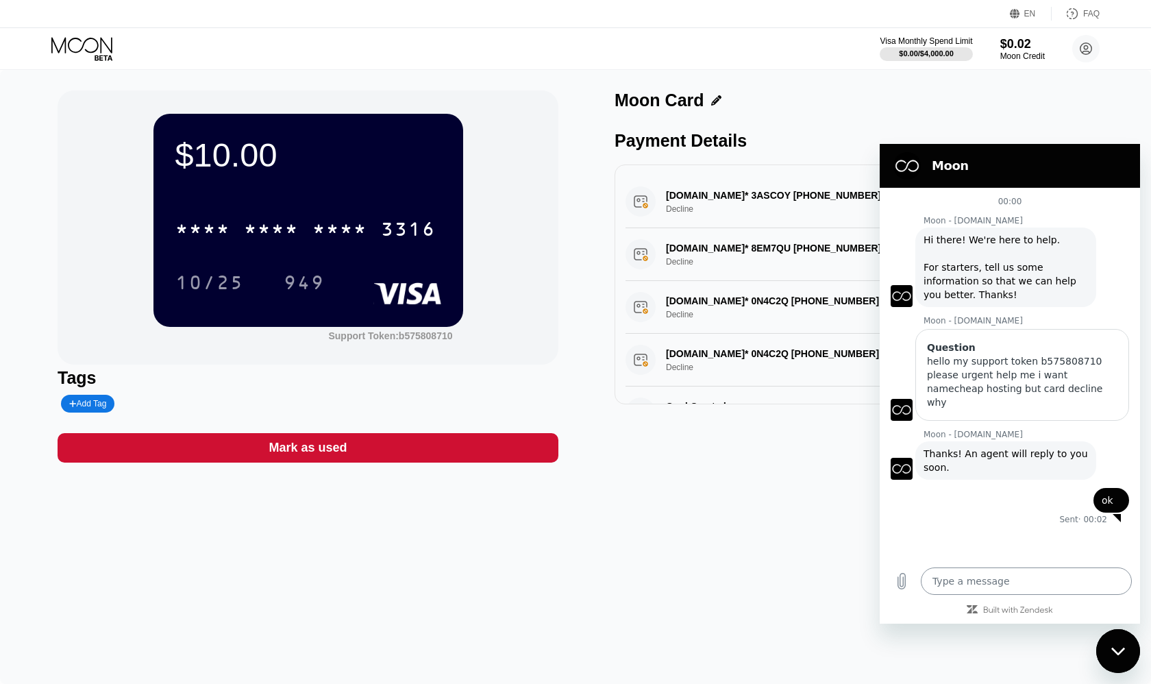
click at [991, 580] on textarea at bounding box center [1026, 580] width 211 height 27
type textarea "H"
type textarea "x"
type textarea "HE"
type textarea "x"
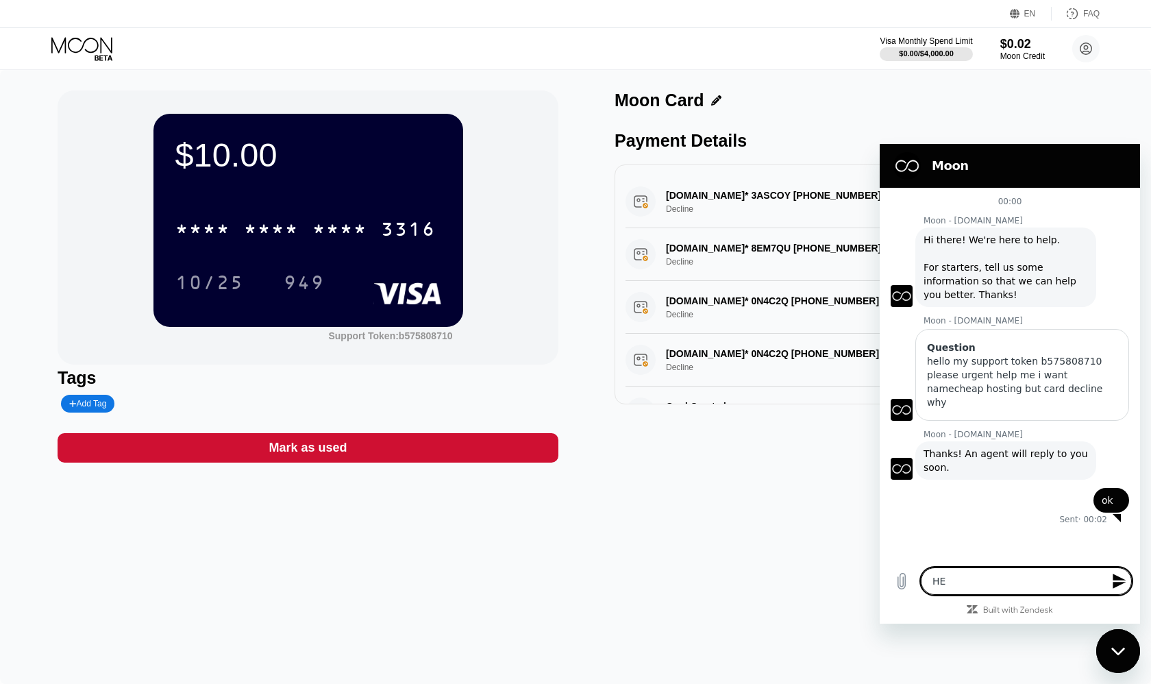
type textarea "HEL"
type textarea "x"
type textarea "HELL"
type textarea "x"
type textarea "HELLO"
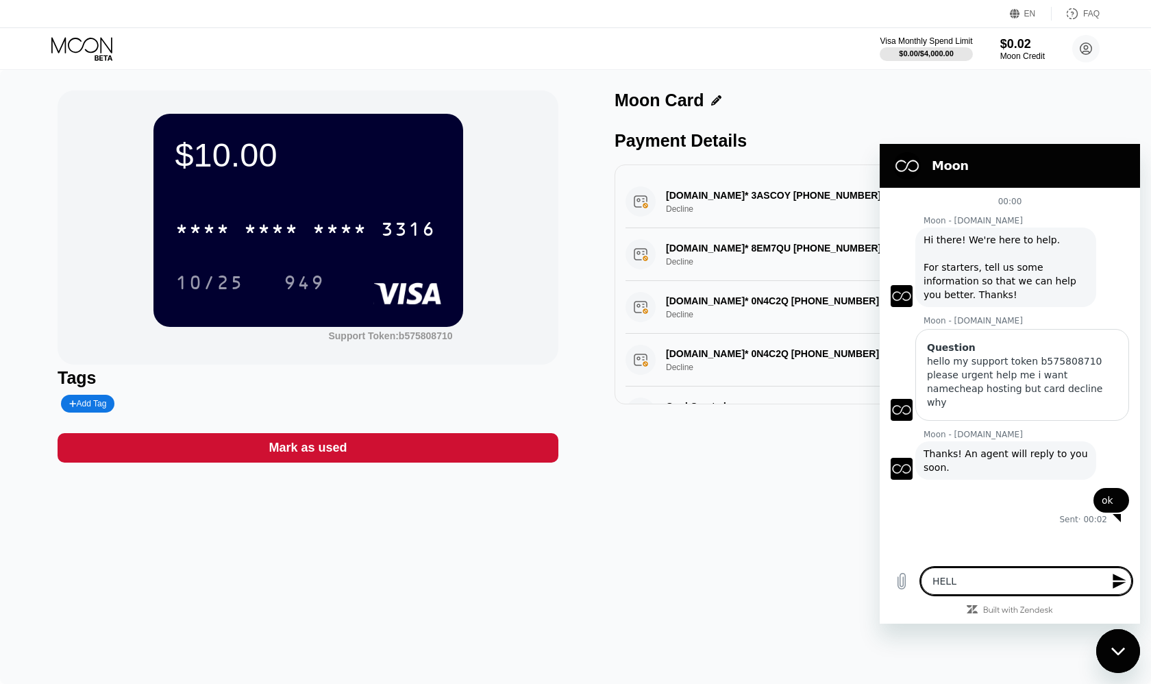
type textarea "x"
type textarea "HELLO"
type textarea "x"
type textarea "HELLO"
type textarea "x"
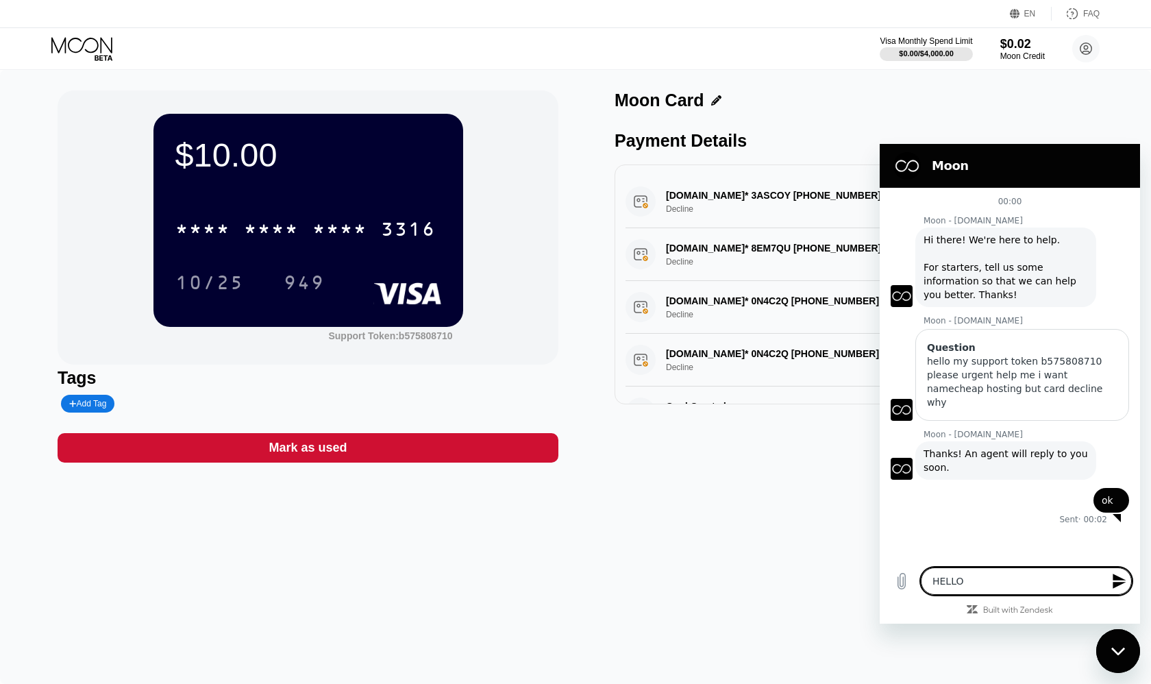
type textarea "HELLOO"
type textarea "x"
type textarea "HELLOOO"
type textarea "x"
type textarea "HELLOOOO"
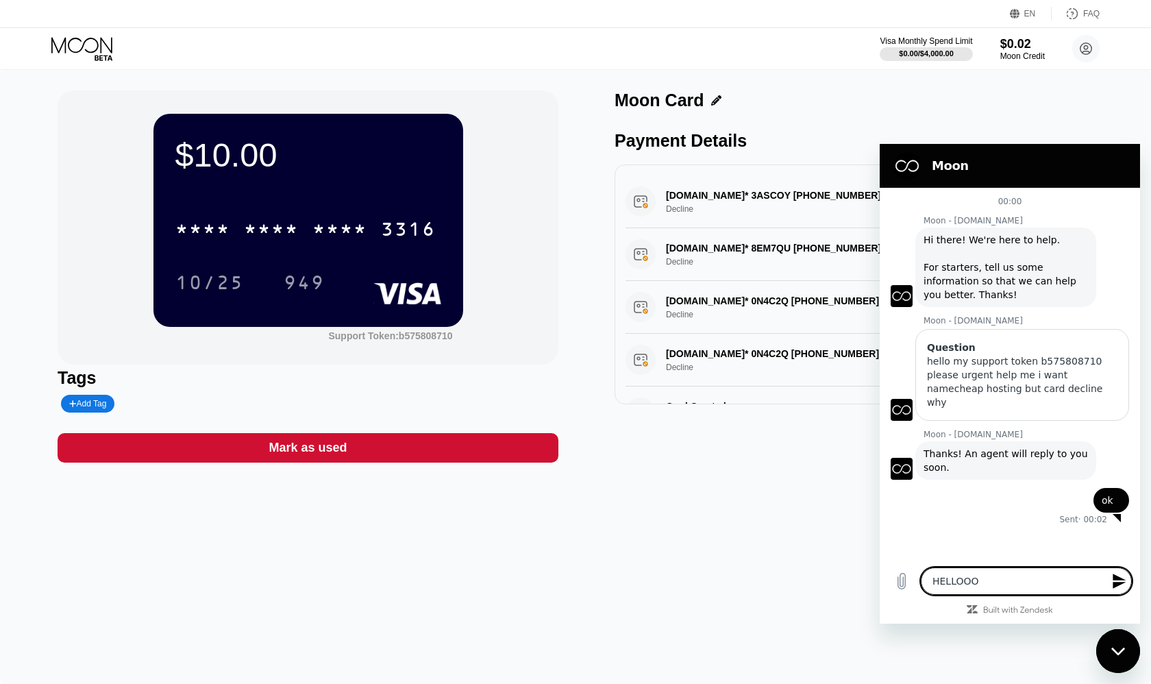
type textarea "x"
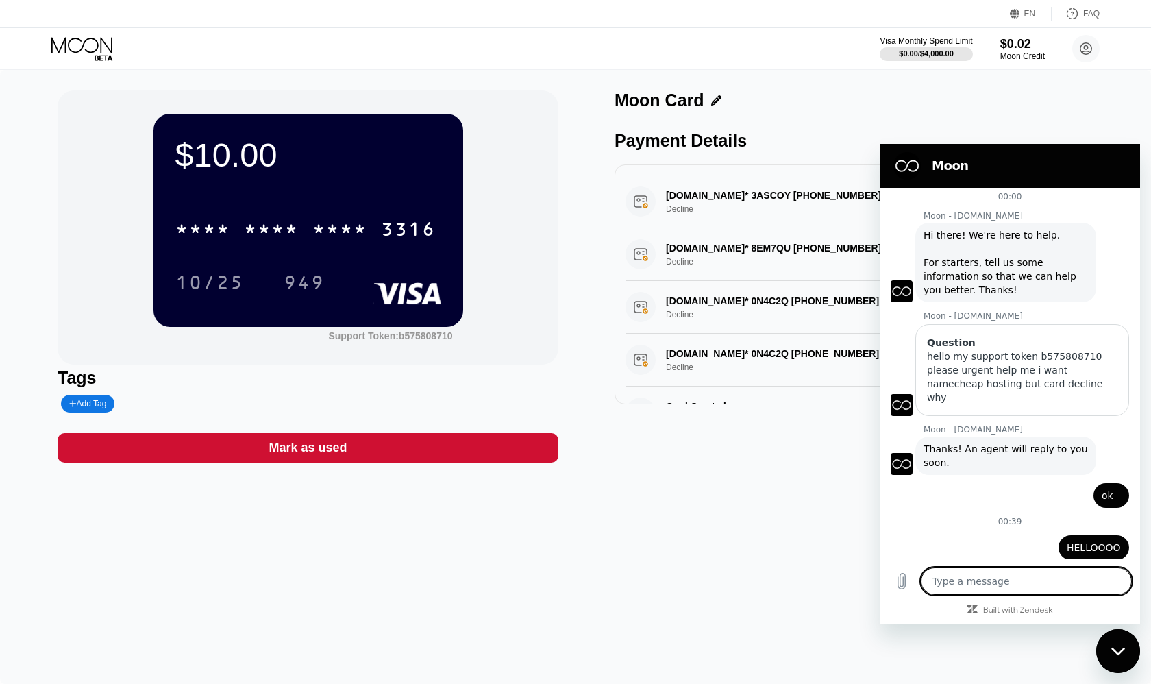
type textarea "x"
type textarea "H"
type textarea "x"
type textarea "HE"
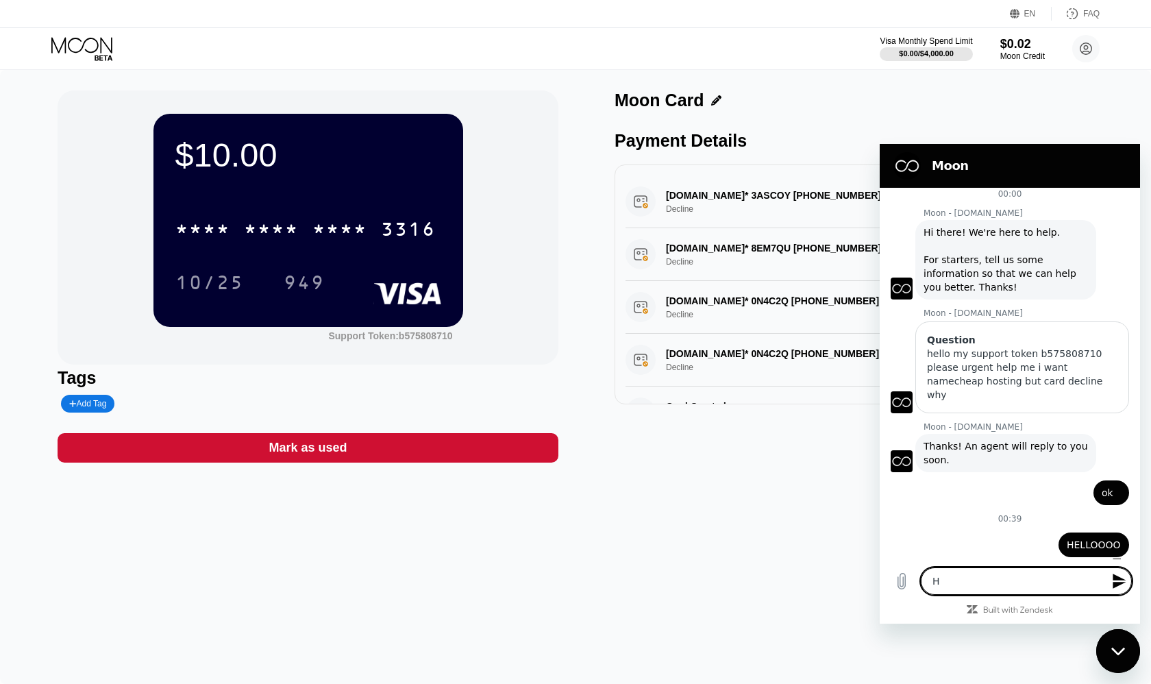
type textarea "x"
type textarea "HEL"
type textarea "x"
type textarea "HELP"
type textarea "x"
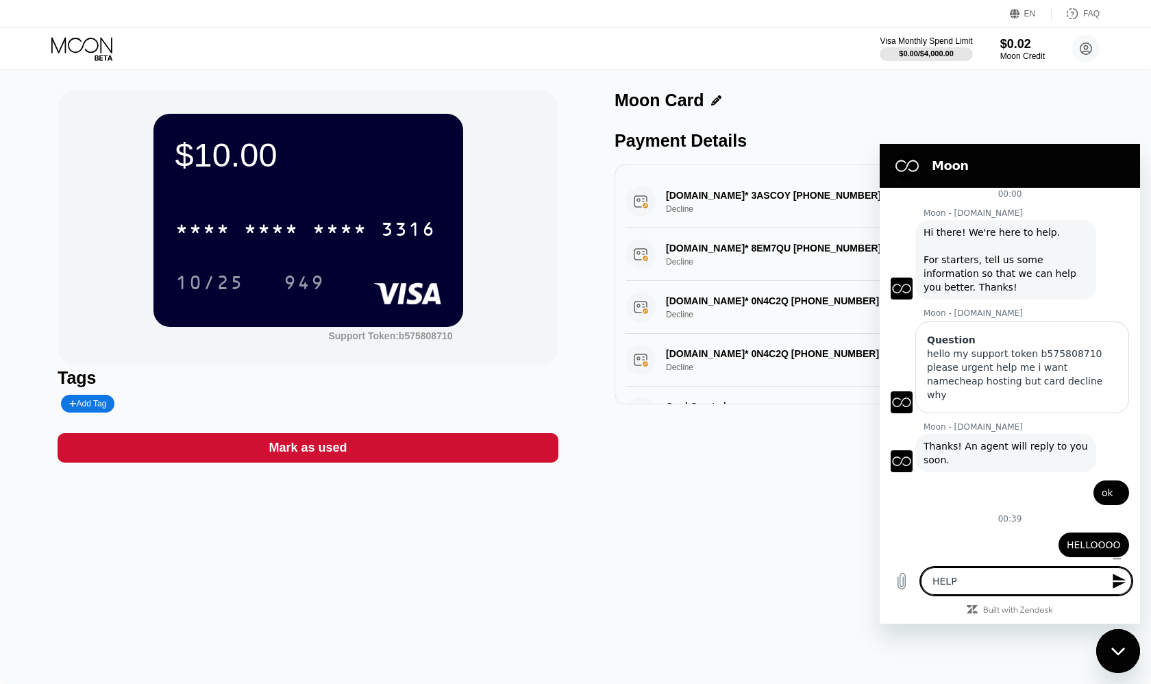
type textarea "HELP"
type textarea "x"
type textarea "HELP M"
type textarea "x"
type textarea "HELP ME"
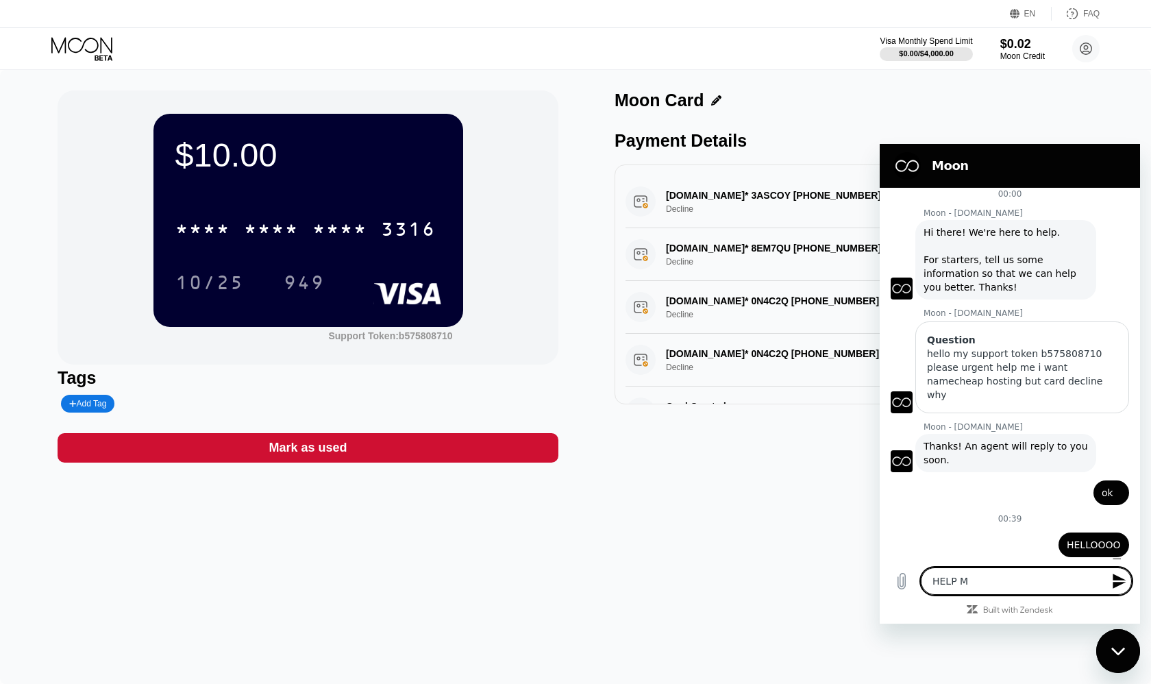
type textarea "x"
type textarea "HELP ME"
type textarea "x"
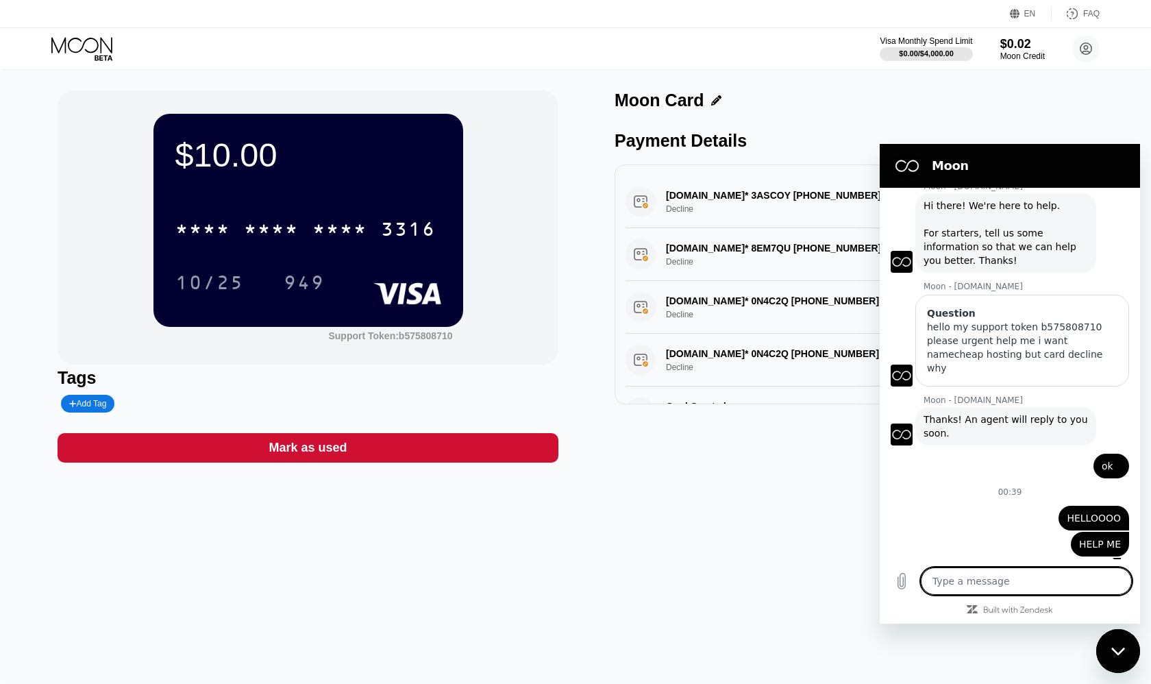
scroll to position [34, 0]
click at [984, 415] on span "Thanks! An agent will reply to you soon." at bounding box center [1007, 427] width 167 height 25
click at [1112, 647] on icon "Close messaging window" at bounding box center [1118, 651] width 14 height 9
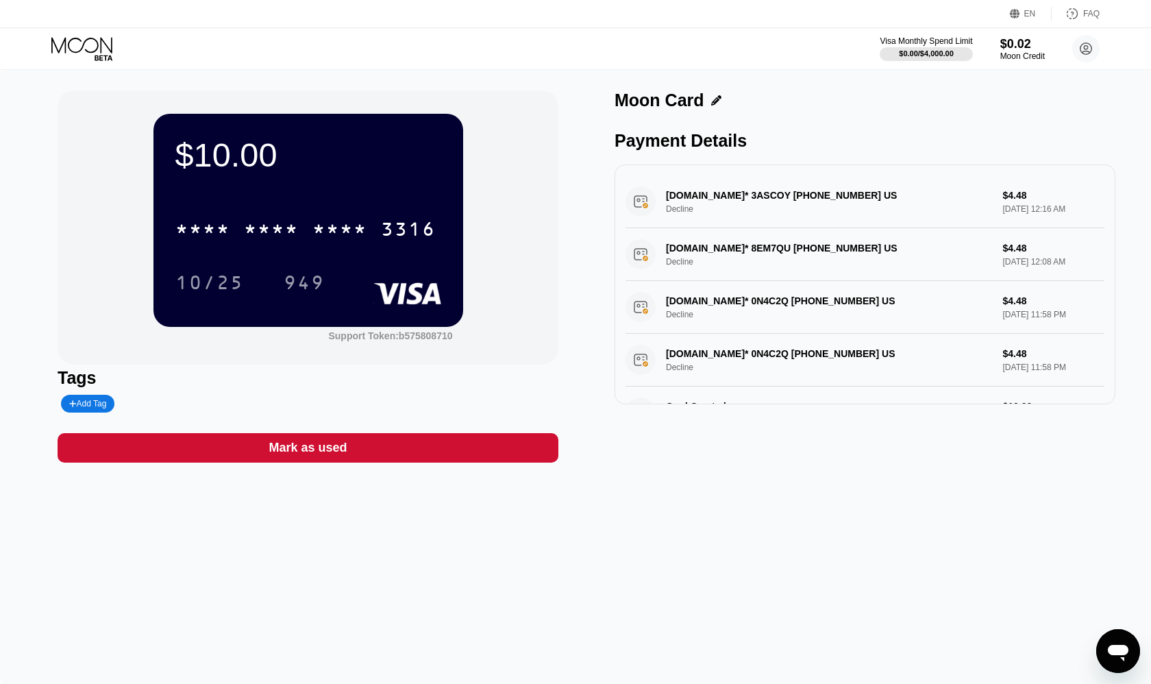
scroll to position [0, 0]
type textarea "x"
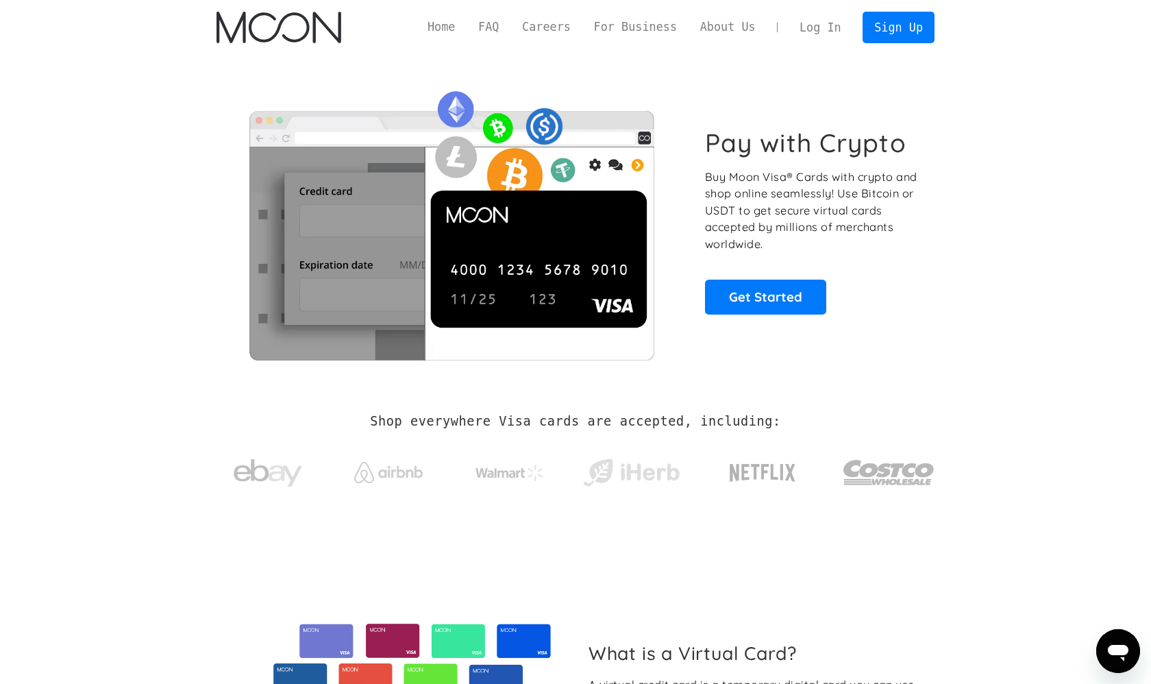
click at [829, 23] on link "Log In" at bounding box center [820, 27] width 64 height 30
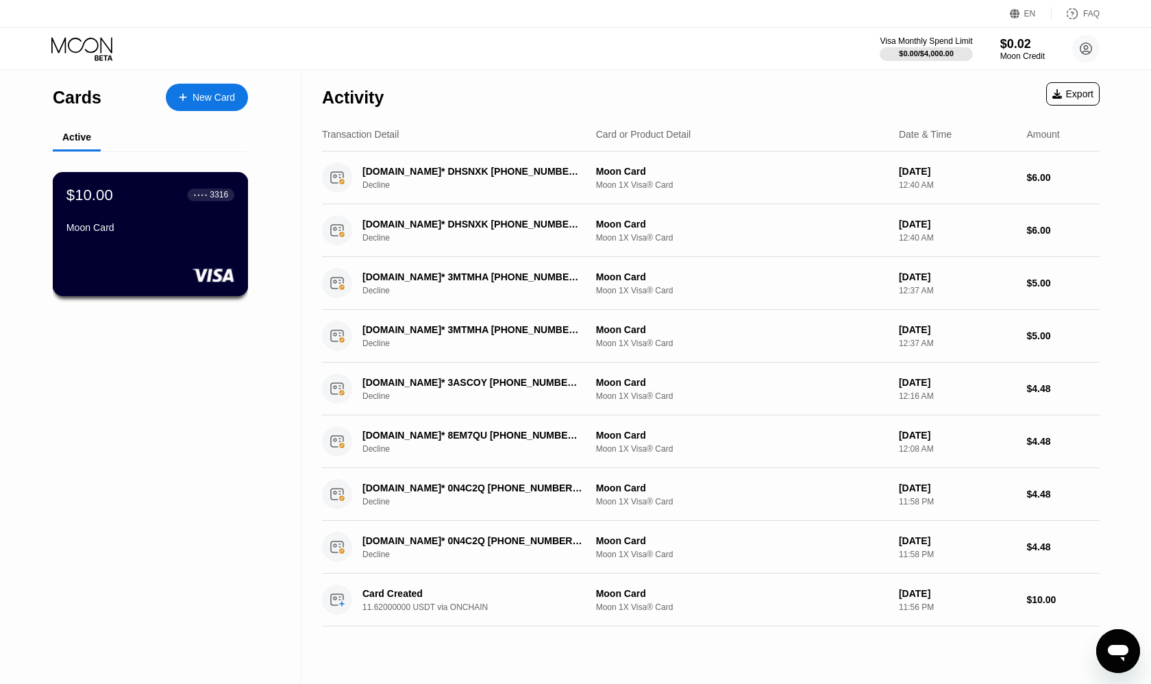
click at [208, 262] on div "$10.00 ● ● ● ● 3316 Moon Card" at bounding box center [151, 234] width 196 height 124
click at [224, 101] on div "New Card" at bounding box center [214, 98] width 42 height 12
